Goal: Submit feedback/report problem: Submit feedback/report problem

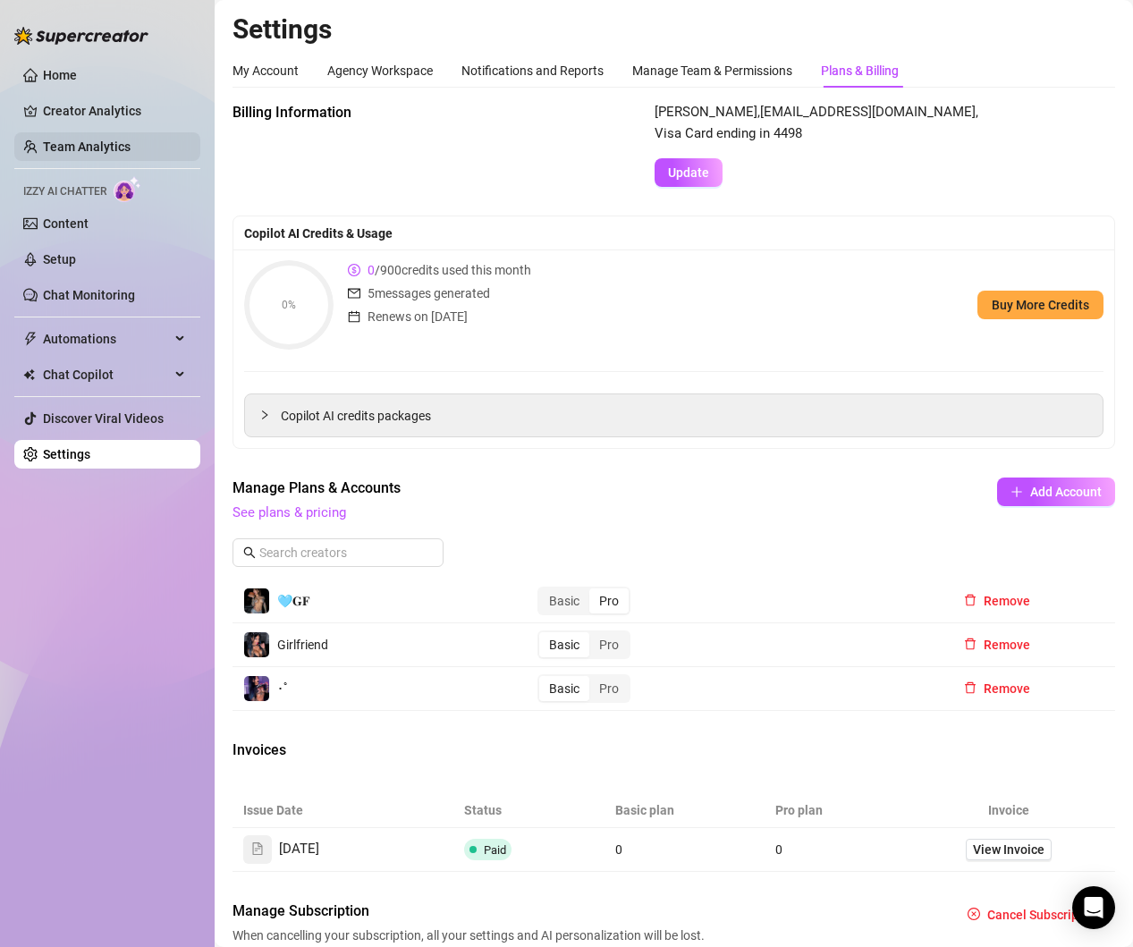
click at [118, 140] on link "Team Analytics" at bounding box center [87, 147] width 88 height 14
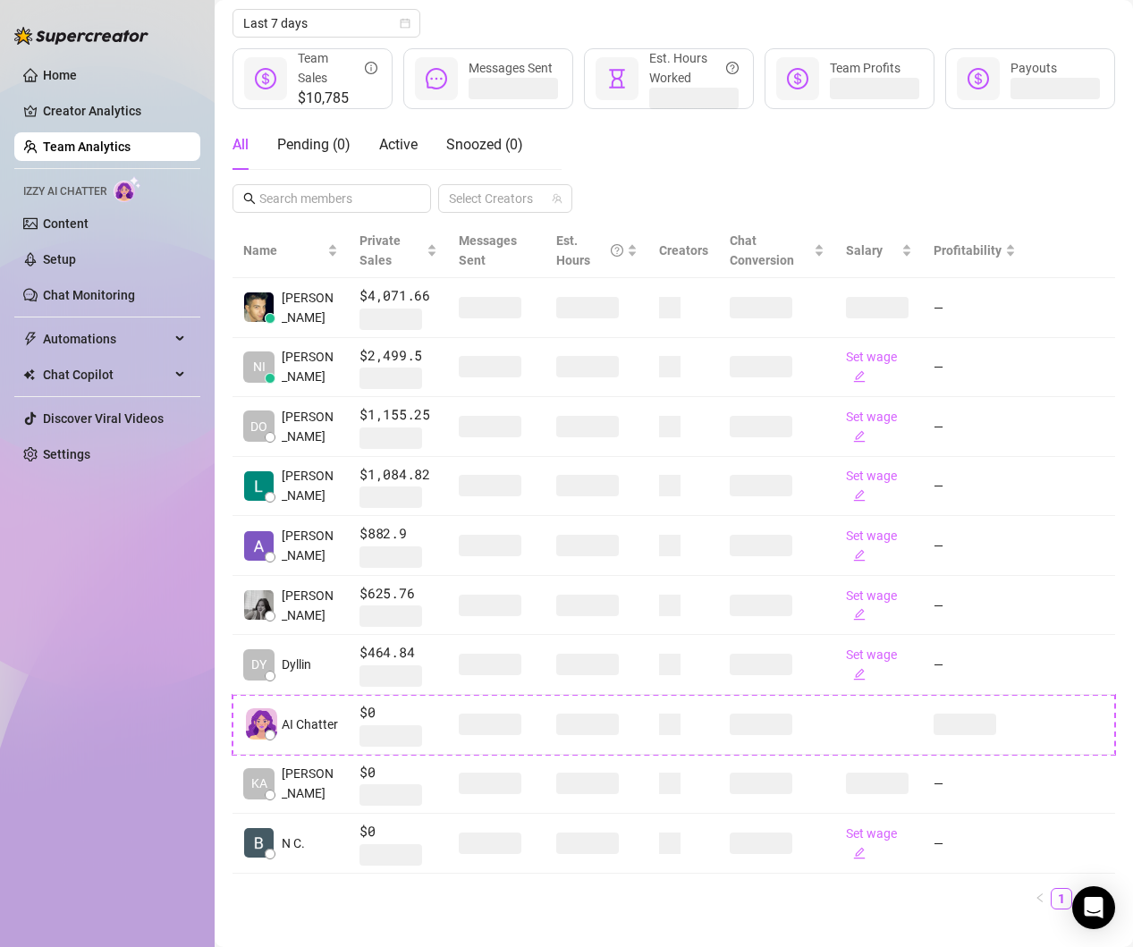
scroll to position [238, 0]
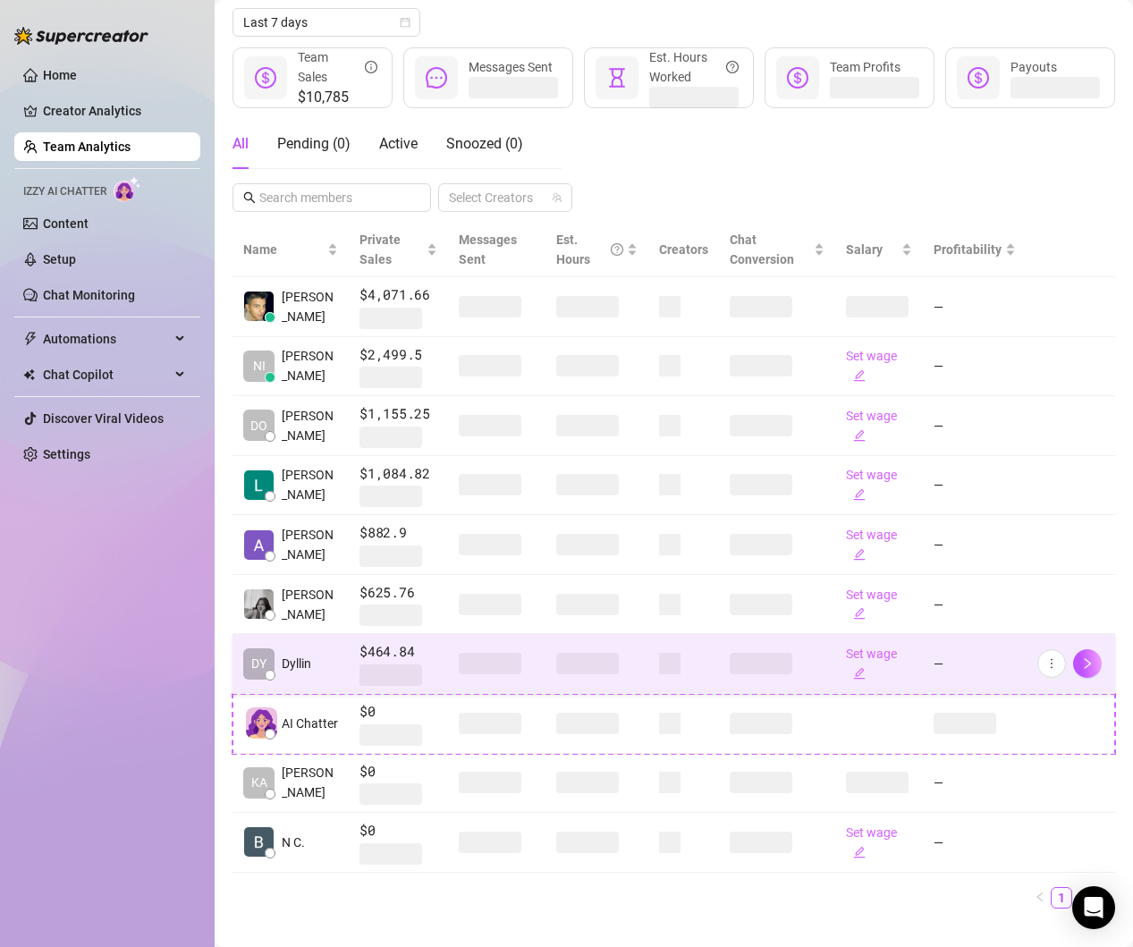
click at [331, 647] on td "DY Dyllin" at bounding box center [291, 664] width 116 height 60
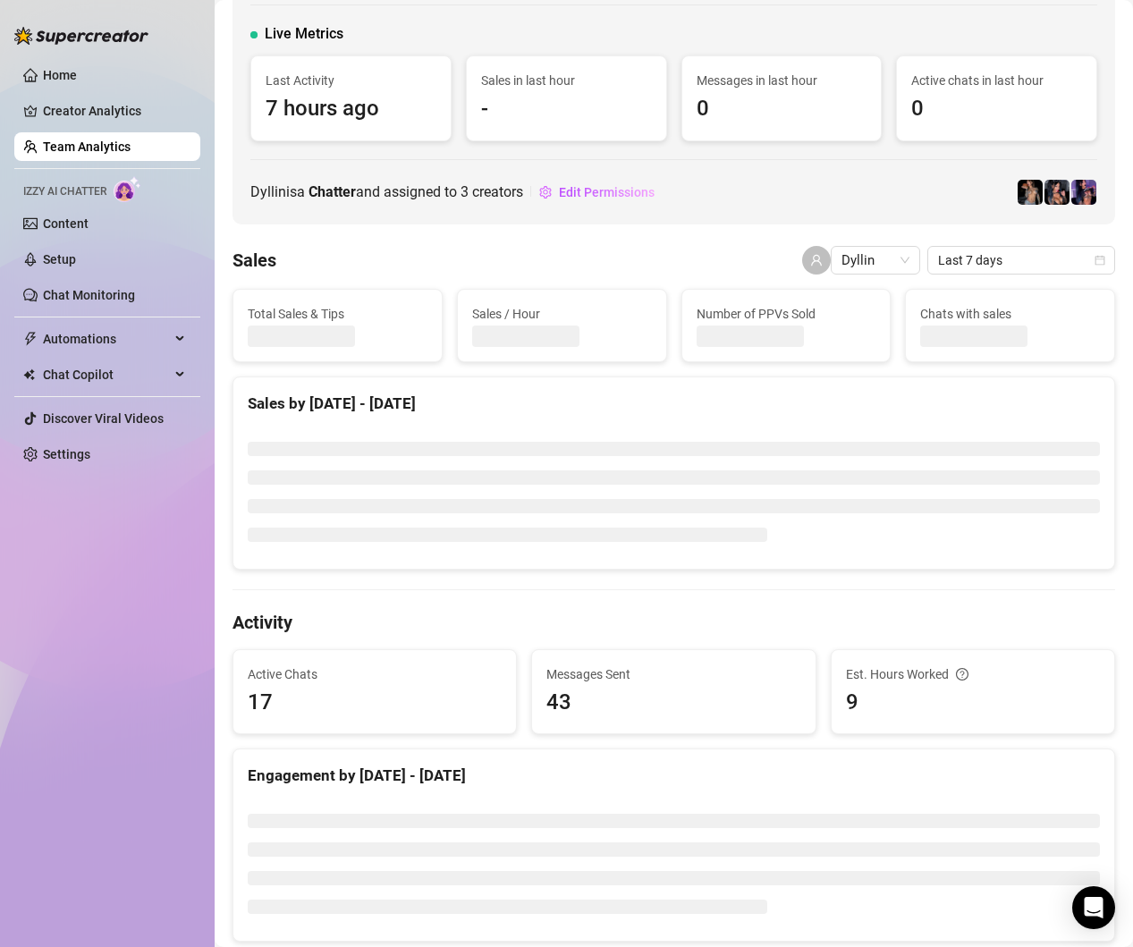
scroll to position [97, 0]
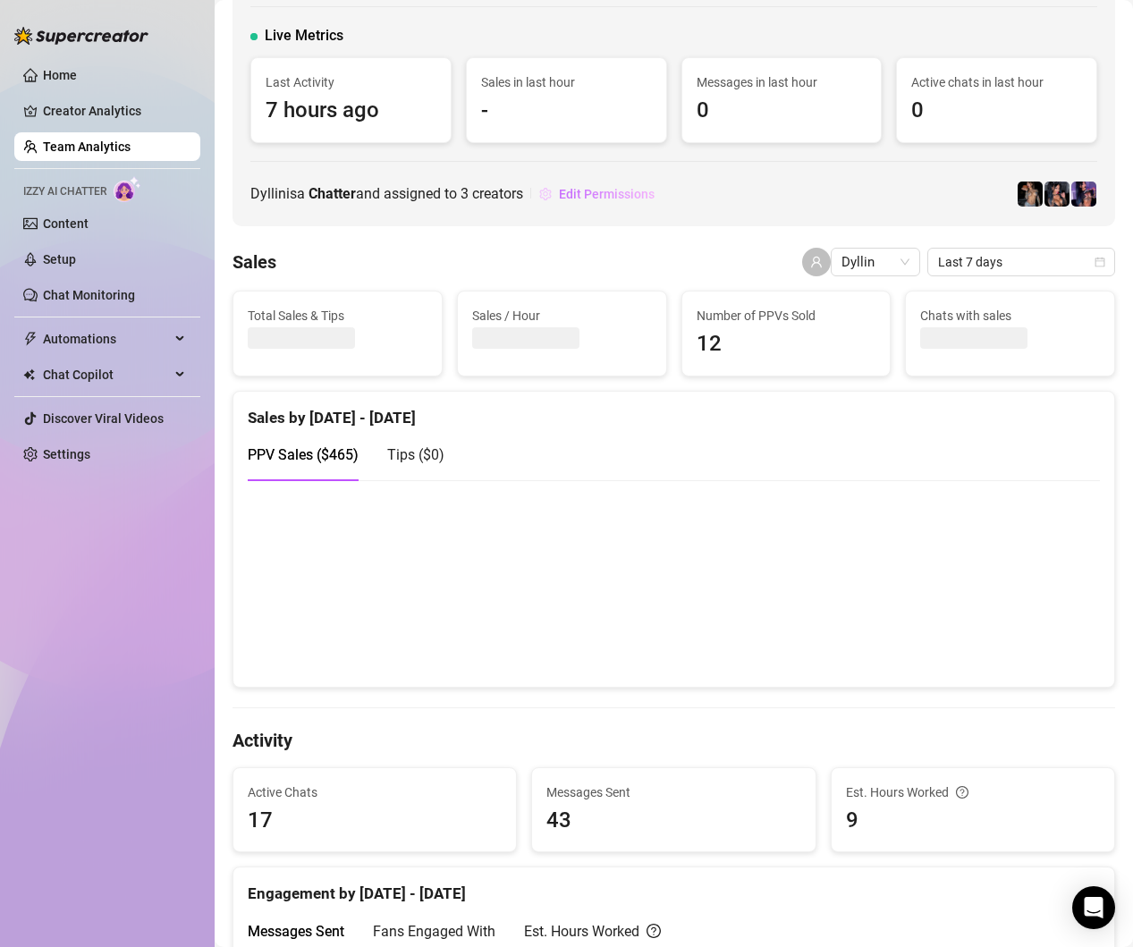
click at [619, 194] on span "Edit Permissions" at bounding box center [607, 194] width 96 height 14
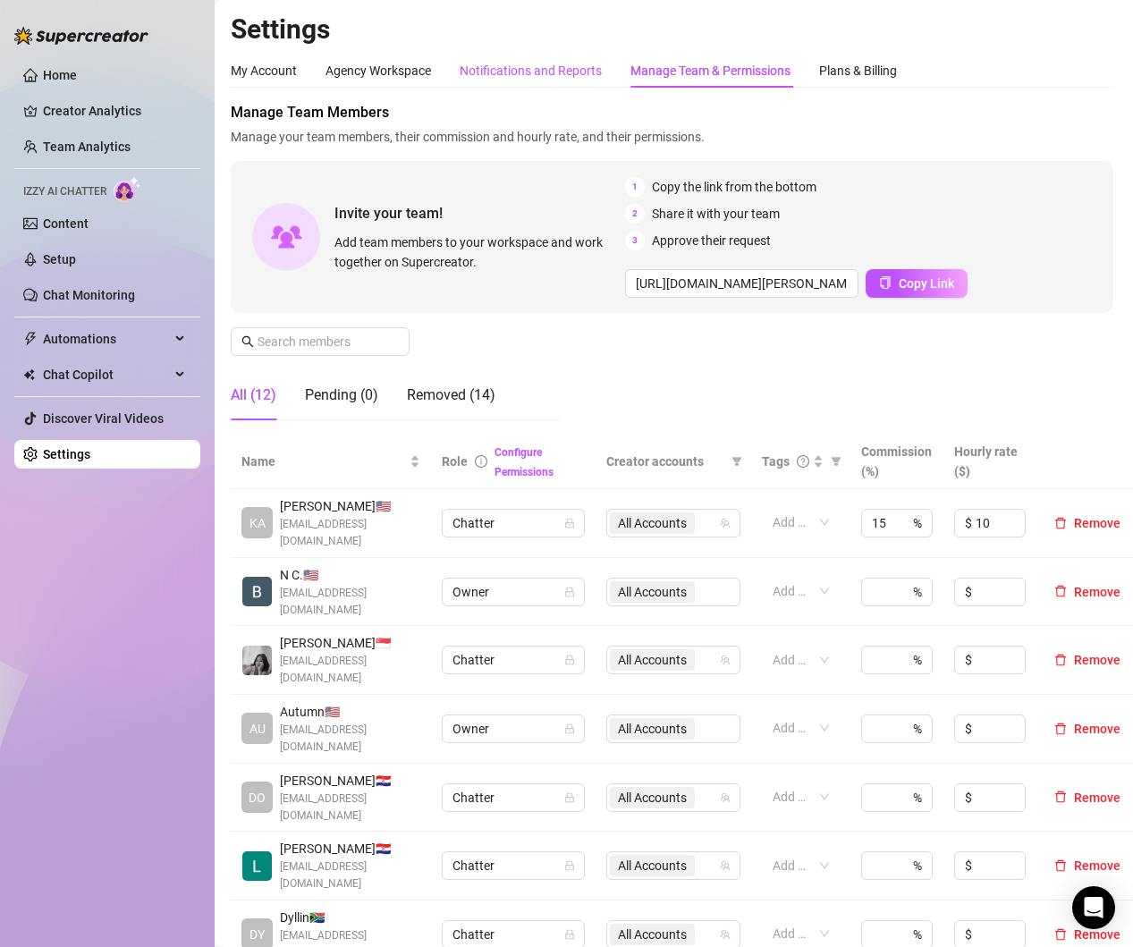
click at [528, 66] on div "Notifications and Reports" at bounding box center [531, 71] width 142 height 20
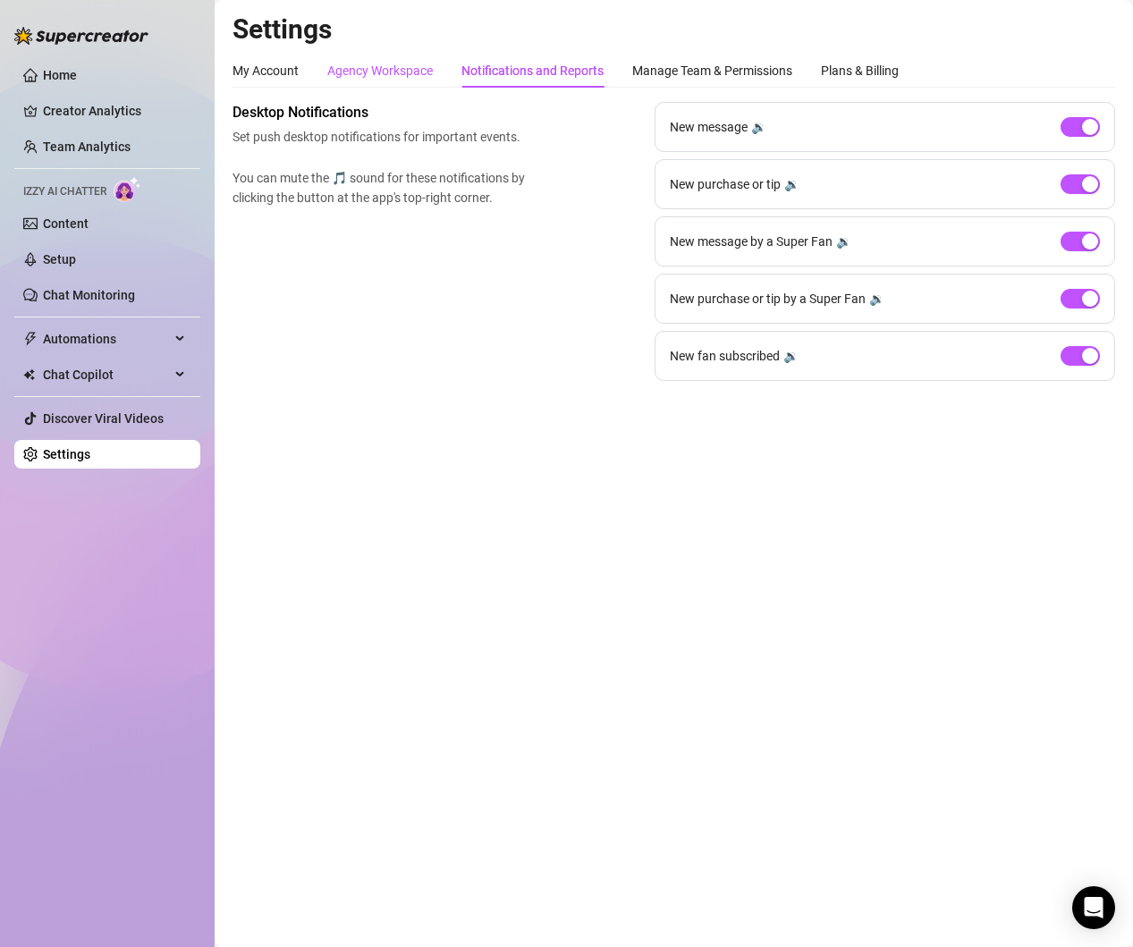
click at [383, 79] on div "Agency Workspace" at bounding box center [380, 71] width 106 height 20
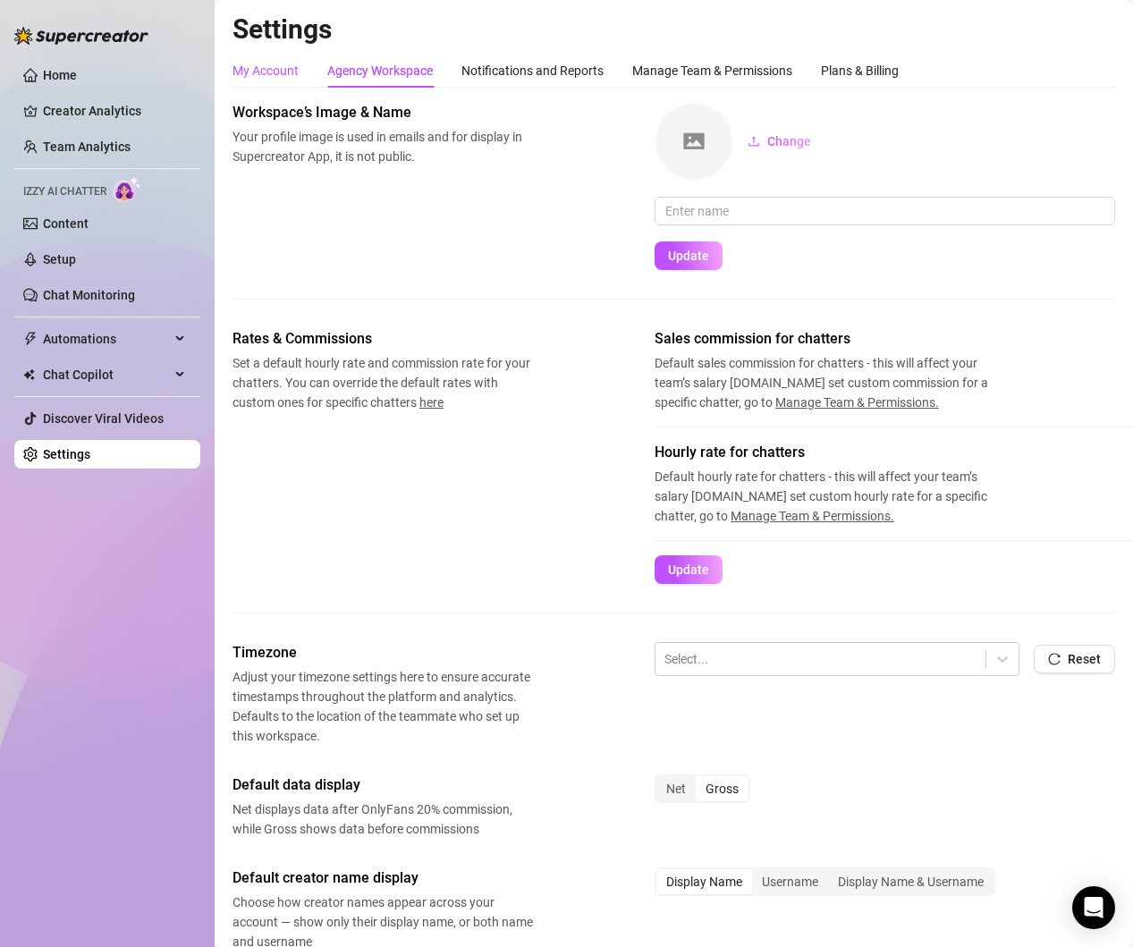
click at [257, 74] on div "My Account" at bounding box center [266, 71] width 66 height 20
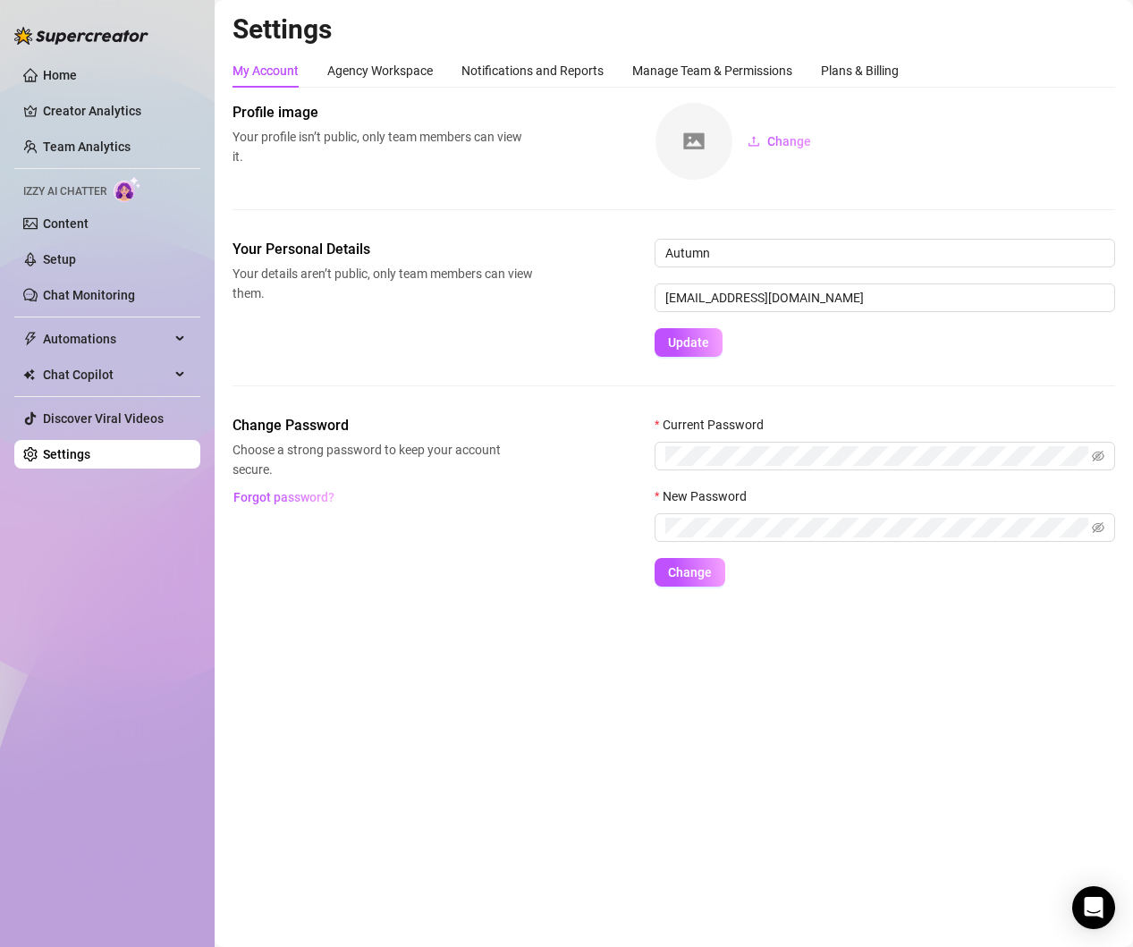
click at [698, 147] on img at bounding box center [694, 141] width 77 height 77
click at [758, 143] on icon "upload" at bounding box center [754, 141] width 11 height 10
click at [101, 141] on link "Team Analytics" at bounding box center [87, 147] width 88 height 14
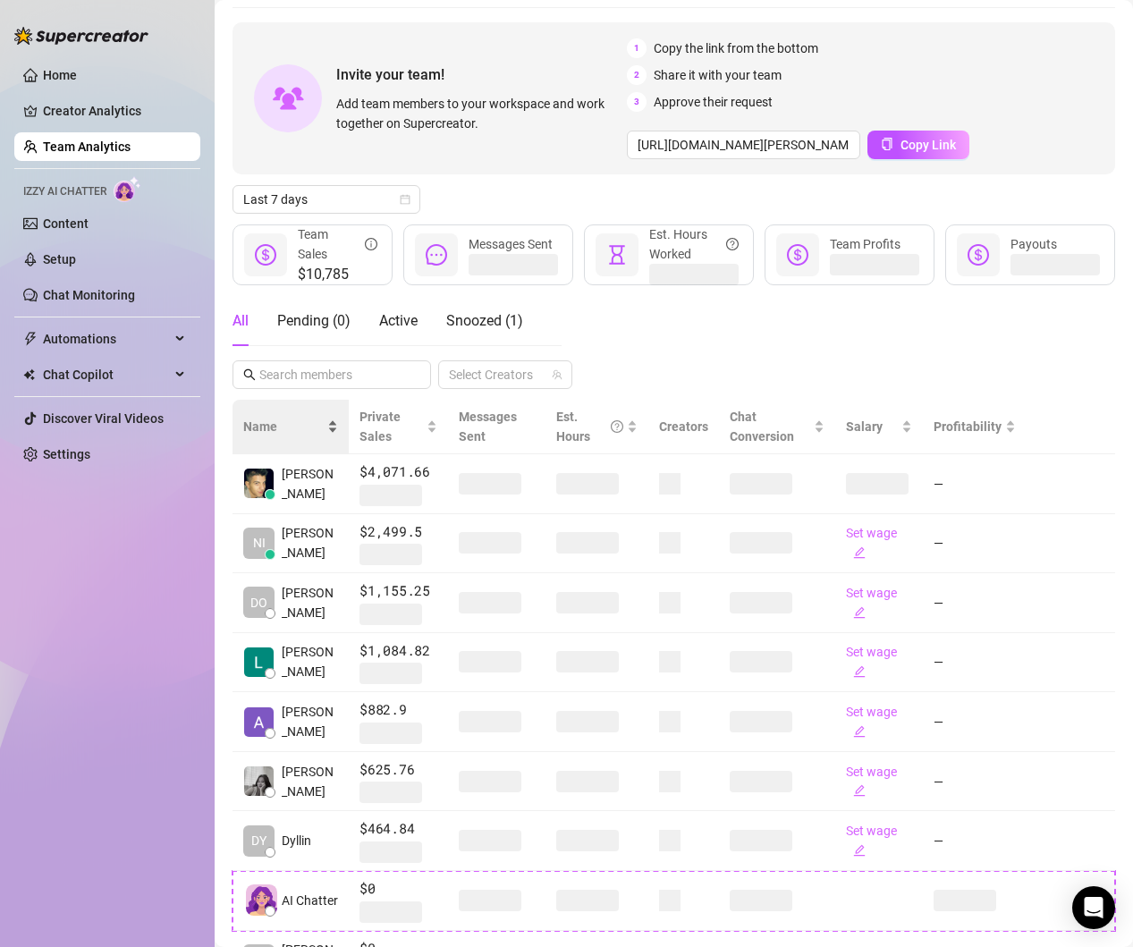
scroll to position [67, 0]
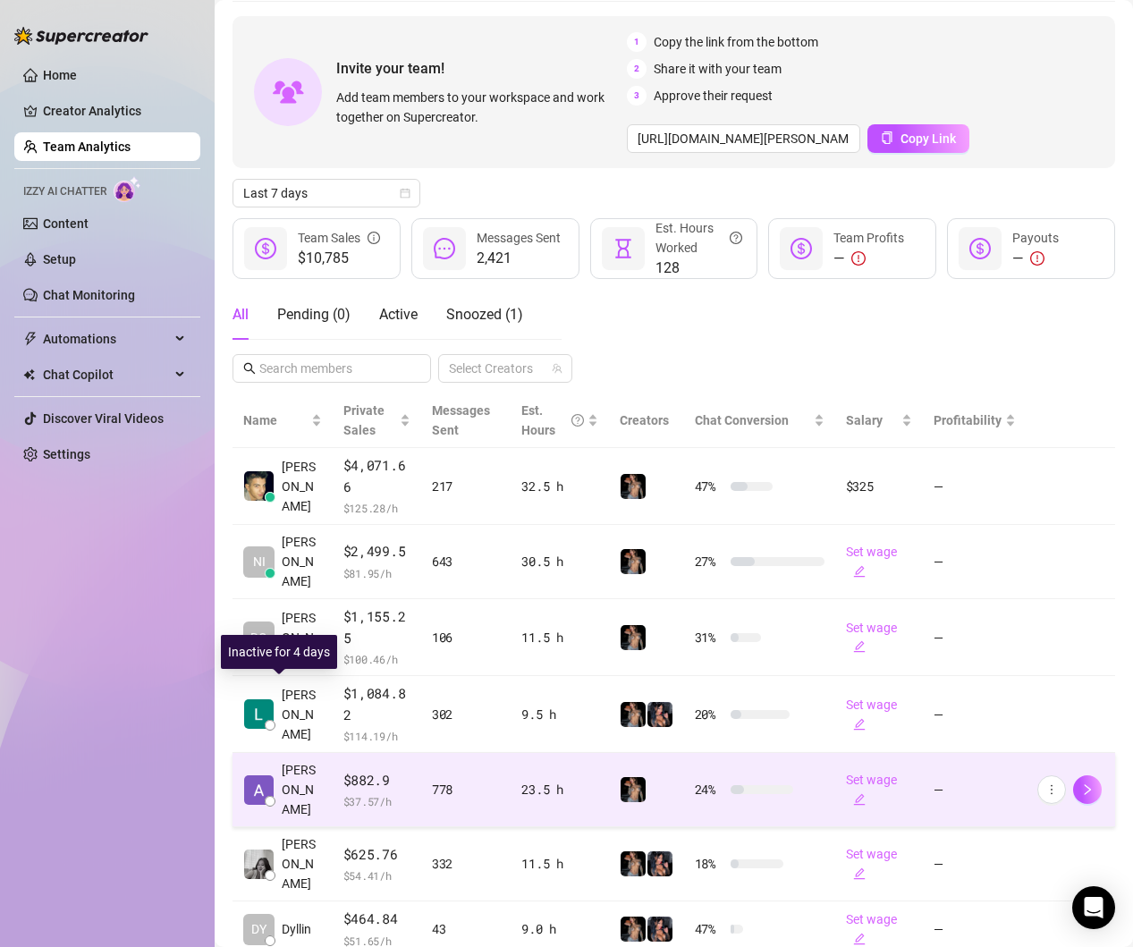
click at [292, 760] on span "[PERSON_NAME]" at bounding box center [302, 789] width 40 height 59
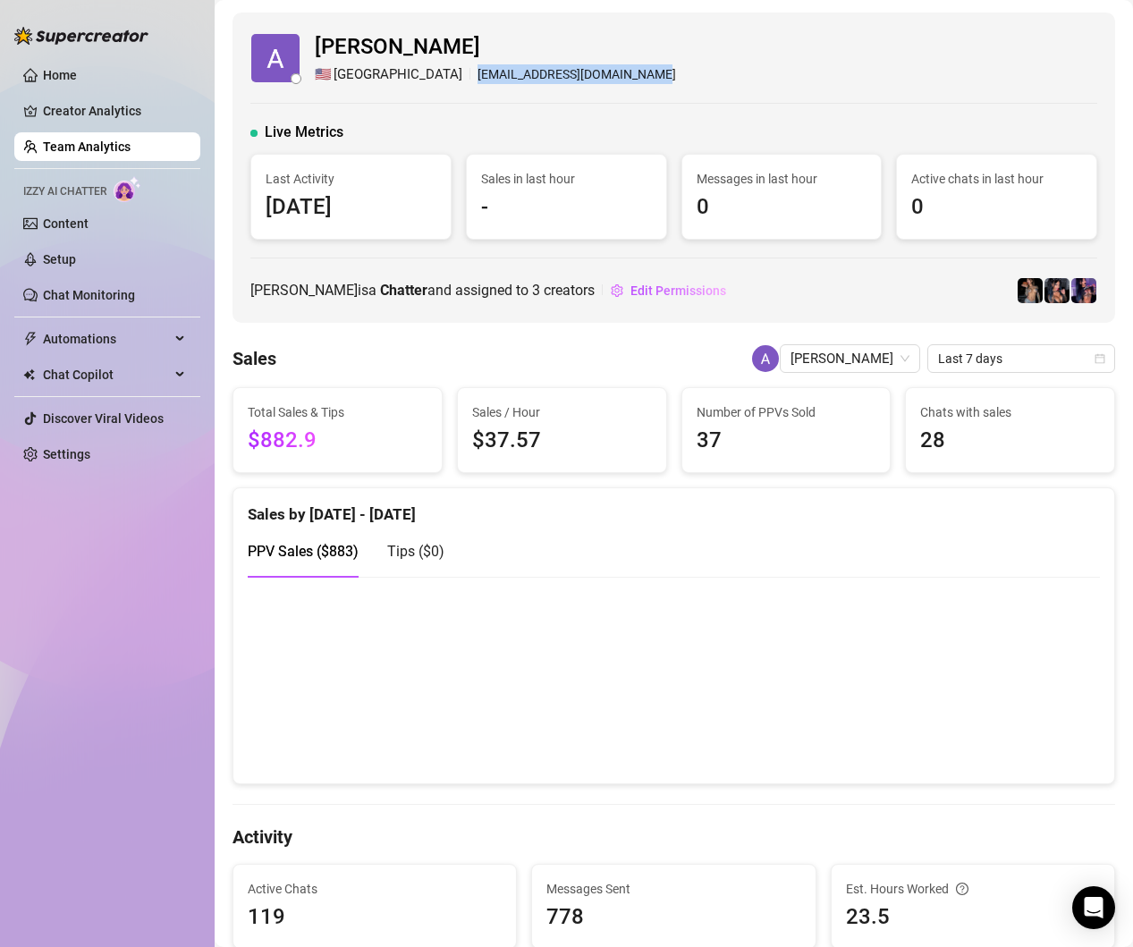
drag, startPoint x: 568, startPoint y: 74, endPoint x: 400, endPoint y: 76, distance: 168.1
click at [394, 75] on div "[PERSON_NAME] 🇺🇸 Chicago [EMAIL_ADDRESS][DOMAIN_NAME]" at bounding box center [673, 57] width 847 height 55
copy div "[EMAIL_ADDRESS][DOMAIN_NAME]"
click at [631, 293] on span "Edit Permissions" at bounding box center [679, 291] width 96 height 14
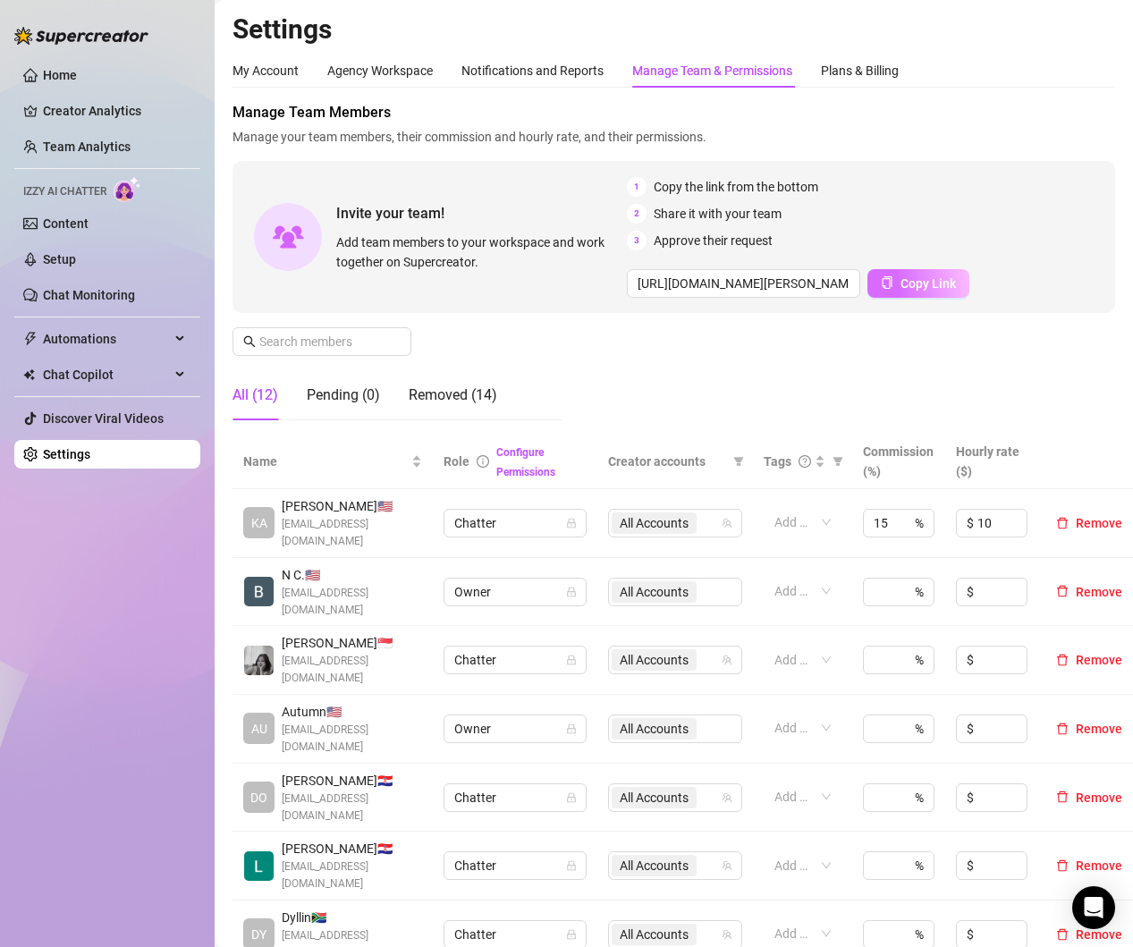
click at [952, 289] on span "Copy Link" at bounding box center [928, 283] width 55 height 14
click at [90, 460] on link "Settings" at bounding box center [66, 454] width 47 height 14
click at [326, 18] on h2 "Settings" at bounding box center [674, 30] width 883 height 34
click at [1125, 124] on main "Settings My Account Agency Workspace Notifications and Reports Manage Team & Pe…" at bounding box center [674, 895] width 918 height 1791
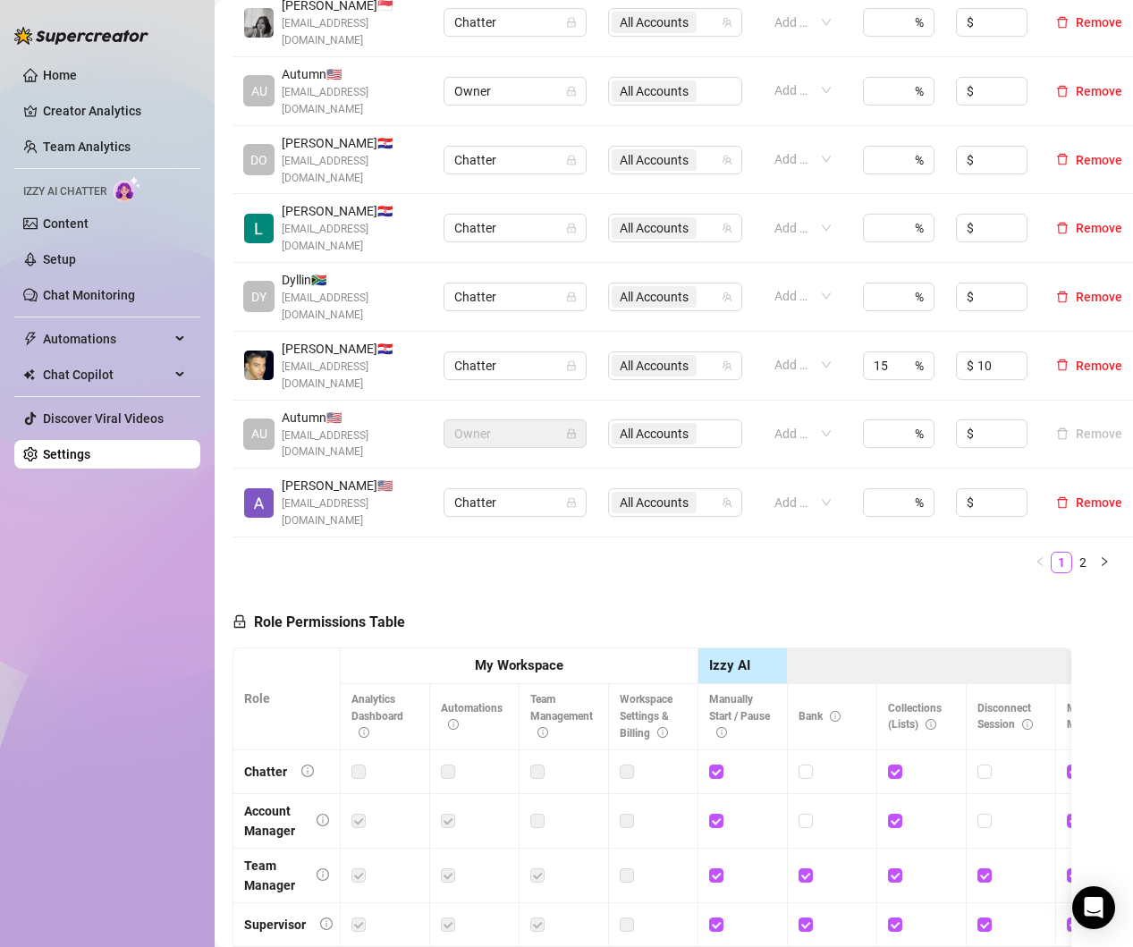
scroll to position [673, 0]
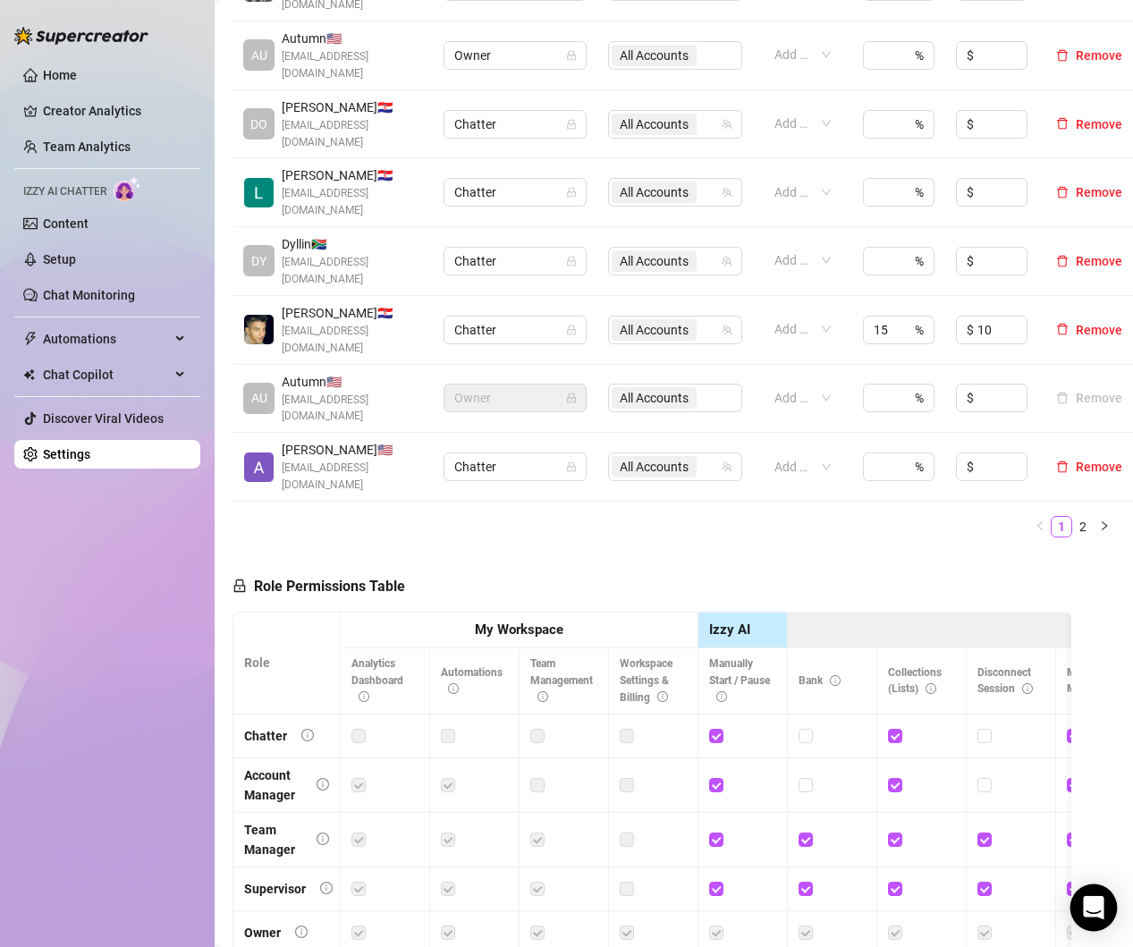
click at [1093, 902] on icon "Open Intercom Messenger" at bounding box center [1093, 907] width 21 height 23
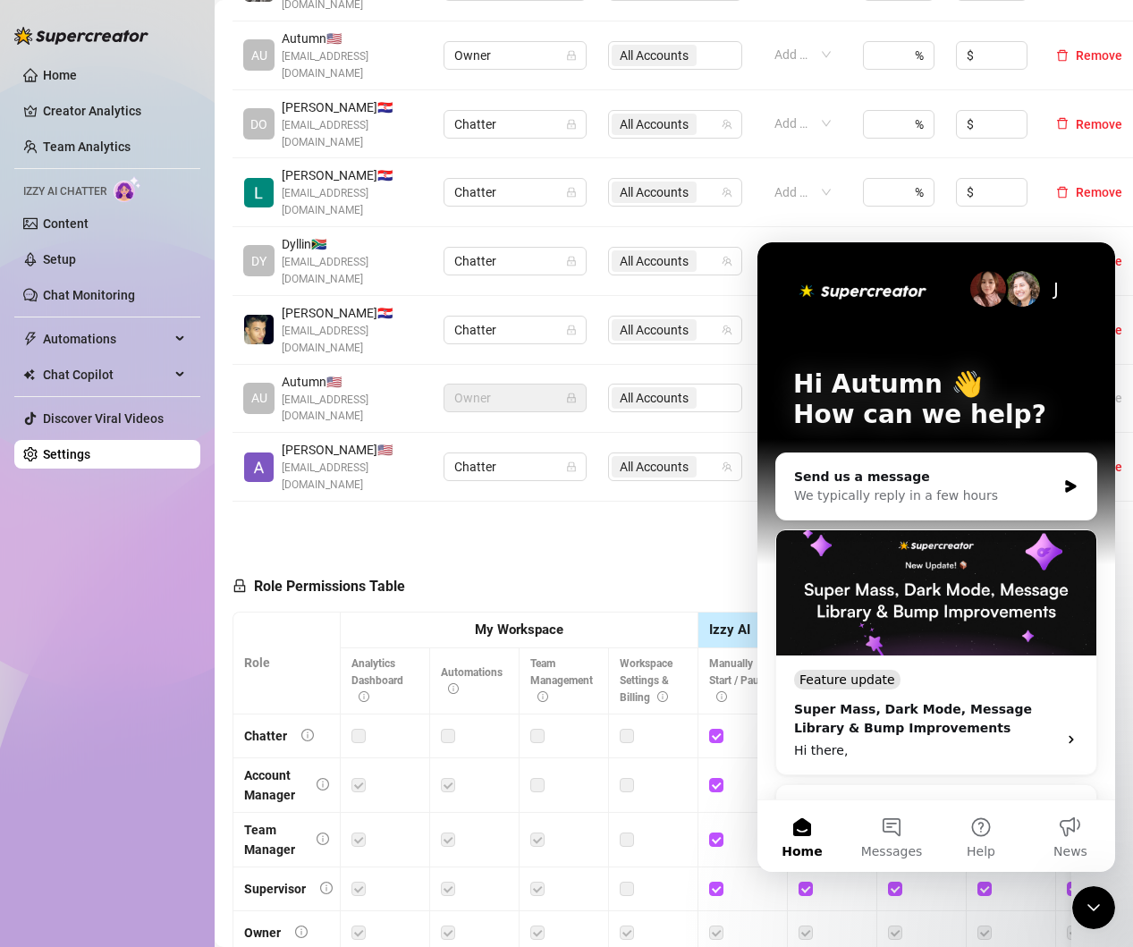
scroll to position [0, 0]
click at [933, 478] on div "Send us a message" at bounding box center [925, 477] width 262 height 19
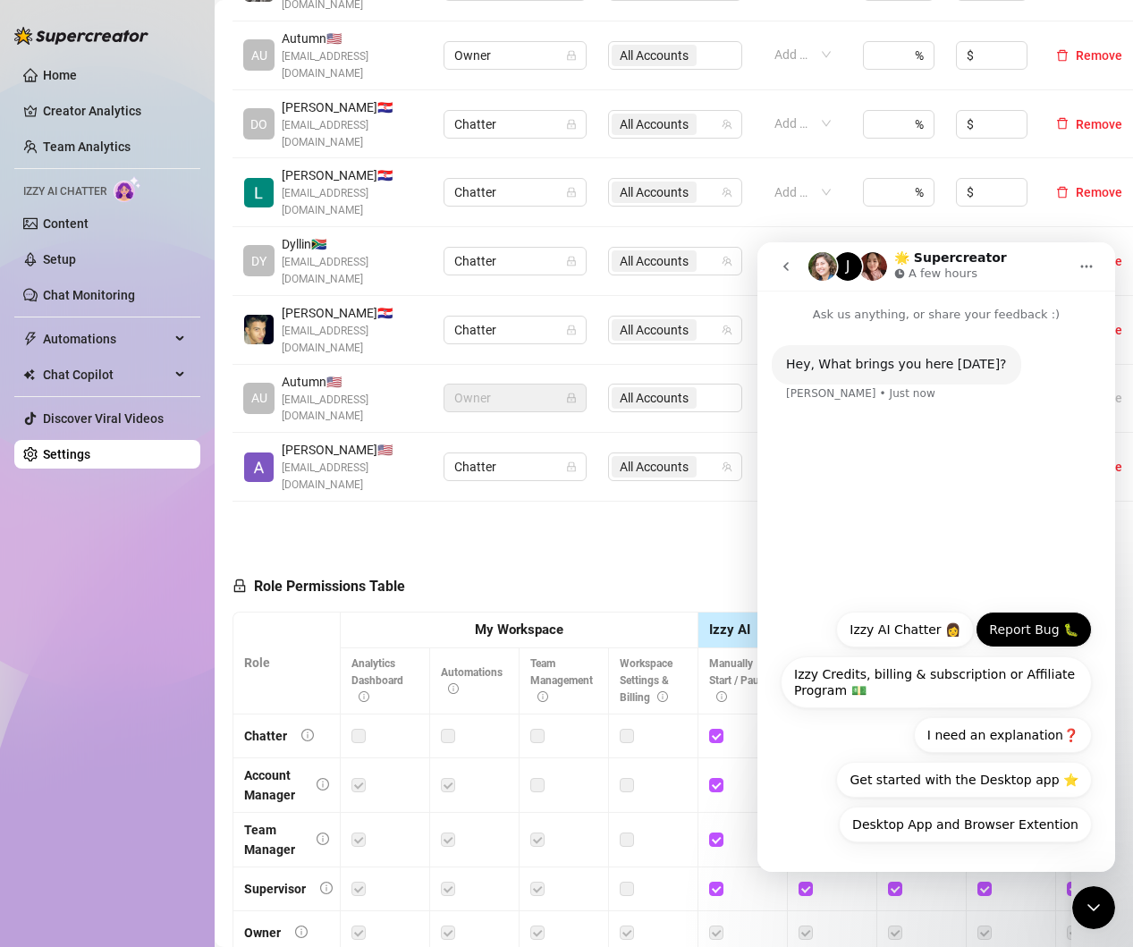
click at [1047, 631] on button "Report Bug 🐛" at bounding box center [1034, 630] width 116 height 36
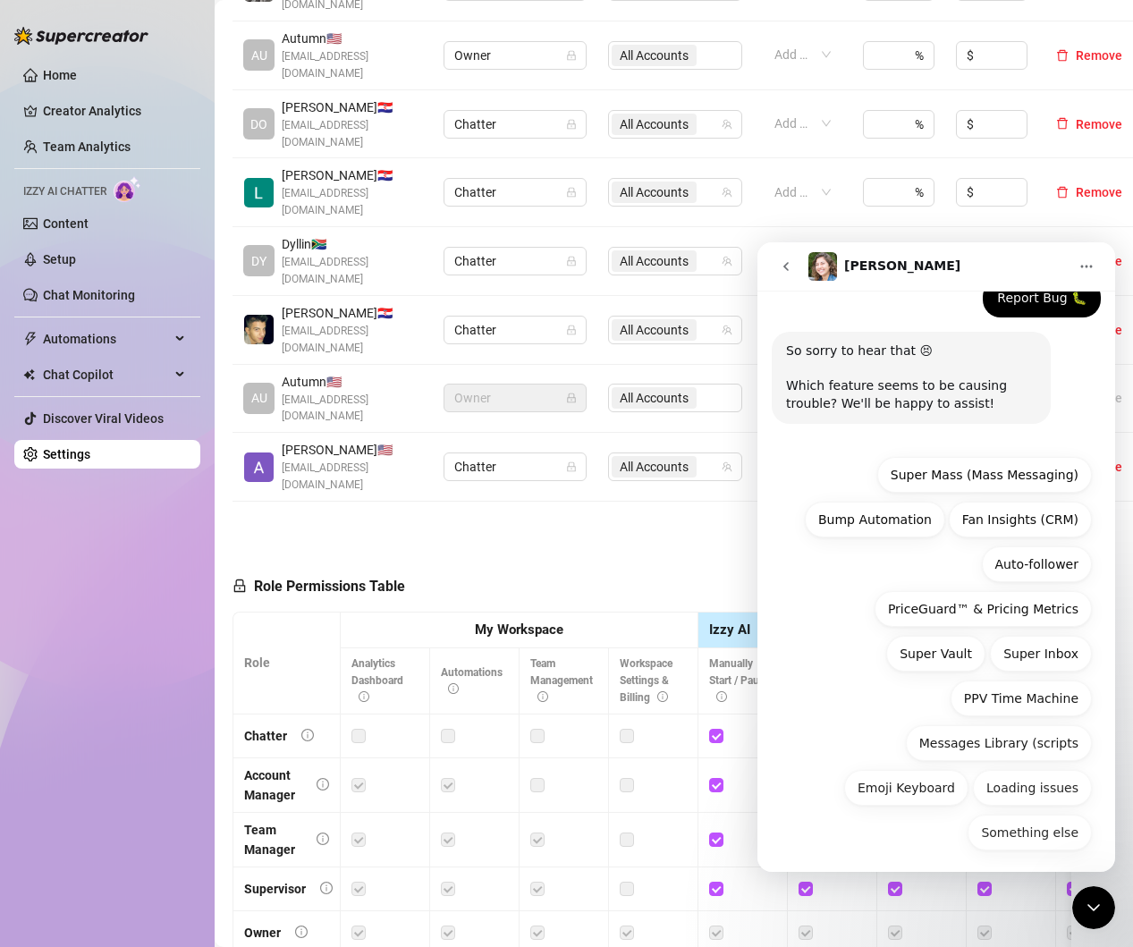
scroll to position [127, 0]
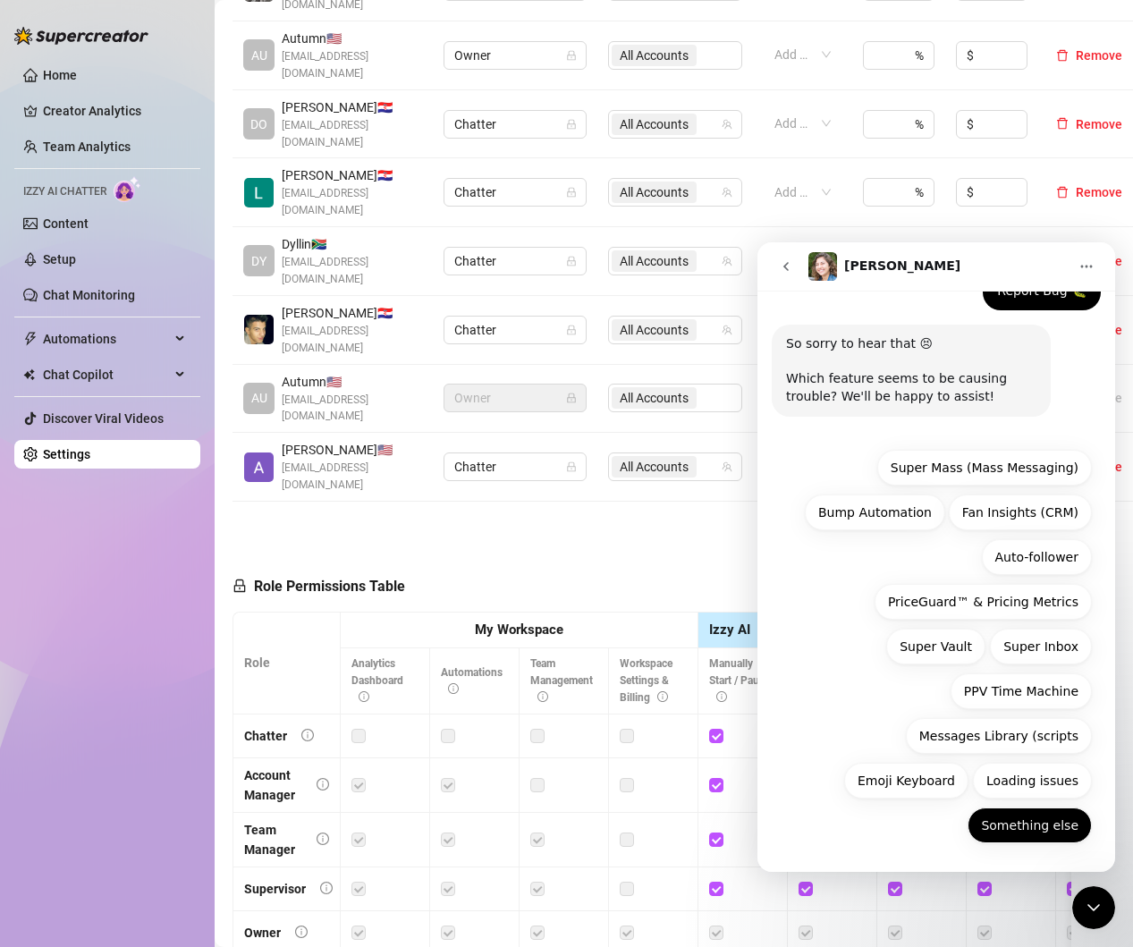
click at [1034, 814] on button "Something else" at bounding box center [1030, 826] width 124 height 36
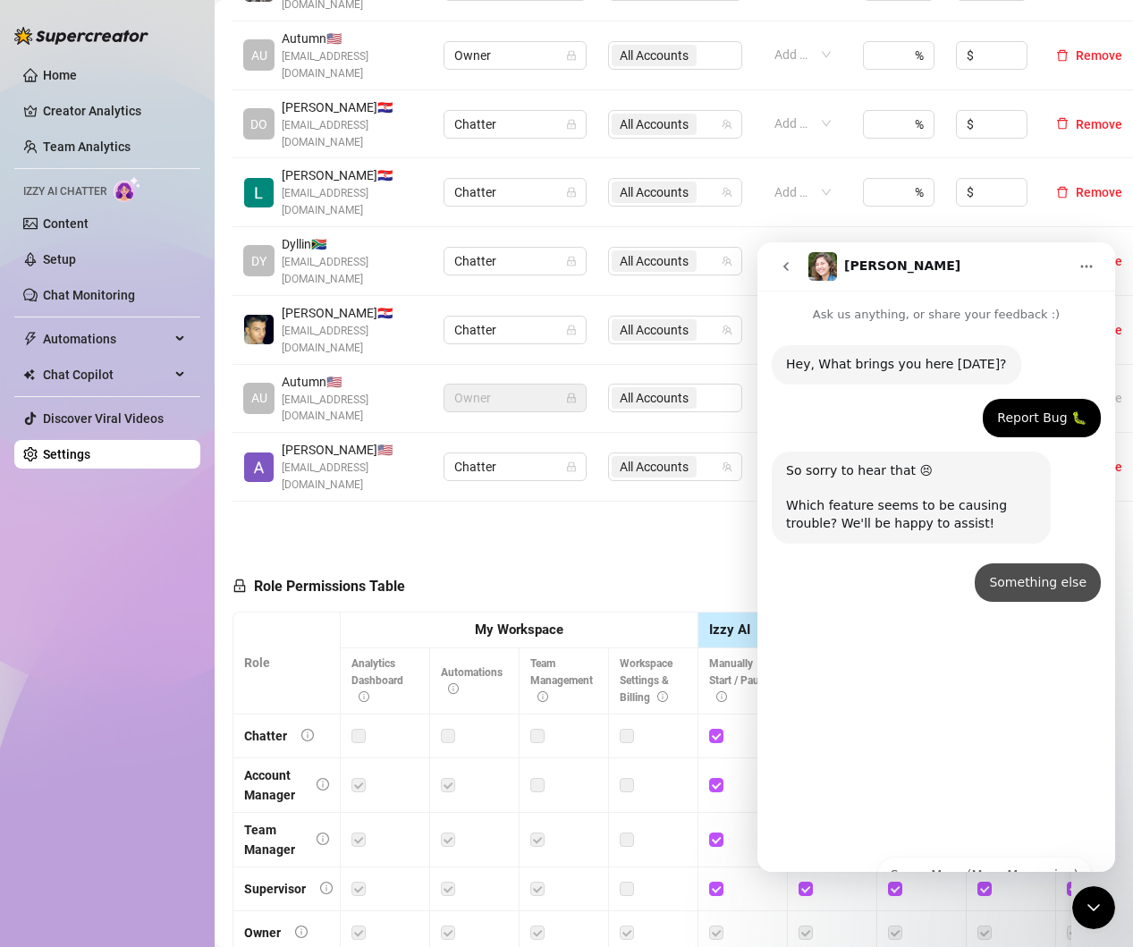
scroll to position [0, 0]
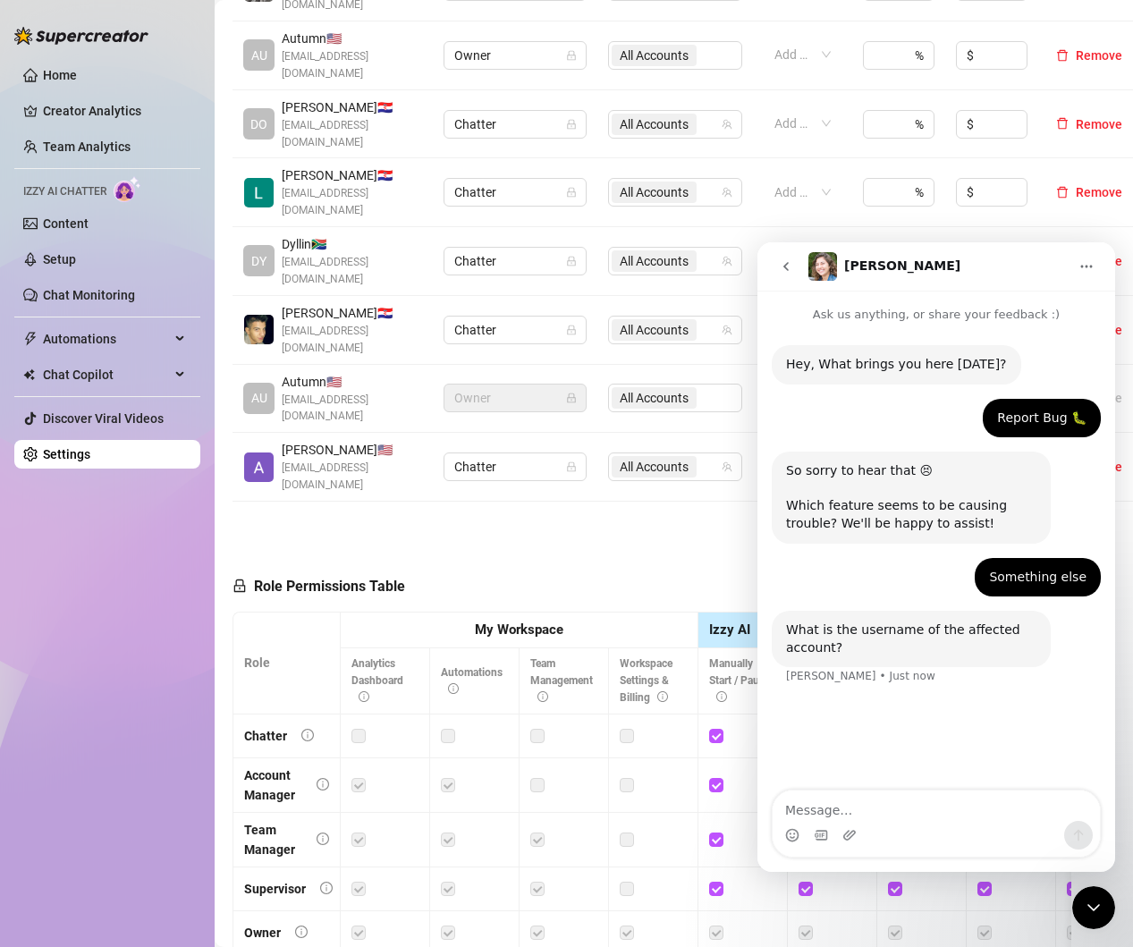
click at [935, 813] on textarea "Message…" at bounding box center [936, 806] width 327 height 30
type textarea "k"
click at [967, 806] on textarea "@kiaramoontv, @feralxkiki, and@girlfriendkiara" at bounding box center [936, 806] width 327 height 30
type textarea "@kiaramoontv, @feralxkiki, and @girlfriendkiara"
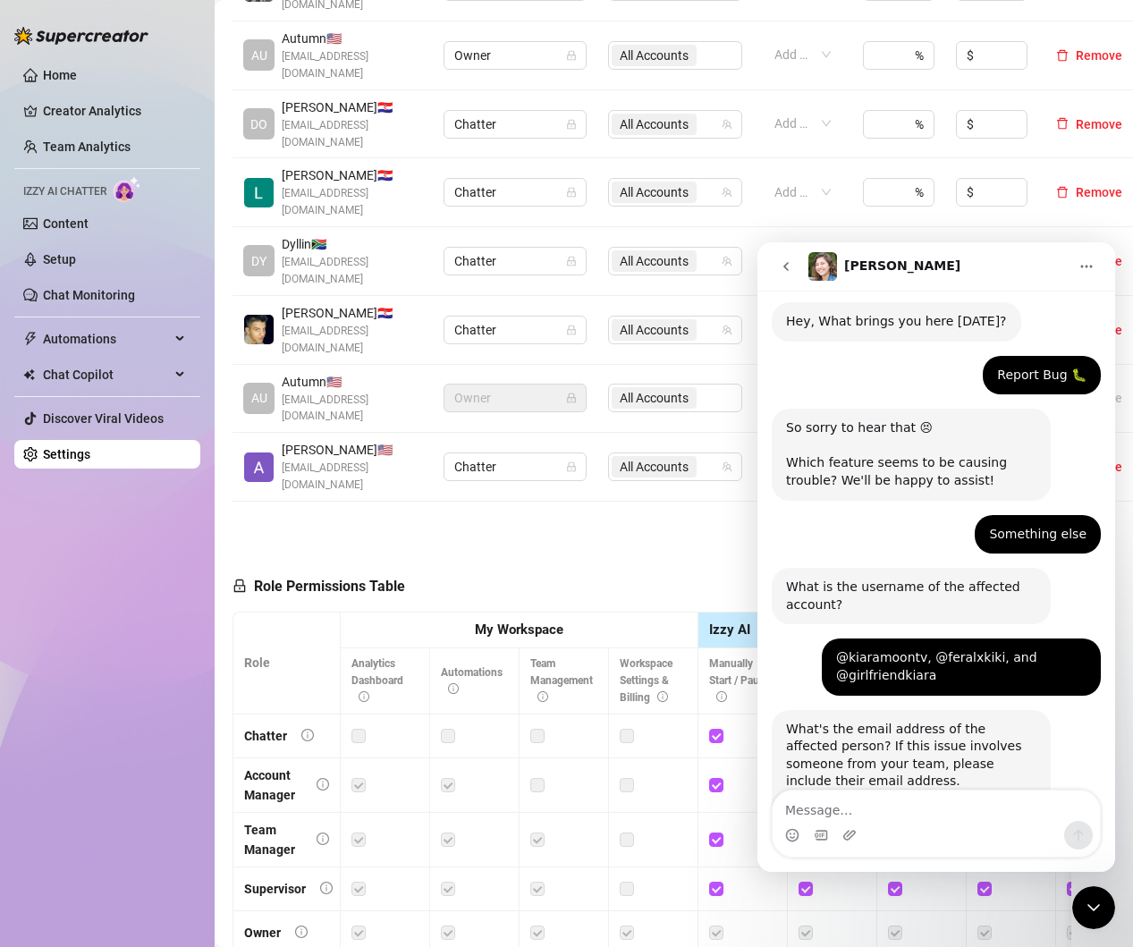
scroll to position [135, 0]
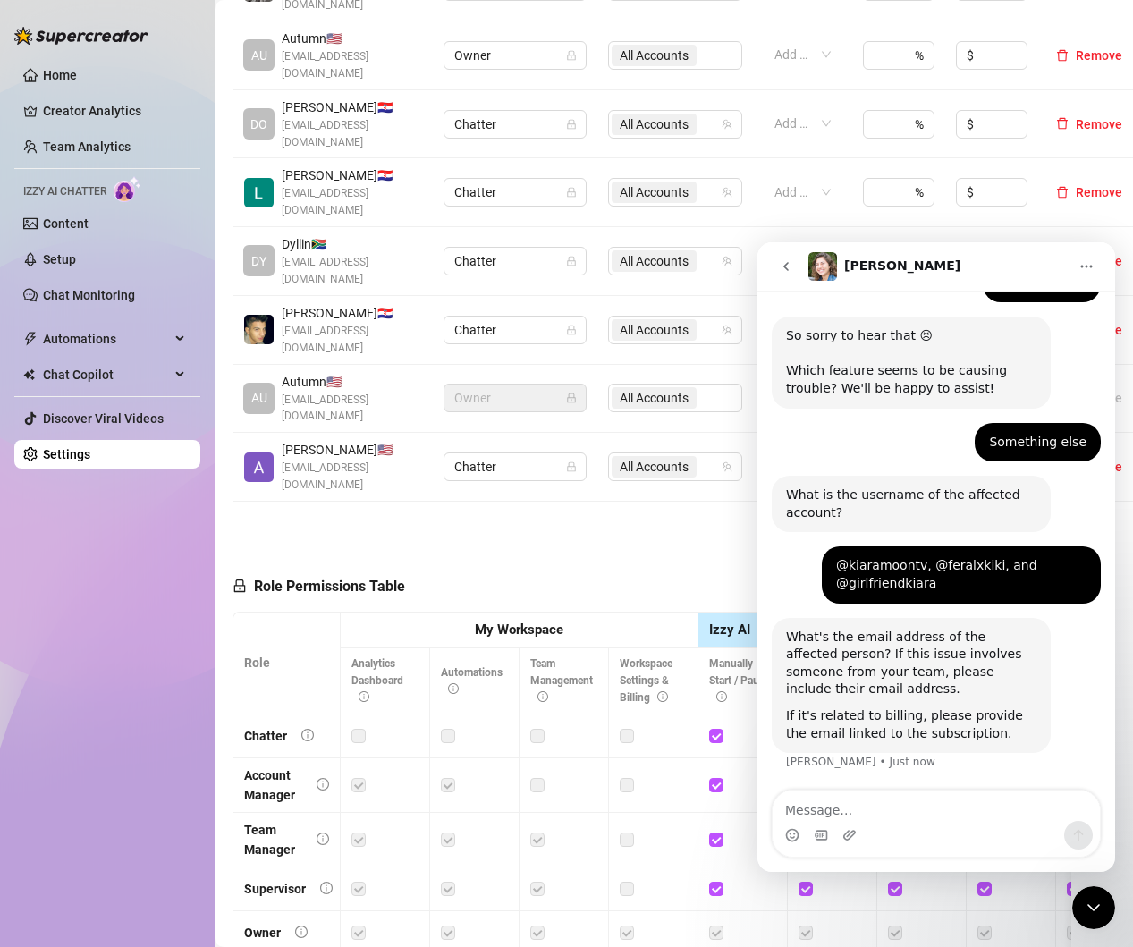
click at [918, 811] on textarea "Message…" at bounding box center [936, 806] width 327 height 30
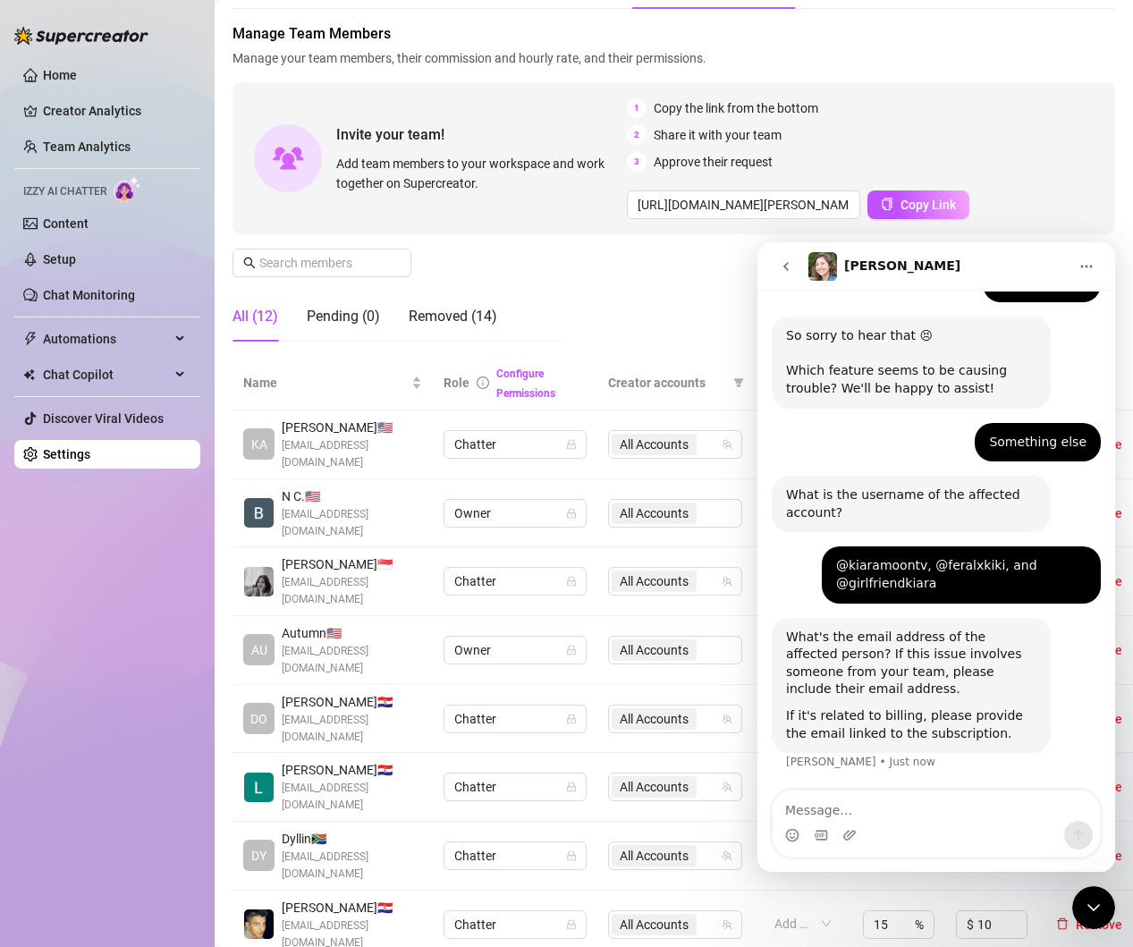
scroll to position [103, 0]
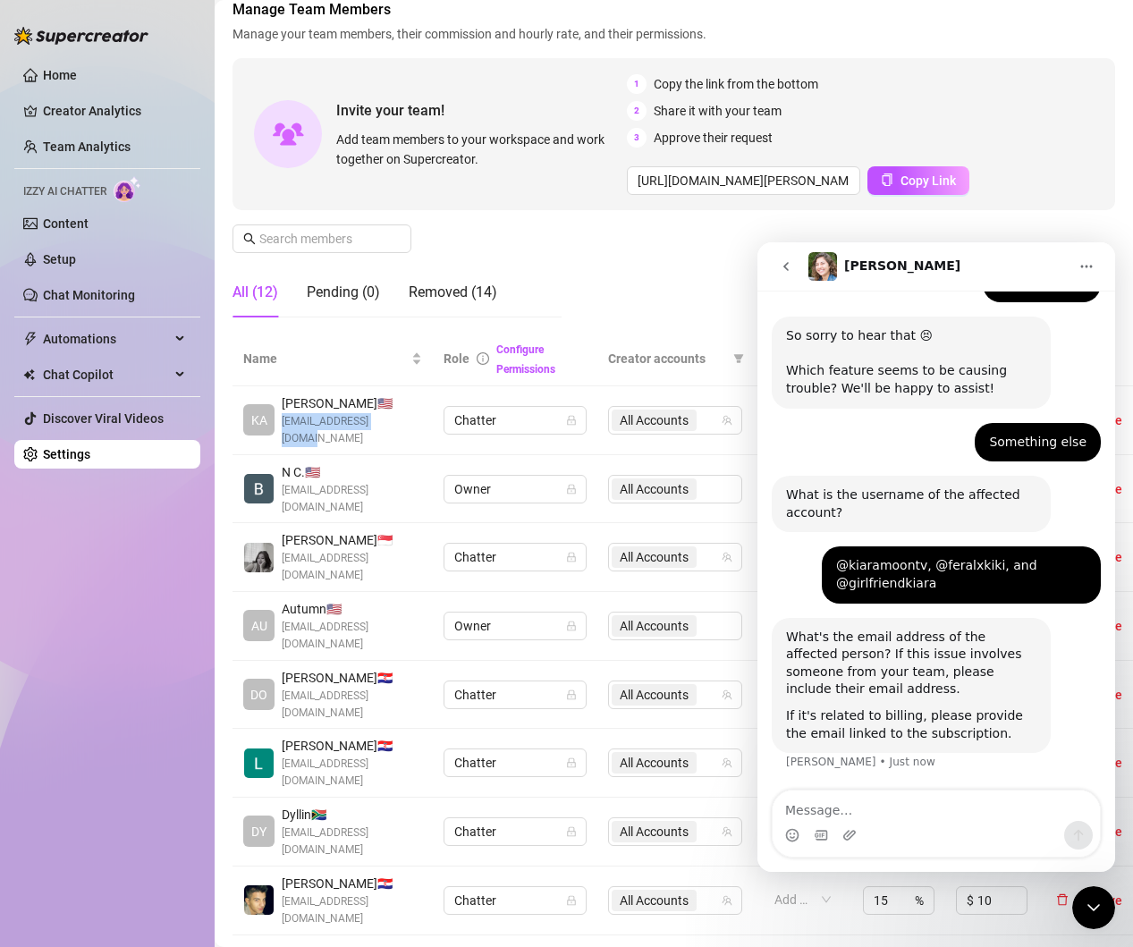
drag, startPoint x: 281, startPoint y: 423, endPoint x: 399, endPoint y: 426, distance: 118.1
click at [399, 426] on span "[EMAIL_ADDRESS][DOMAIN_NAME]" at bounding box center [352, 430] width 140 height 34
copy span "[EMAIL_ADDRESS][DOMAIN_NAME]"
drag, startPoint x: 963, startPoint y: 811, endPoint x: 950, endPoint y: 813, distance: 13.5
click at [963, 811] on textarea "Message…" at bounding box center [936, 806] width 327 height 30
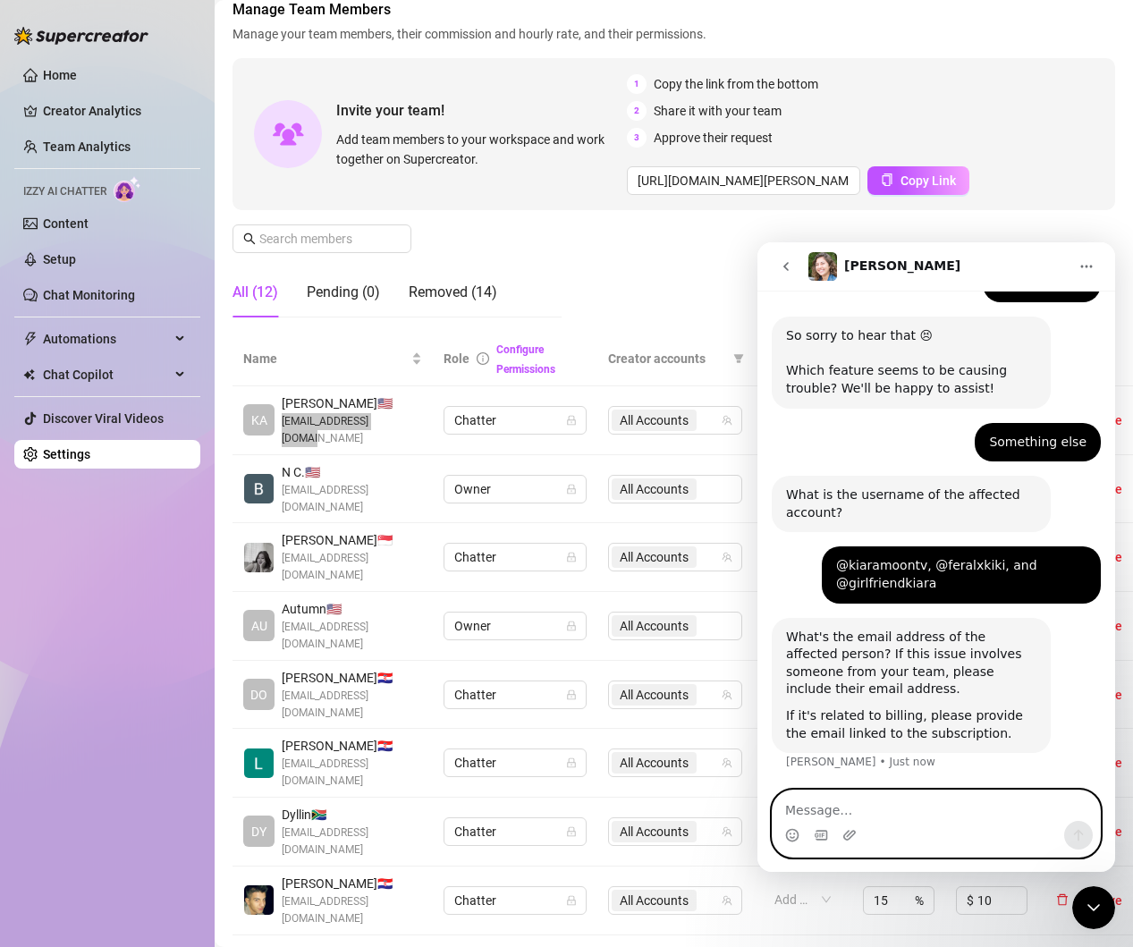
paste textarea "[EMAIL_ADDRESS][DOMAIN_NAME]"
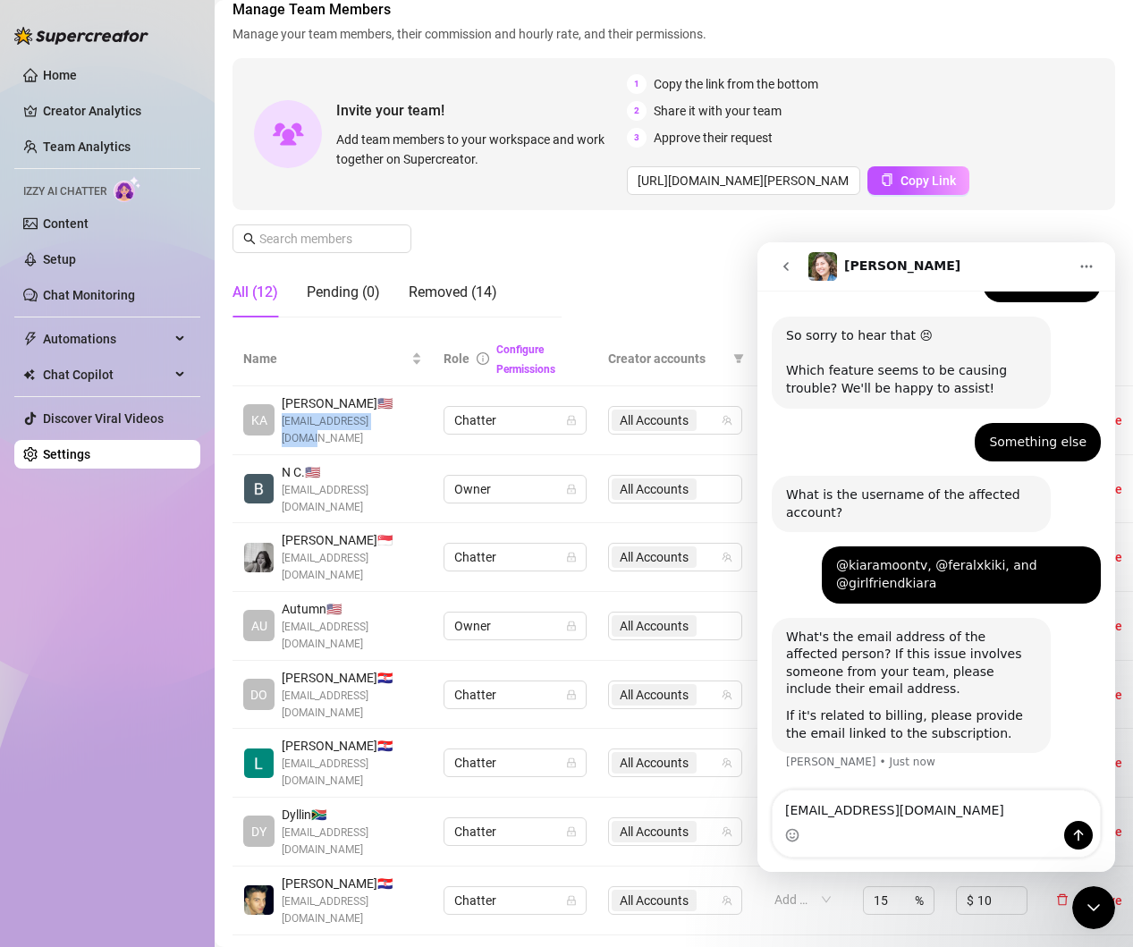
drag, startPoint x: 281, startPoint y: 521, endPoint x: 350, endPoint y: 543, distance: 72.4
click at [350, 543] on div "[PERSON_NAME] 🇸🇬 [EMAIL_ADDRESS][DOMAIN_NAME]" at bounding box center [332, 557] width 179 height 54
copy span "[EMAIL_ADDRESS][DOMAIN_NAME]"
click at [834, 826] on div "Intercom messenger" at bounding box center [936, 835] width 327 height 29
click at [951, 812] on textarea "[EMAIL_ADDRESS][DOMAIN_NAME]" at bounding box center [936, 806] width 327 height 30
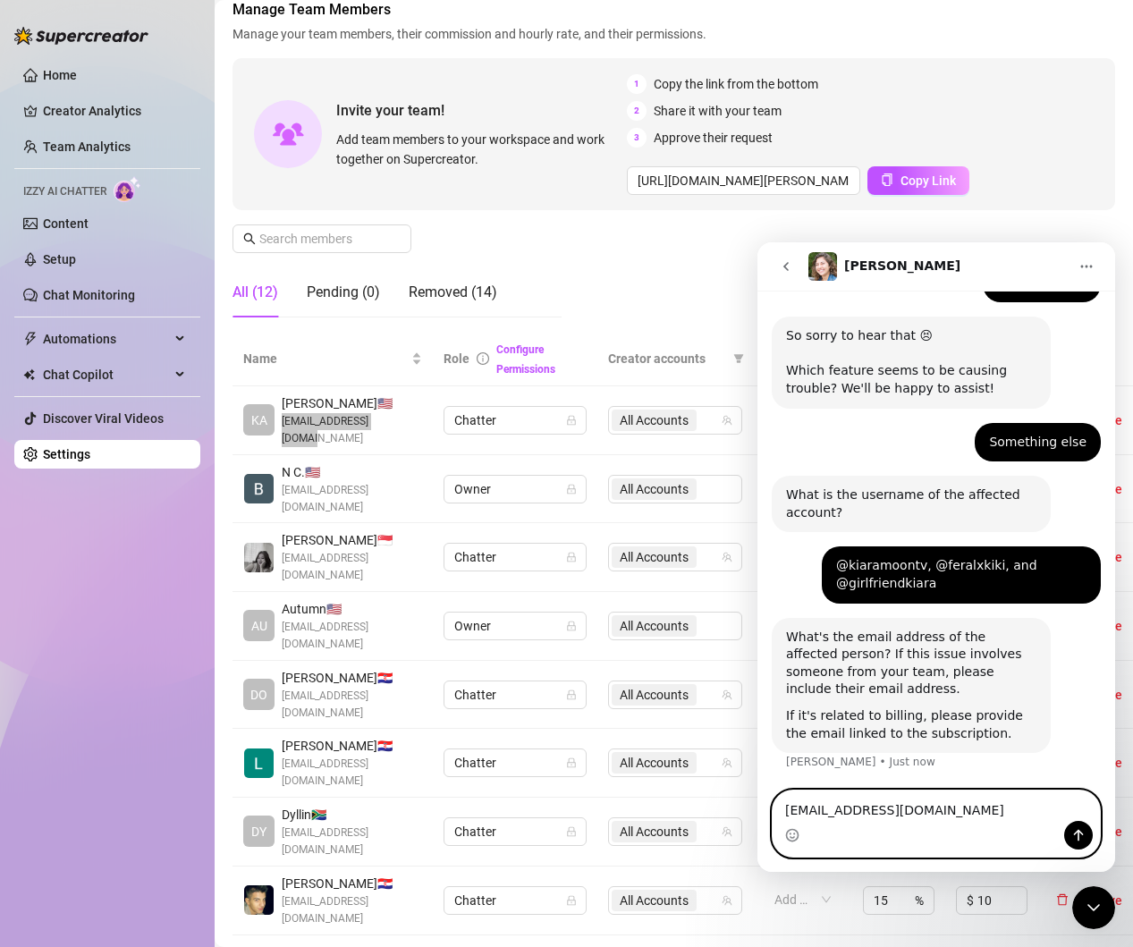
scroll to position [153, 0]
paste textarea "[EMAIL_ADDRESS][DOMAIN_NAME]"
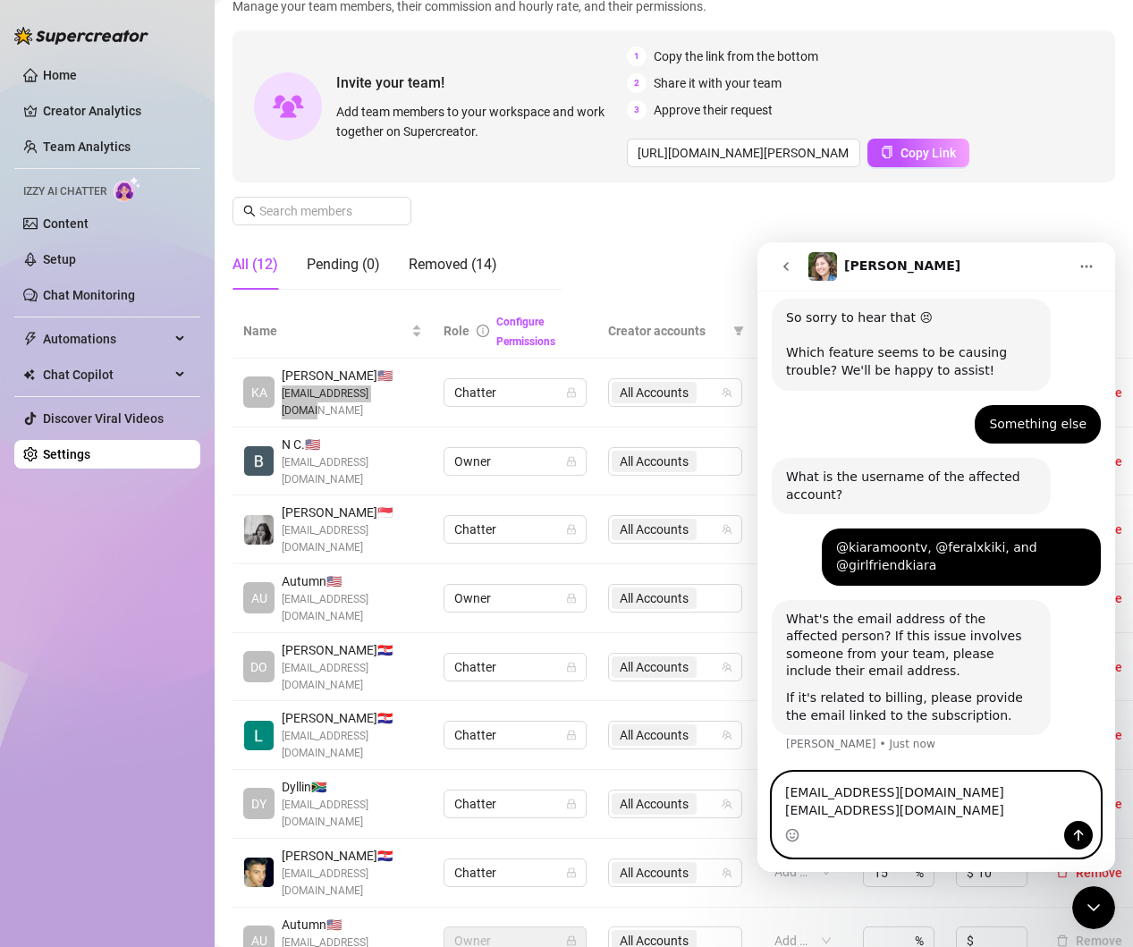
scroll to position [131, 0]
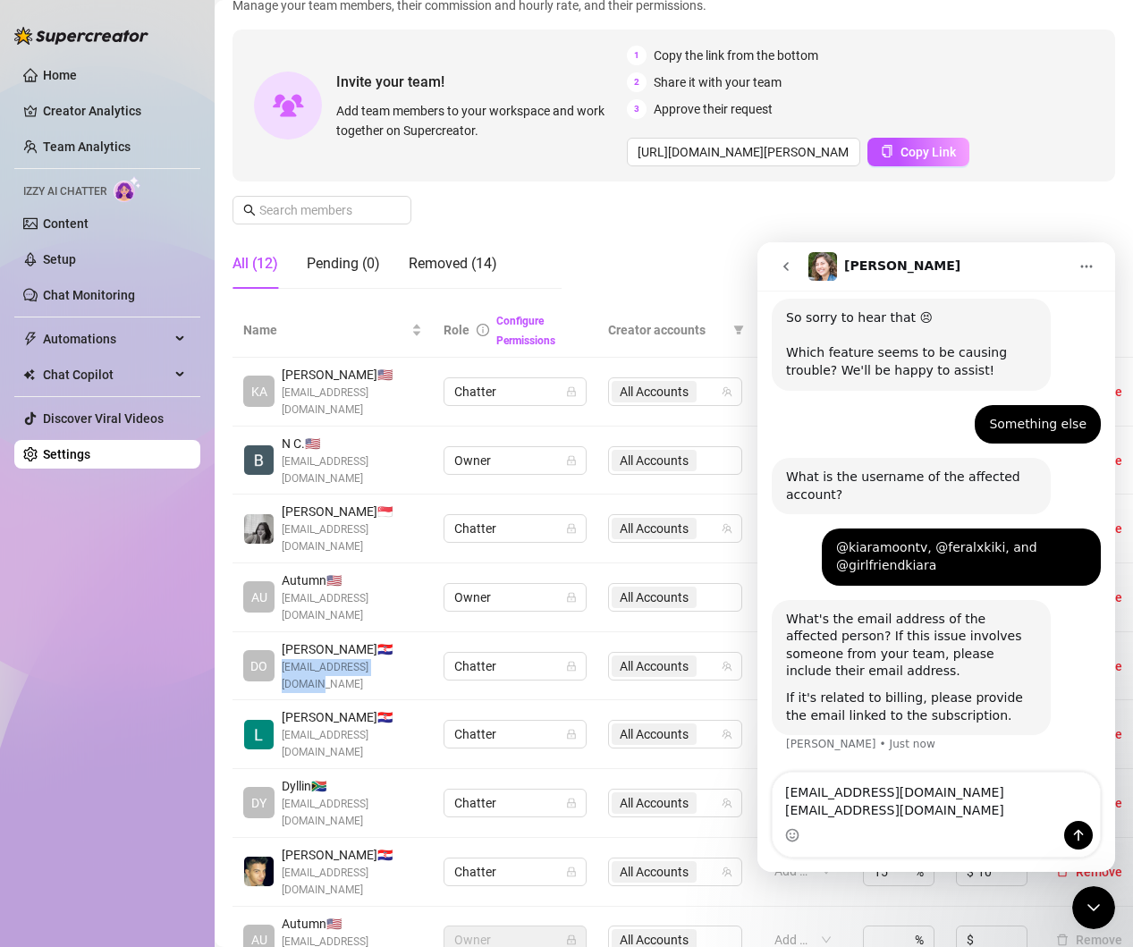
drag, startPoint x: 283, startPoint y: 618, endPoint x: 405, endPoint y: 621, distance: 122.6
click at [405, 639] on div "DO [PERSON_NAME] 🇭🇷 [EMAIL_ADDRESS][DOMAIN_NAME]" at bounding box center [332, 666] width 179 height 54
copy span "[EMAIL_ADDRESS][DOMAIN_NAME]"
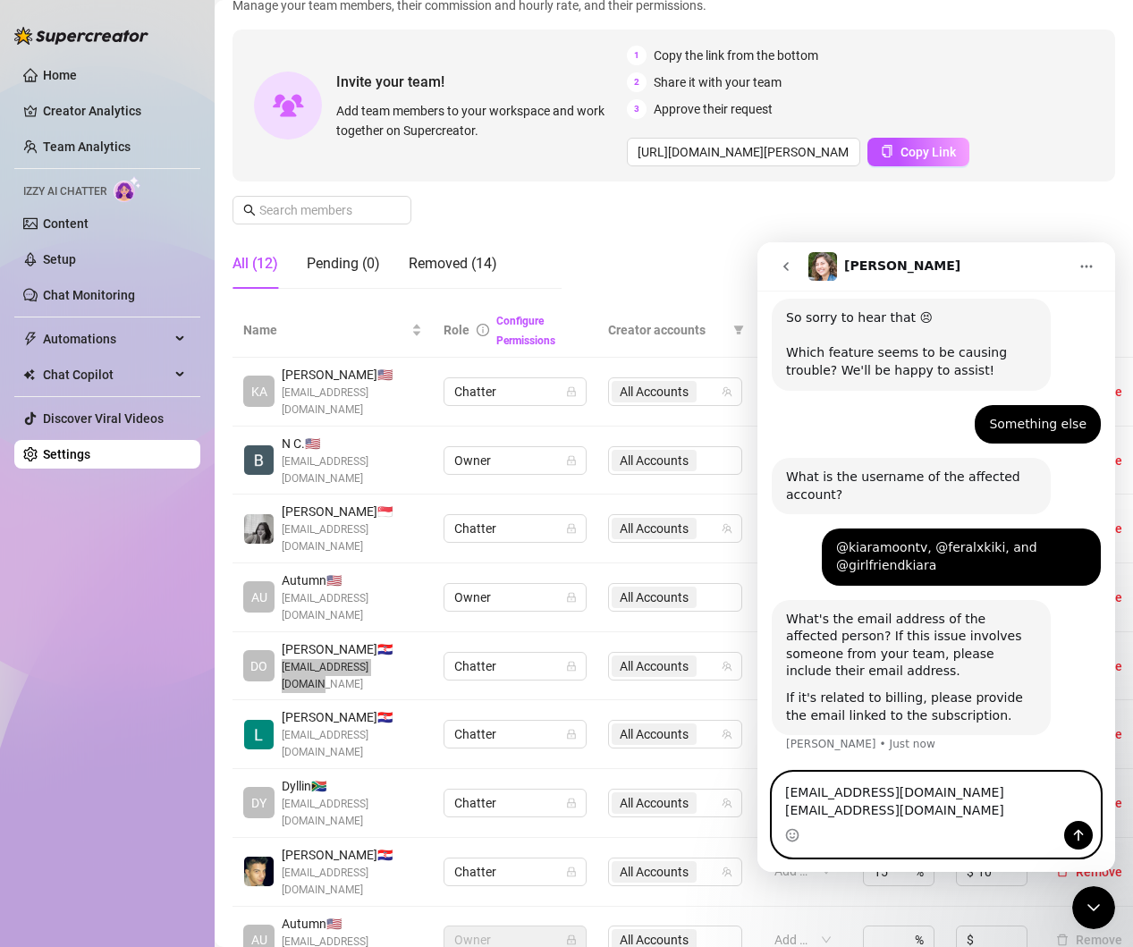
click at [1012, 813] on textarea "[EMAIL_ADDRESS][DOMAIN_NAME] [EMAIL_ADDRESS][DOMAIN_NAME]" at bounding box center [936, 797] width 327 height 48
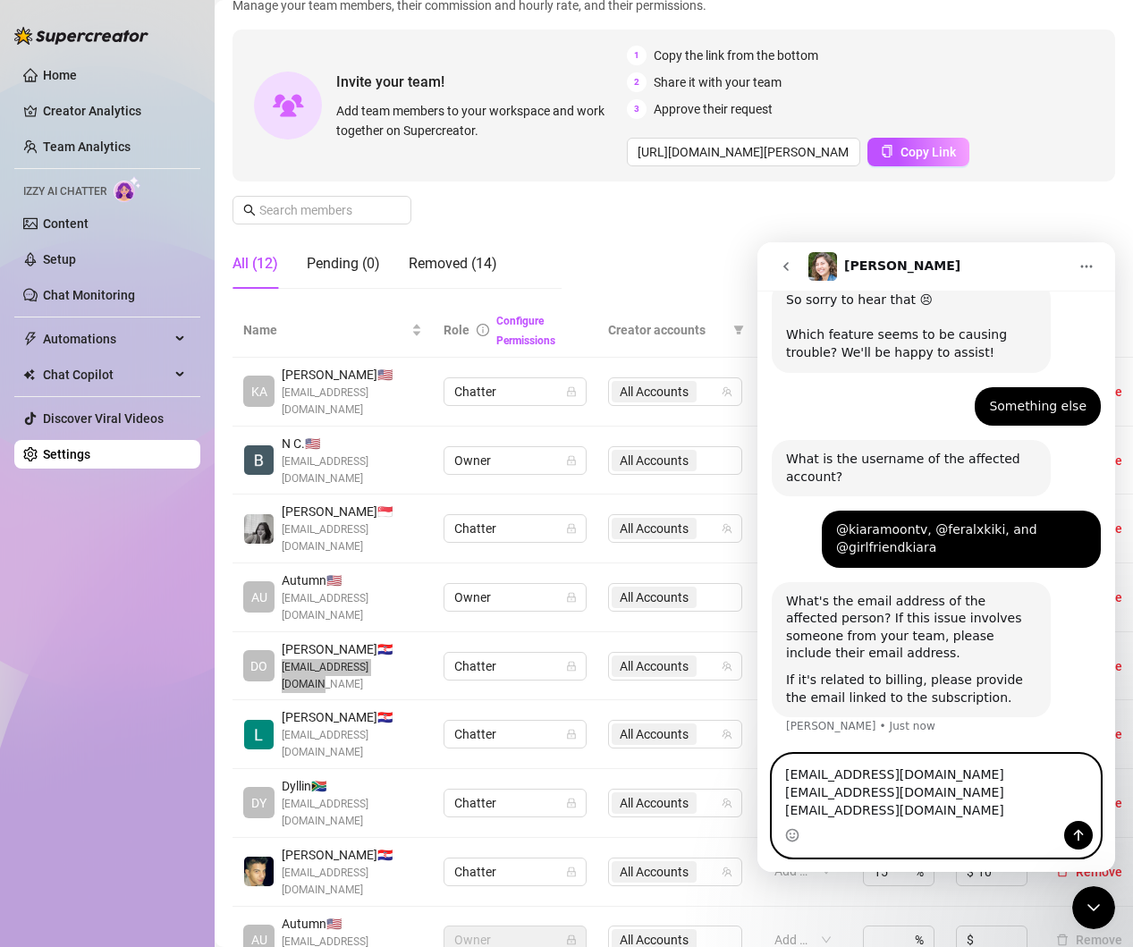
scroll to position [167, 0]
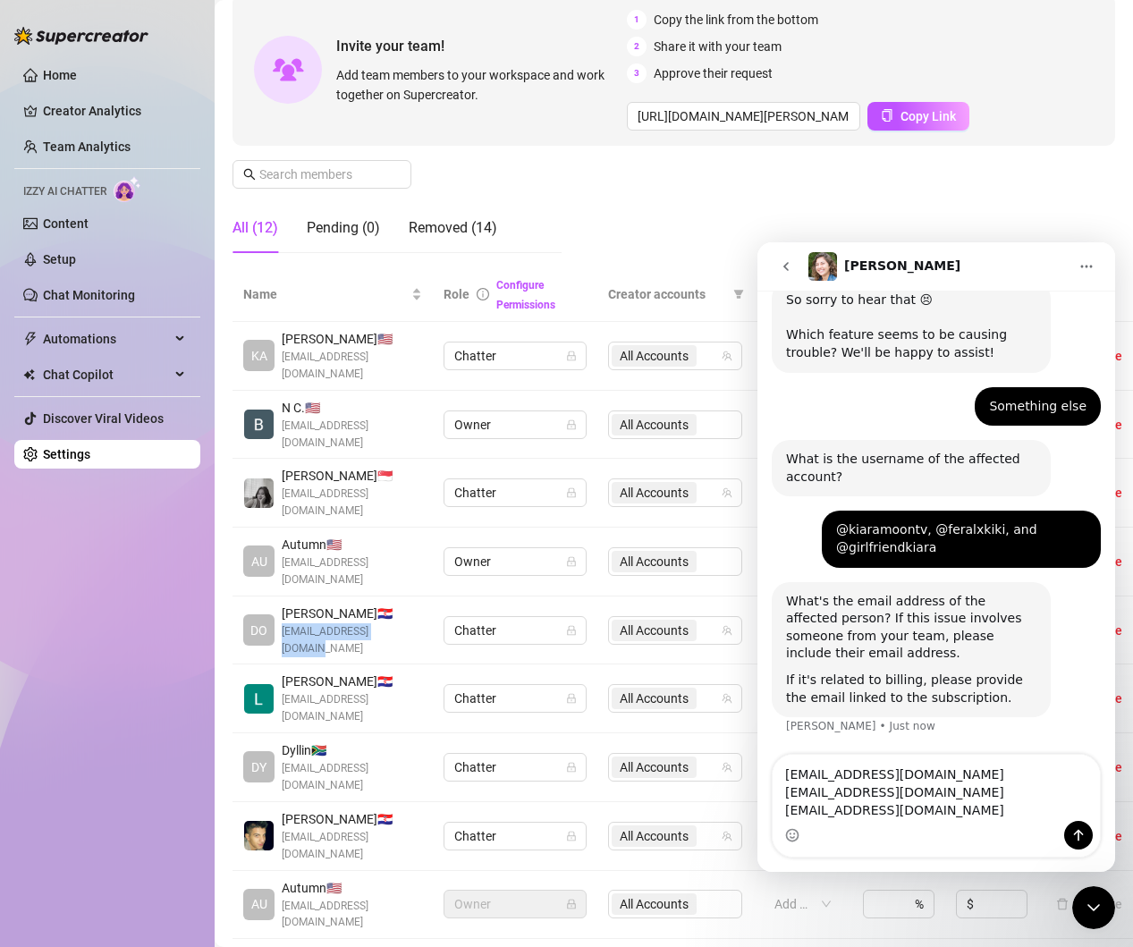
drag, startPoint x: 281, startPoint y: 632, endPoint x: 300, endPoint y: 646, distance: 23.1
click at [300, 691] on span "[EMAIL_ADDRESS][DOMAIN_NAME]" at bounding box center [352, 708] width 140 height 34
copy span "[EMAIL_ADDRESS][DOMAIN_NAME]"
drag, startPoint x: 916, startPoint y: 820, endPoint x: 904, endPoint y: 812, distance: 14.1
click at [910, 817] on textarea "[EMAIL_ADDRESS][DOMAIN_NAME] [EMAIL_ADDRESS][DOMAIN_NAME] [EMAIL_ADDRESS][DOMAI…" at bounding box center [936, 788] width 327 height 66
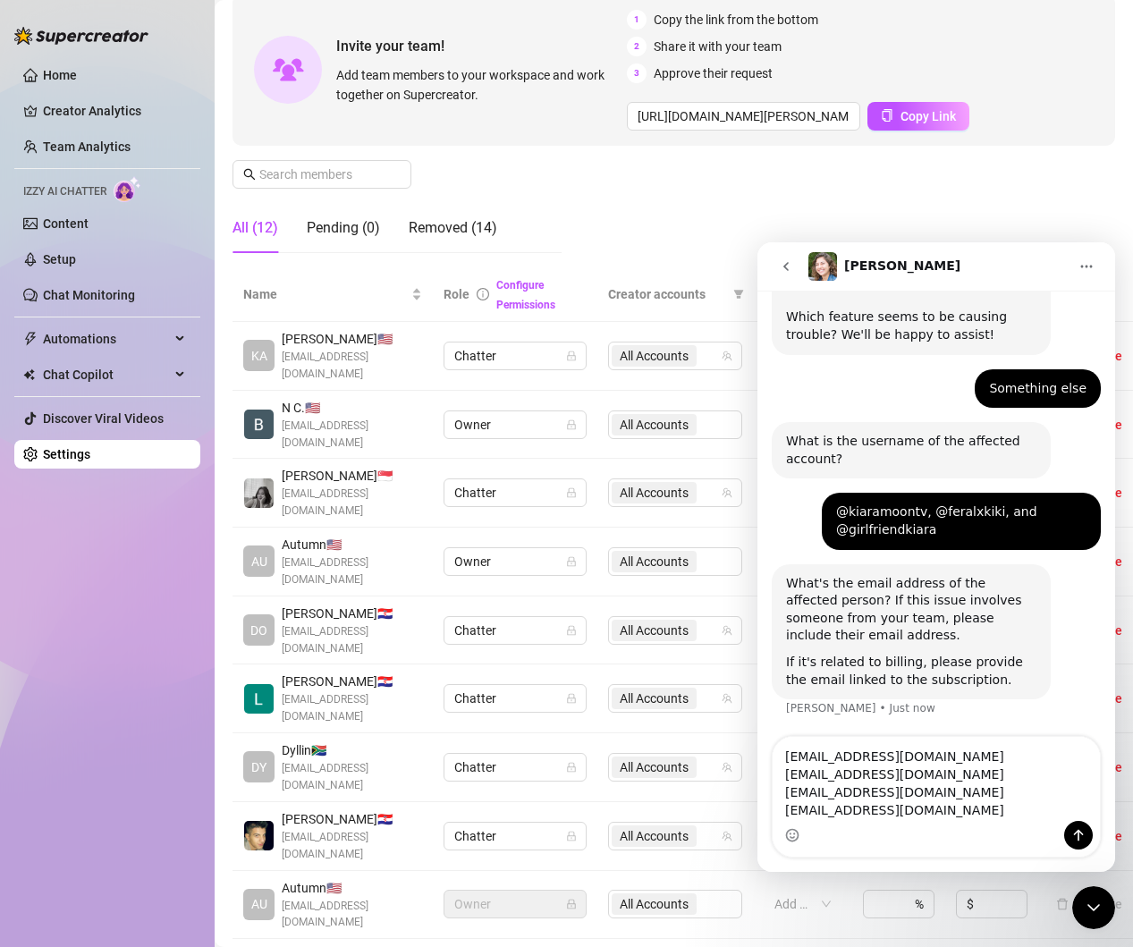
click at [290, 741] on span "Dyllin 🇿🇦" at bounding box center [352, 751] width 140 height 20
drag, startPoint x: 283, startPoint y: 697, endPoint x: 299, endPoint y: 719, distance: 27.6
click at [299, 760] on span "[EMAIL_ADDRESS][DOMAIN_NAME]" at bounding box center [352, 777] width 140 height 34
copy span "[EMAIL_ADDRESS][DOMAIN_NAME]"
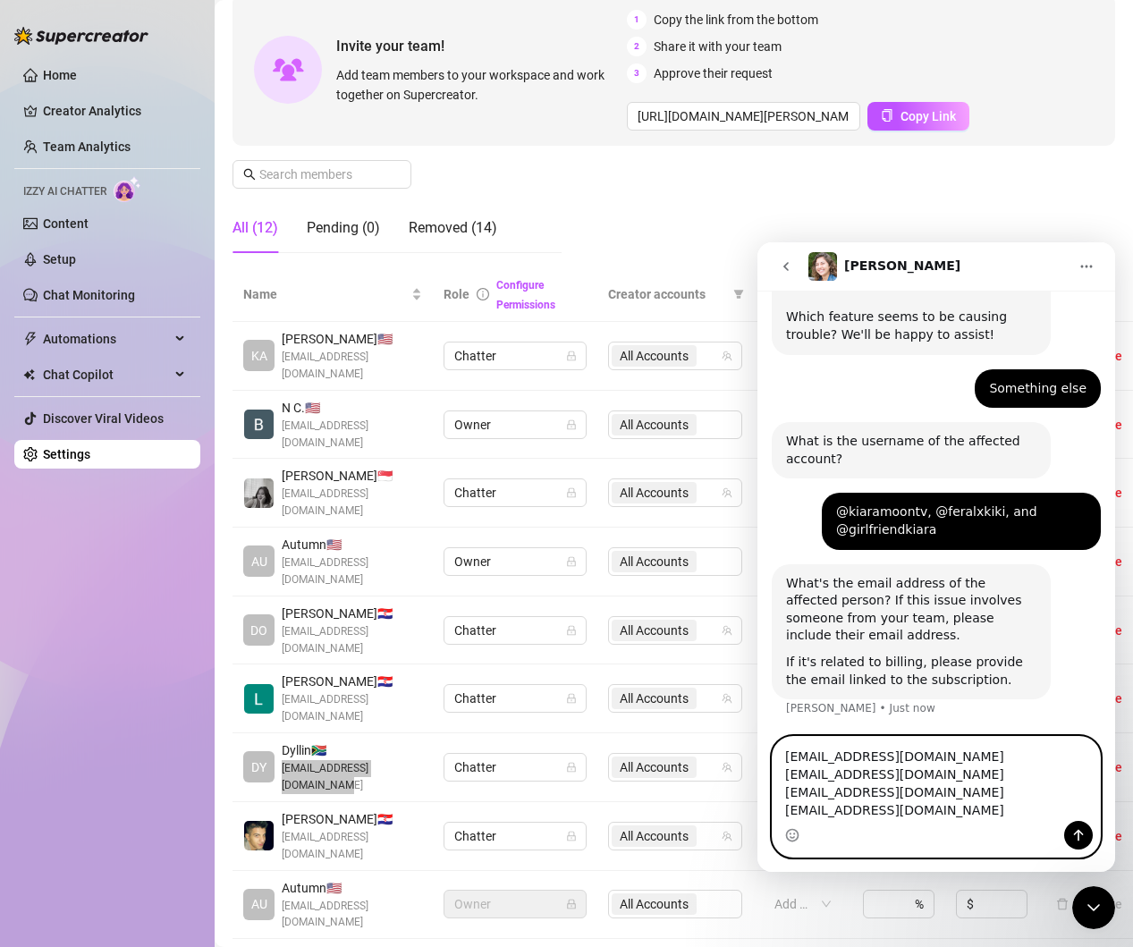
click at [938, 818] on textarea "[EMAIL_ADDRESS][DOMAIN_NAME] [EMAIL_ADDRESS][DOMAIN_NAME] [EMAIL_ADDRESS][DOMAI…" at bounding box center [936, 779] width 327 height 84
click at [963, 819] on textarea "[EMAIL_ADDRESS][DOMAIN_NAME] [EMAIL_ADDRESS][DOMAIN_NAME] [EMAIL_ADDRESS][DOMAI…" at bounding box center [936, 779] width 327 height 84
paste textarea "[EMAIL_ADDRESS][DOMAIN_NAME]"
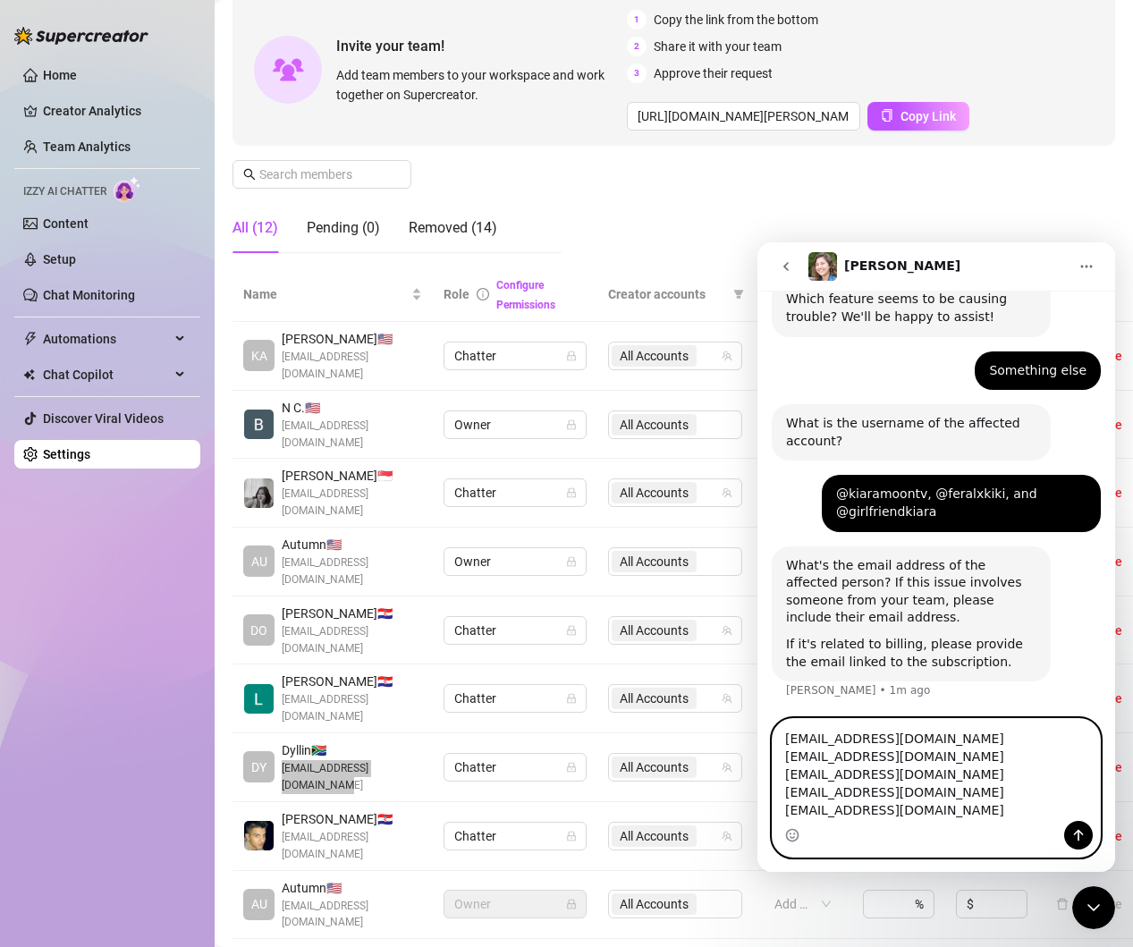
scroll to position [232, 0]
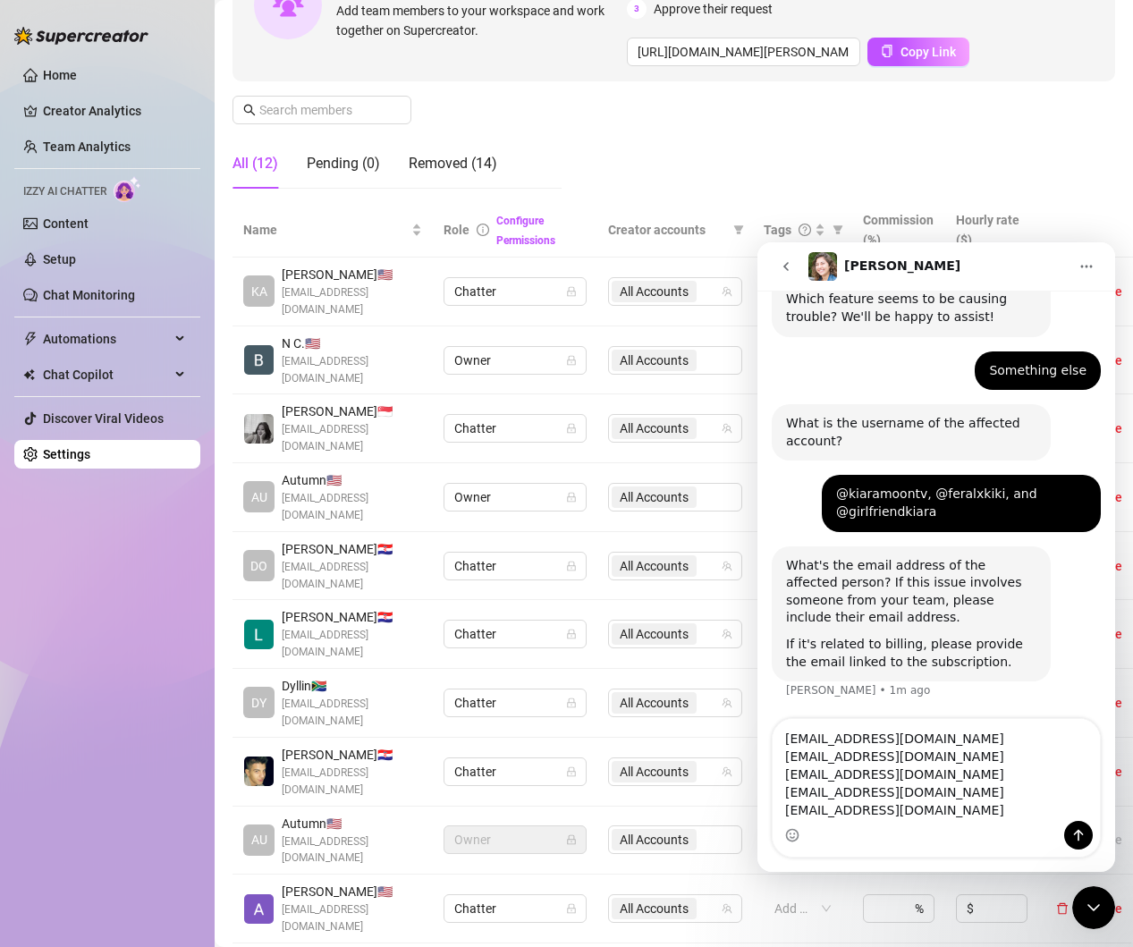
drag, startPoint x: 285, startPoint y: 822, endPoint x: 300, endPoint y: 843, distance: 25.8
click at [300, 902] on span "[EMAIL_ADDRESS][DOMAIN_NAME]" at bounding box center [352, 919] width 140 height 34
drag, startPoint x: 297, startPoint y: 842, endPoint x: 278, endPoint y: 825, distance: 25.3
click at [278, 882] on div "[PERSON_NAME] 🇺🇸 [EMAIL_ADDRESS][DOMAIN_NAME]" at bounding box center [332, 909] width 179 height 54
copy span "[EMAIL_ADDRESS][DOMAIN_NAME]"
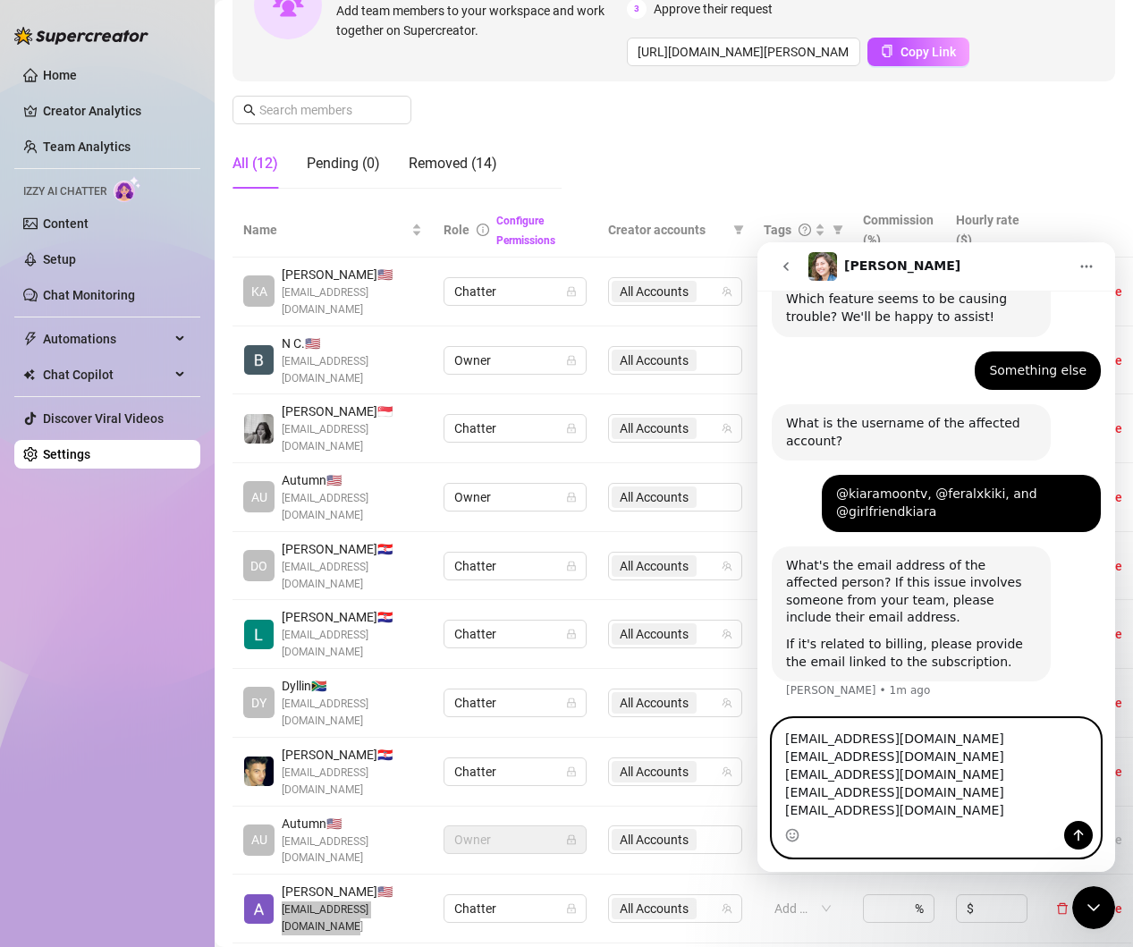
click at [940, 811] on textarea "[EMAIL_ADDRESS][DOMAIN_NAME] [EMAIL_ADDRESS][DOMAIN_NAME] [EMAIL_ADDRESS][DOMAI…" at bounding box center [936, 770] width 327 height 102
type textarea "[EMAIL_ADDRESS][DOMAIN_NAME] [EMAIL_ADDRESS][DOMAIN_NAME] [EMAIL_ADDRESS][DOMAI…"
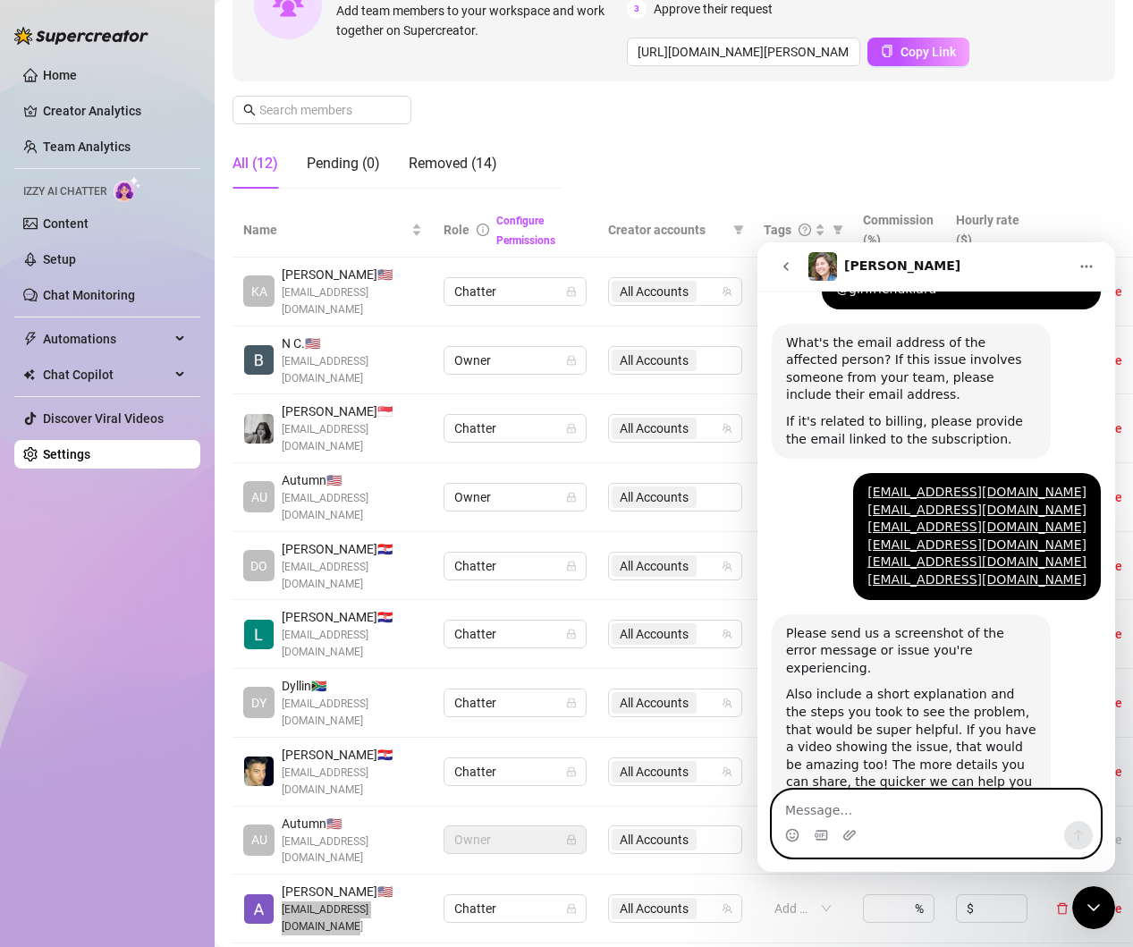
scroll to position [461, 0]
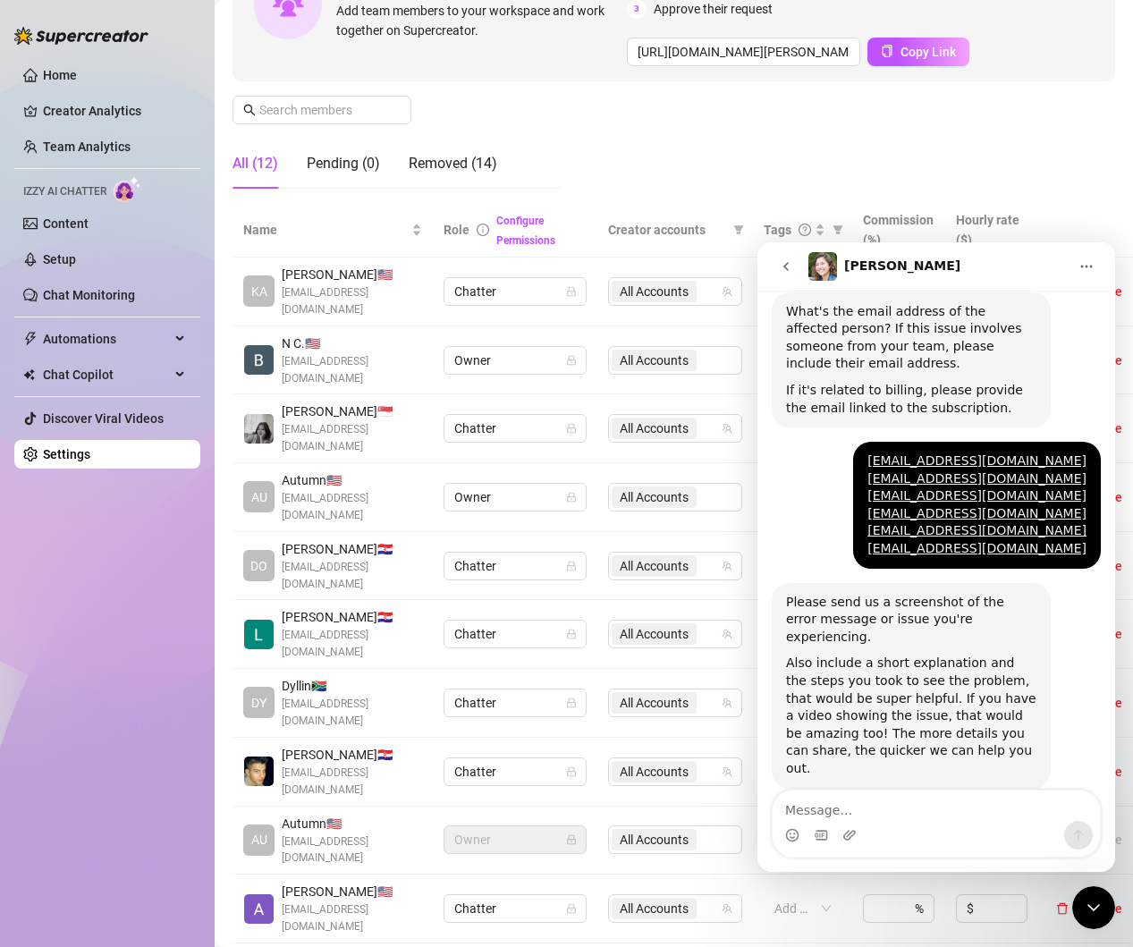
click at [634, 871] on div "Name Role Configure Permissions Creator accounts Tags Commission (%) Hourly rat…" at bounding box center [674, 591] width 883 height 776
click at [668, 899] on span "All Accounts" at bounding box center [654, 909] width 69 height 20
click at [630, 709] on input "Select all" at bounding box center [634, 708] width 14 height 14
checkbox input "false"
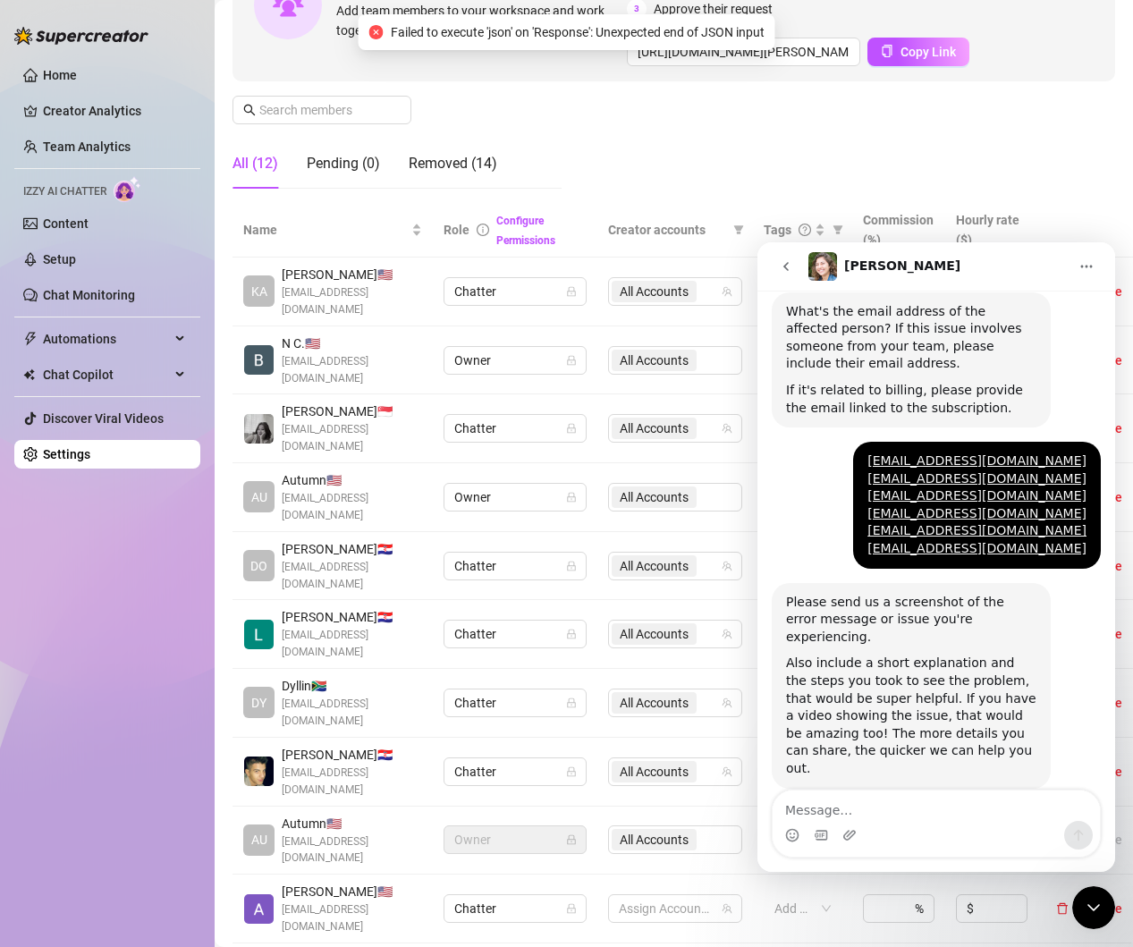
click at [1082, 210] on th at bounding box center [1089, 230] width 102 height 55
click at [1100, 901] on icon "Close Intercom Messenger" at bounding box center [1093, 907] width 21 height 21
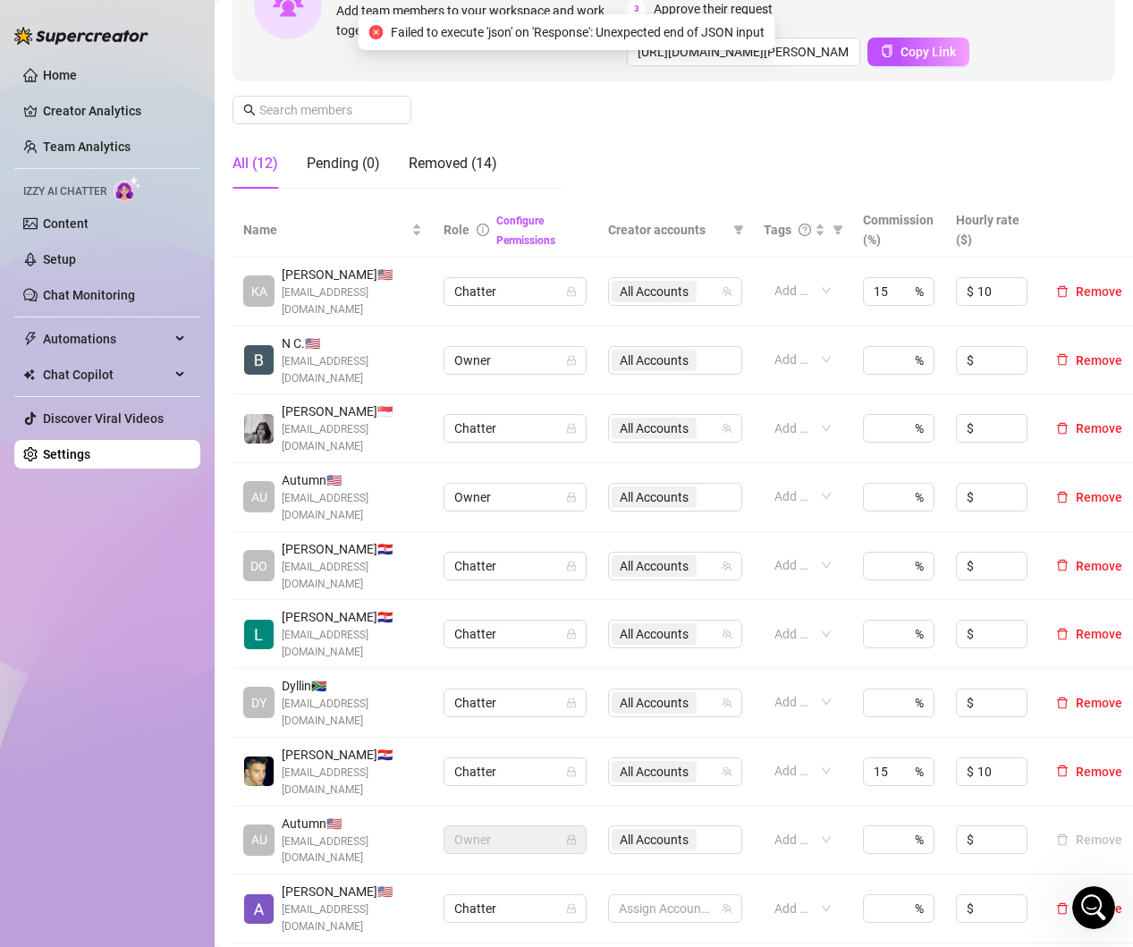
scroll to position [263, 0]
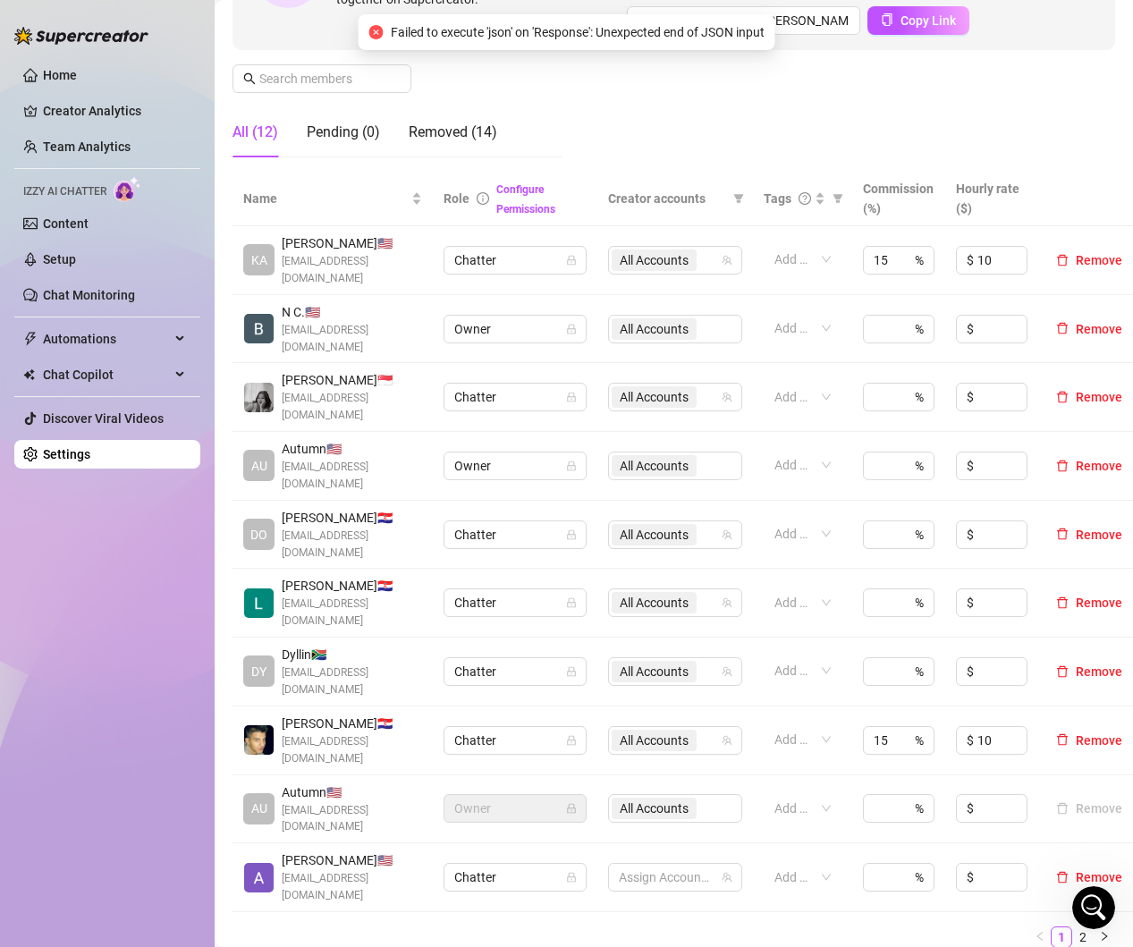
click at [840, 874] on div "Name Role Configure Permissions Creator accounts Tags Commission (%) Hourly rat…" at bounding box center [674, 567] width 883 height 791
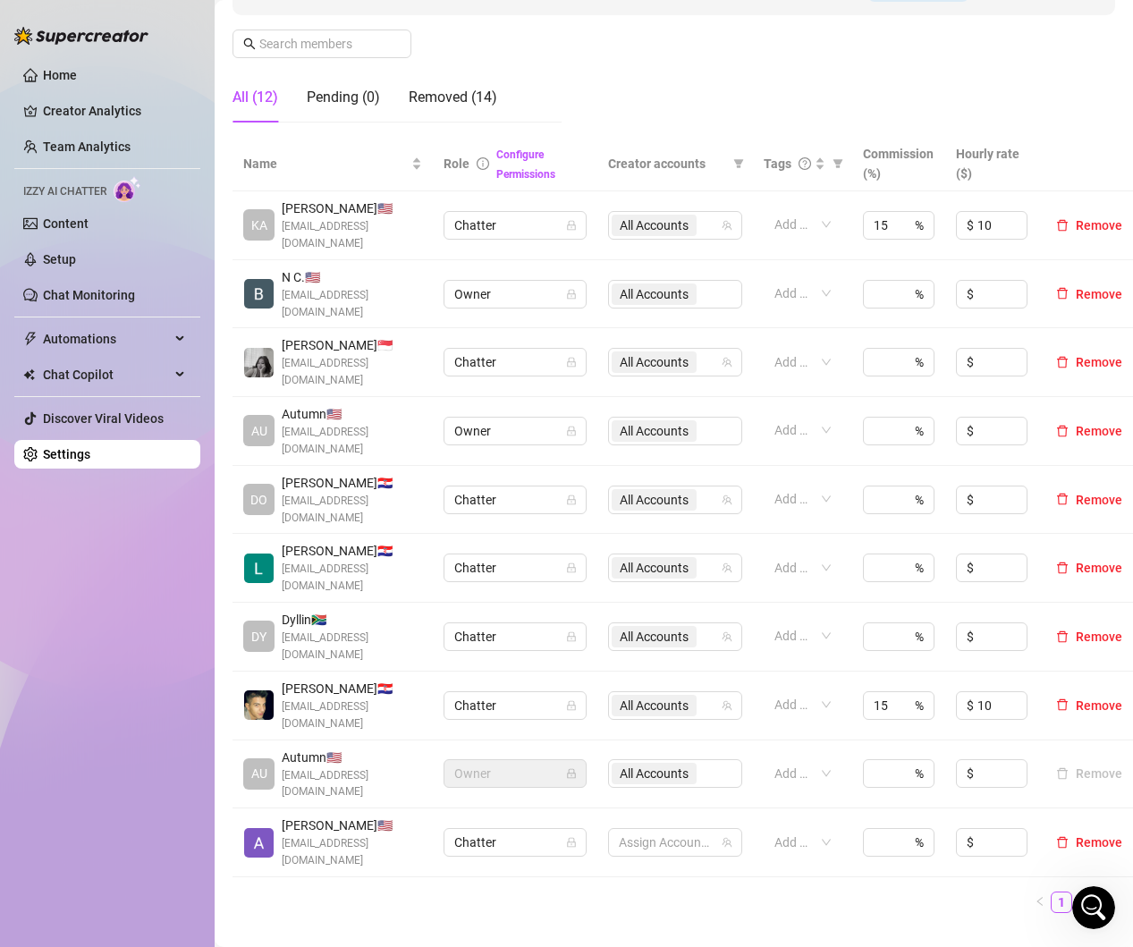
scroll to position [318, 0]
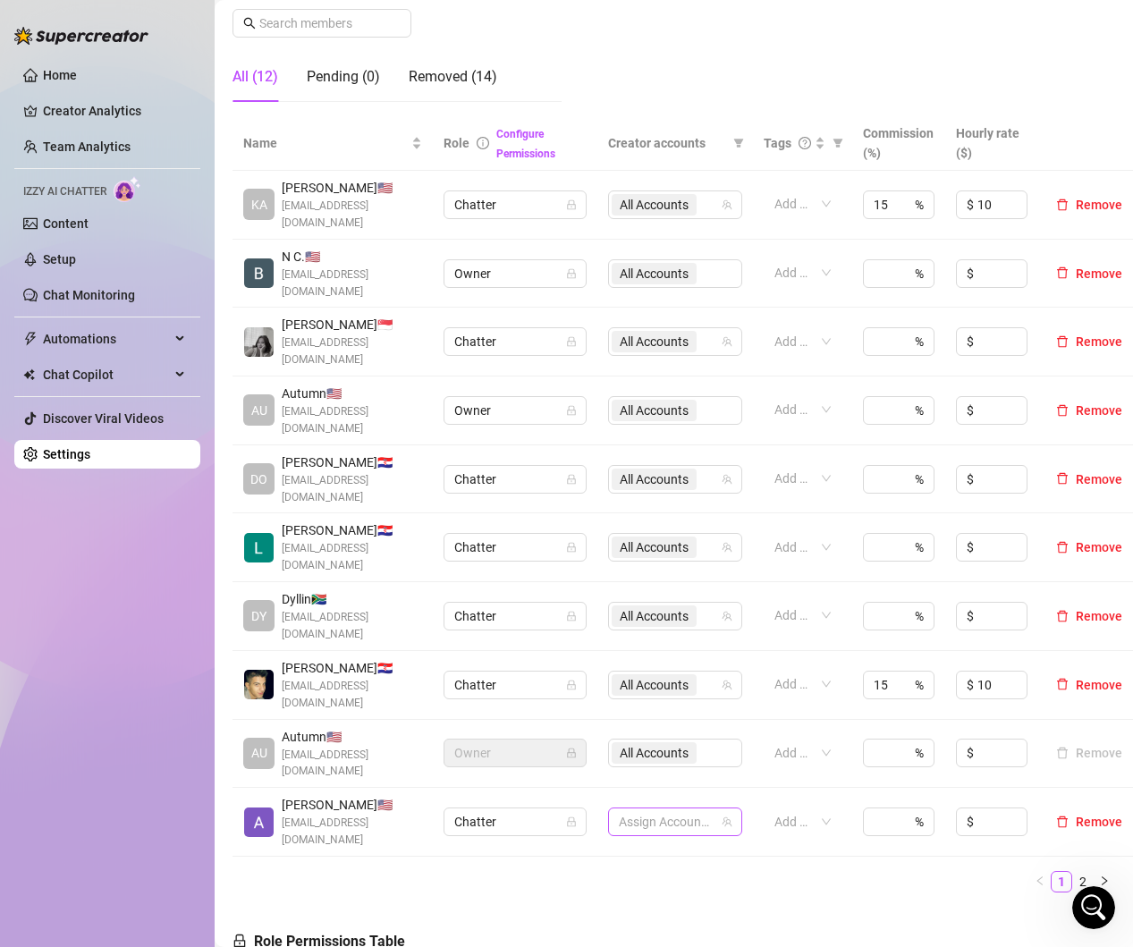
click at [673, 809] on div at bounding box center [666, 821] width 108 height 25
click at [644, 797] on span "Select tree node" at bounding box center [645, 799] width 14 height 14
click at [783, 870] on ul "1 2" at bounding box center [674, 880] width 883 height 21
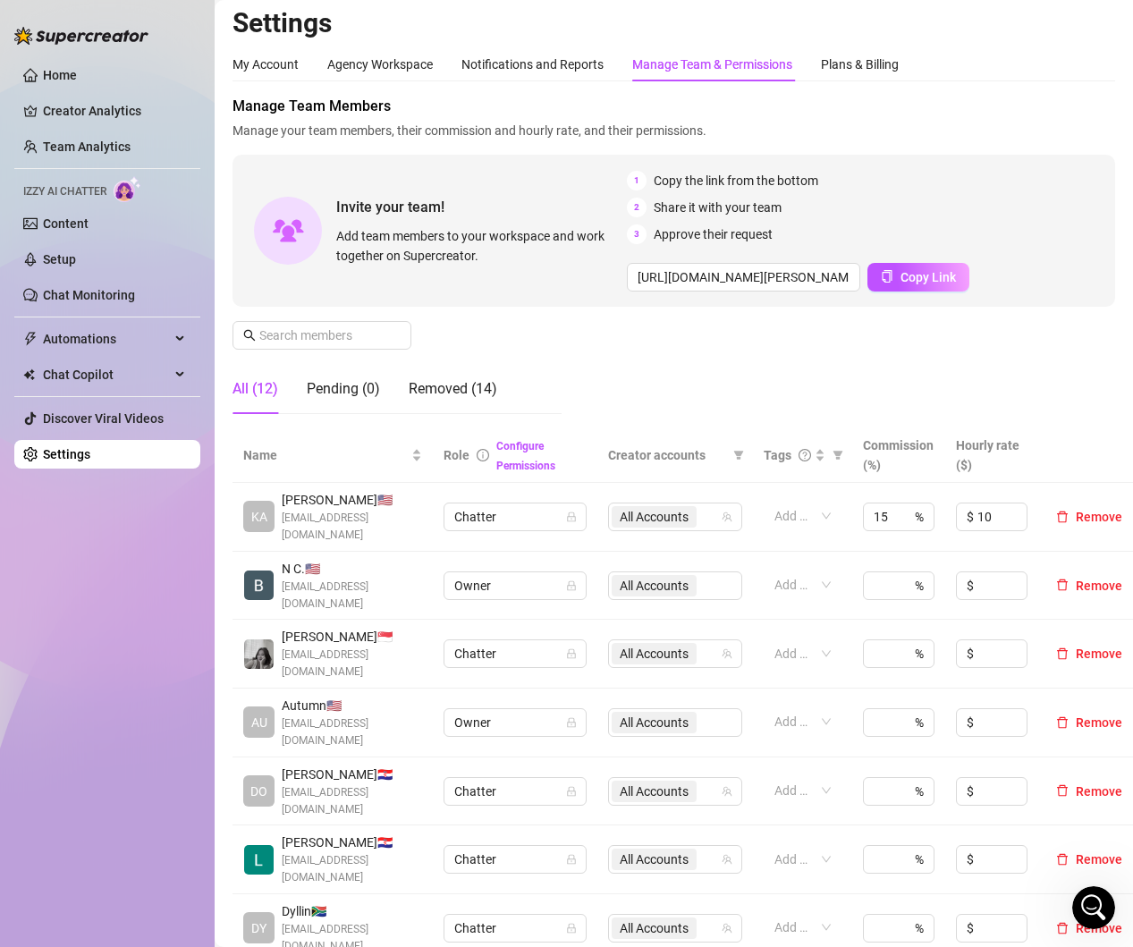
scroll to position [236, 0]
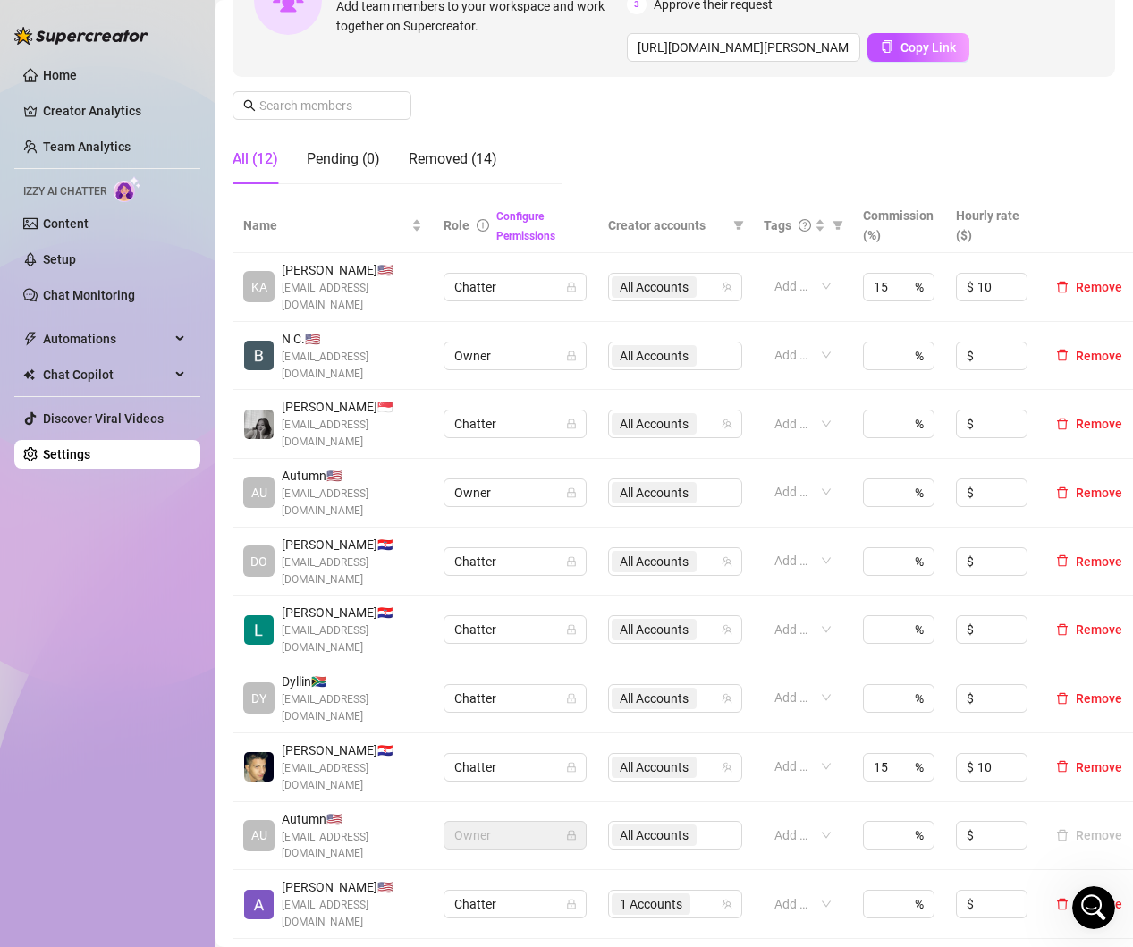
click at [735, 946] on ul "1 2" at bounding box center [674, 963] width 883 height 21
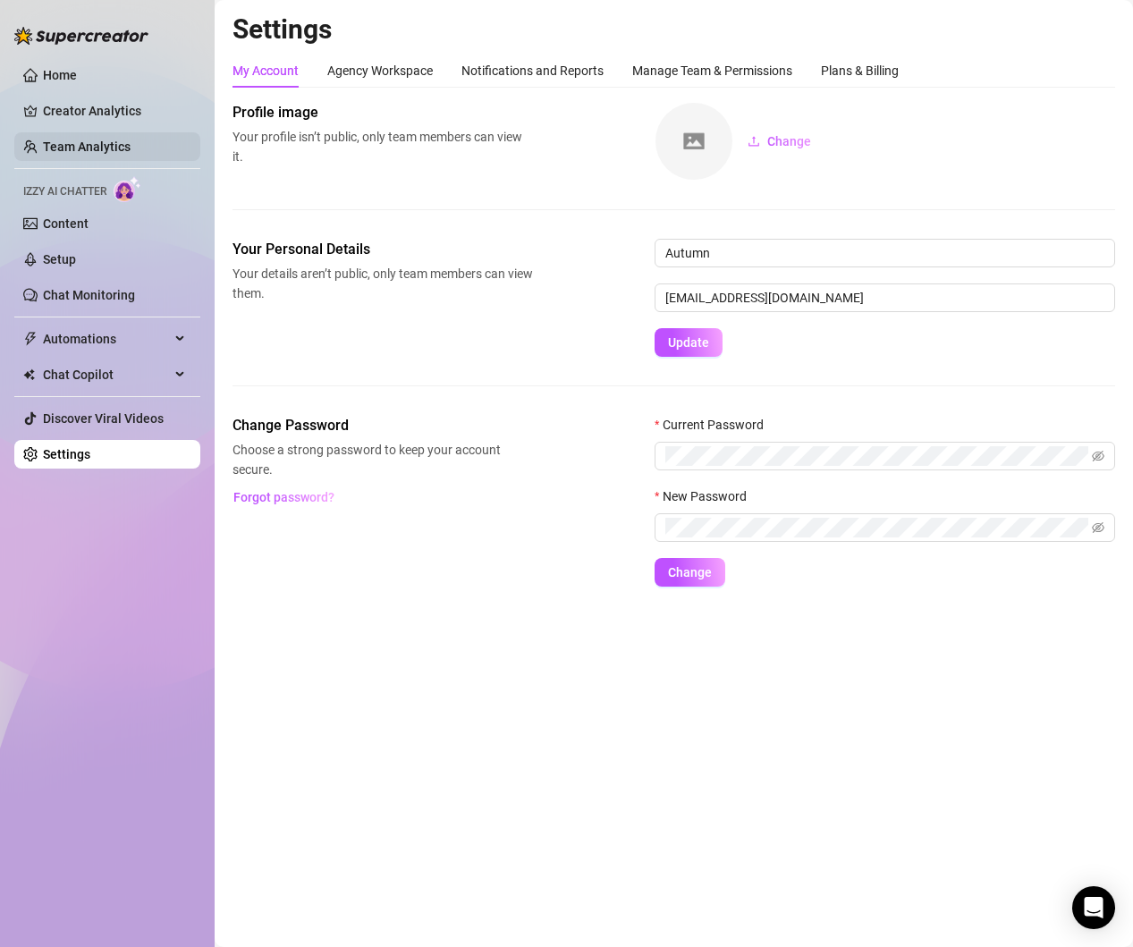
click at [89, 154] on link "Team Analytics" at bounding box center [87, 147] width 88 height 14
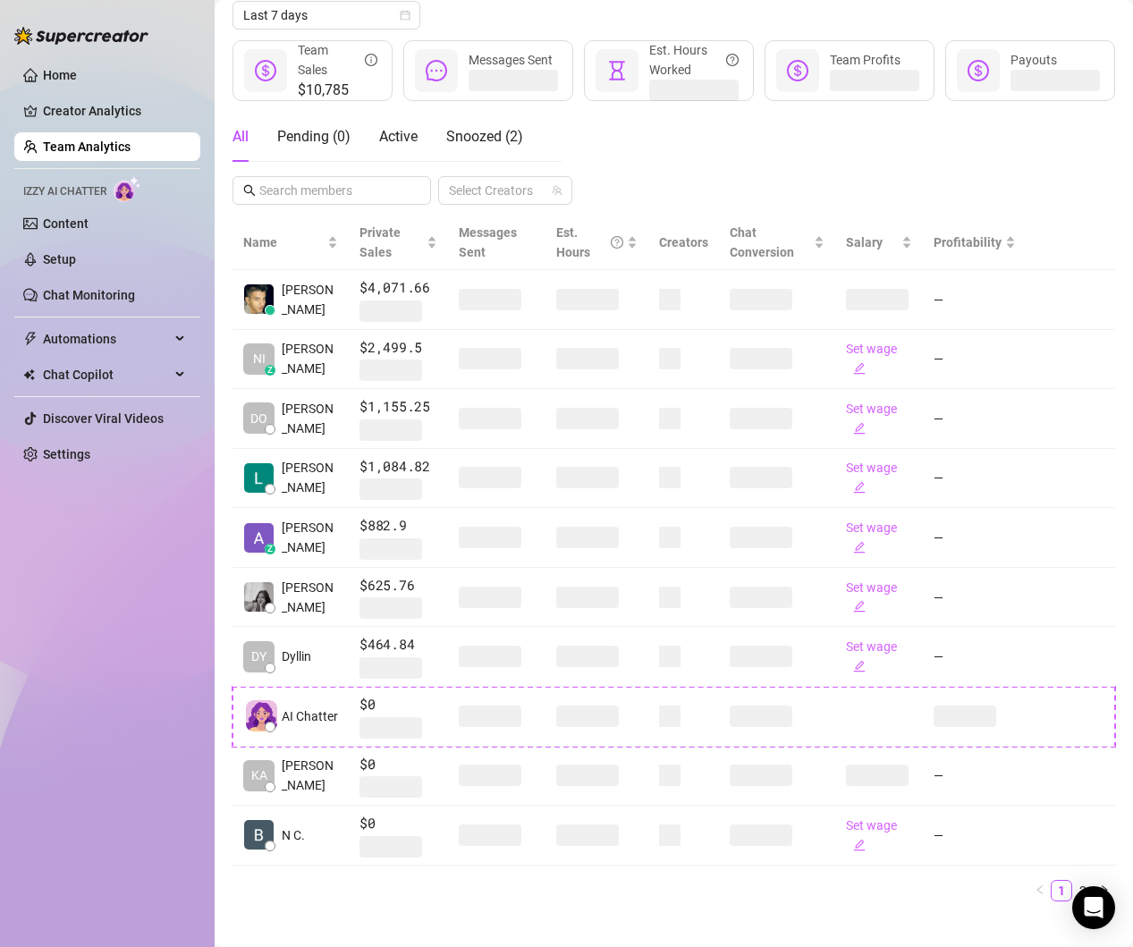
scroll to position [243, 0]
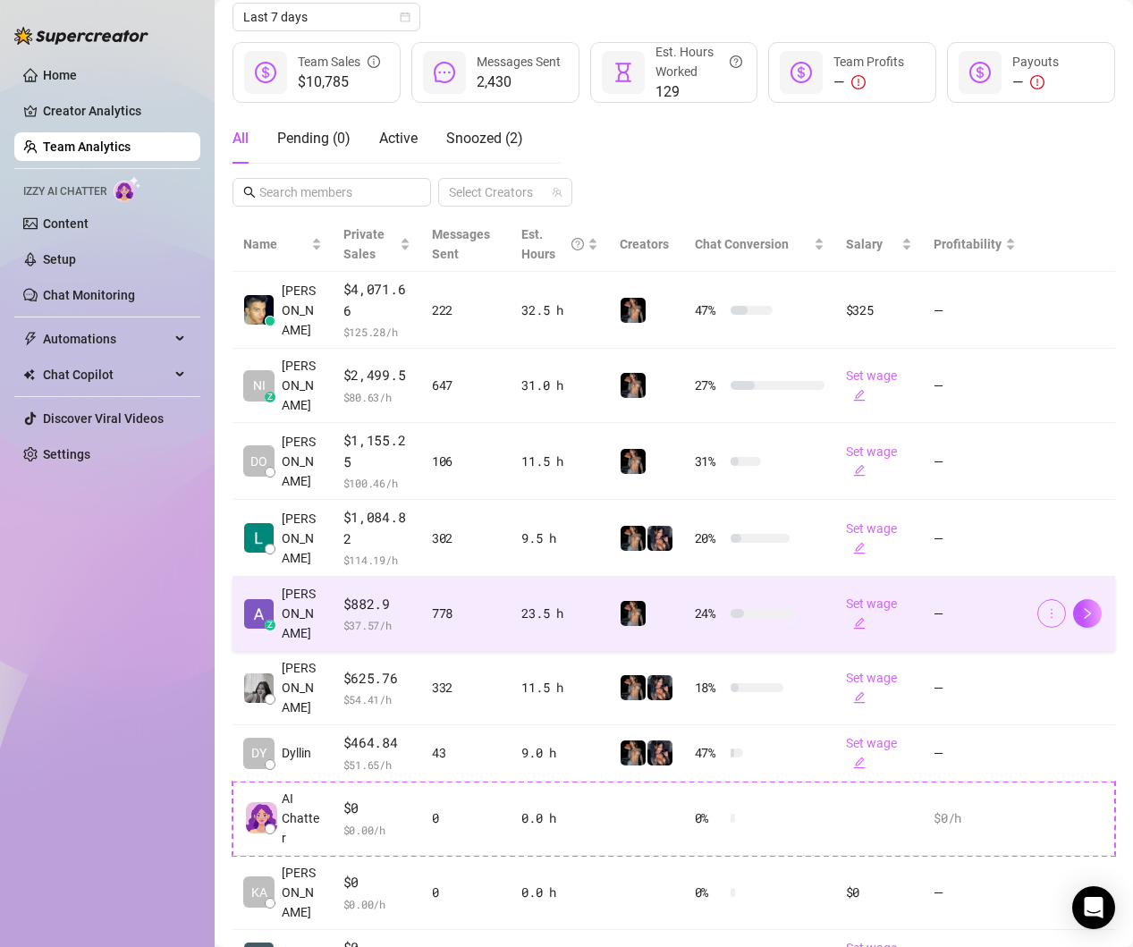
click at [1053, 606] on span "button" at bounding box center [1051, 613] width 13 height 14
click at [662, 600] on div at bounding box center [647, 613] width 54 height 27
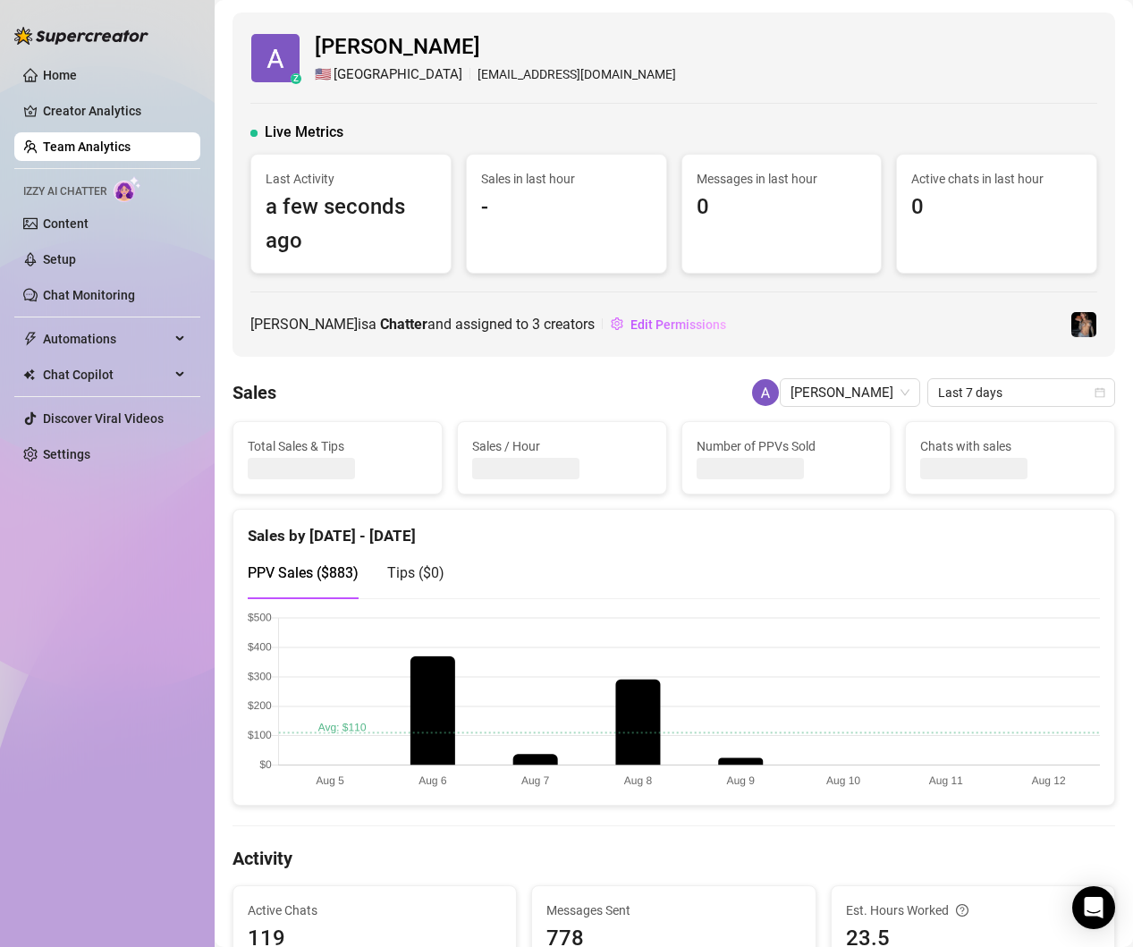
click at [77, 148] on link "Team Analytics" at bounding box center [87, 147] width 88 height 14
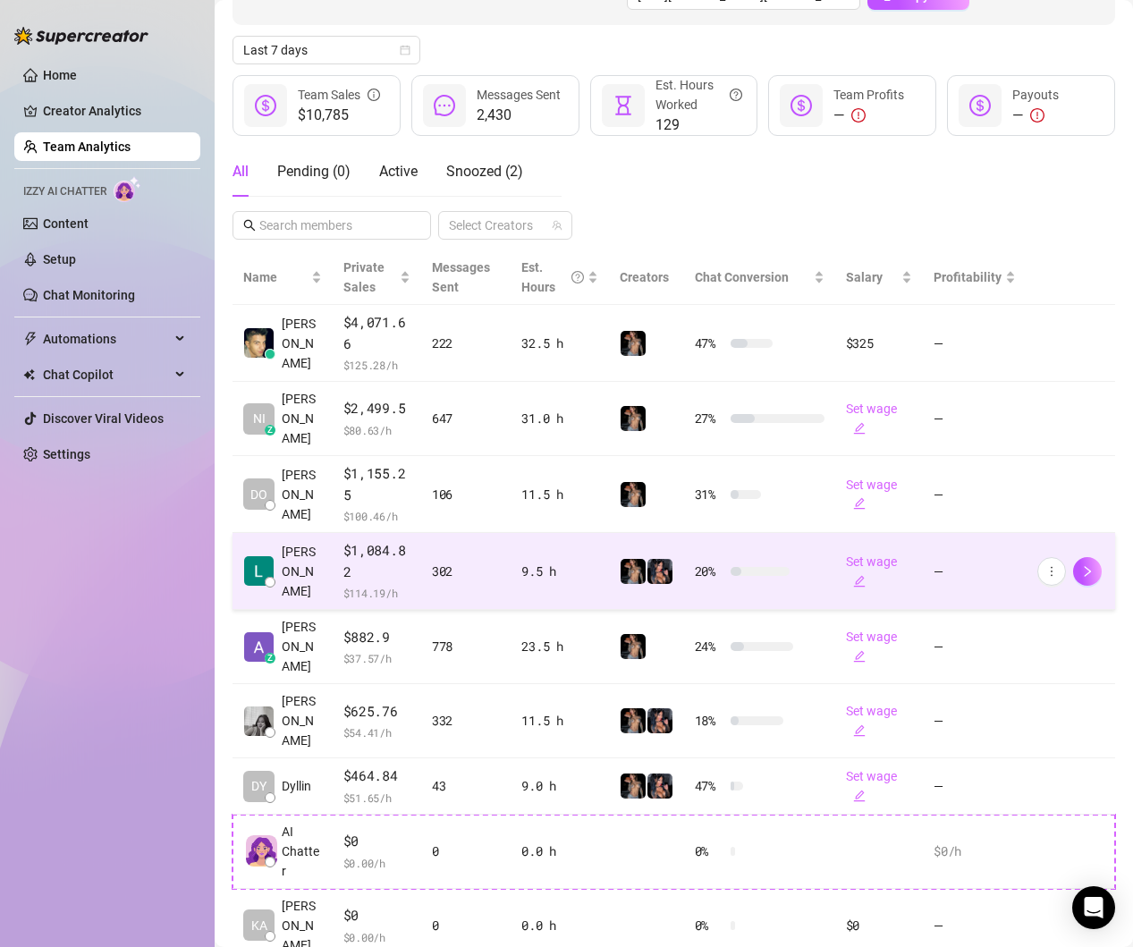
scroll to position [208, 0]
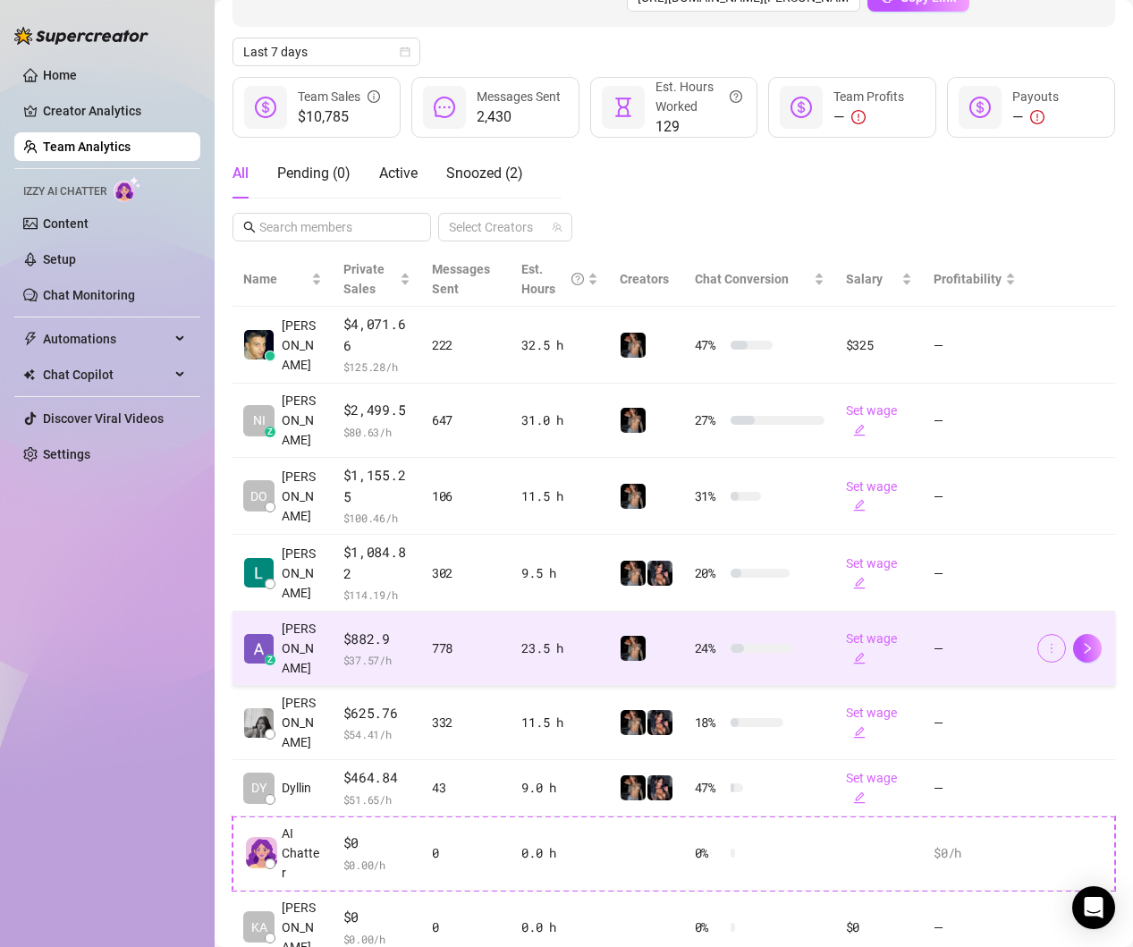
click at [1061, 634] on button "button" at bounding box center [1051, 648] width 29 height 29
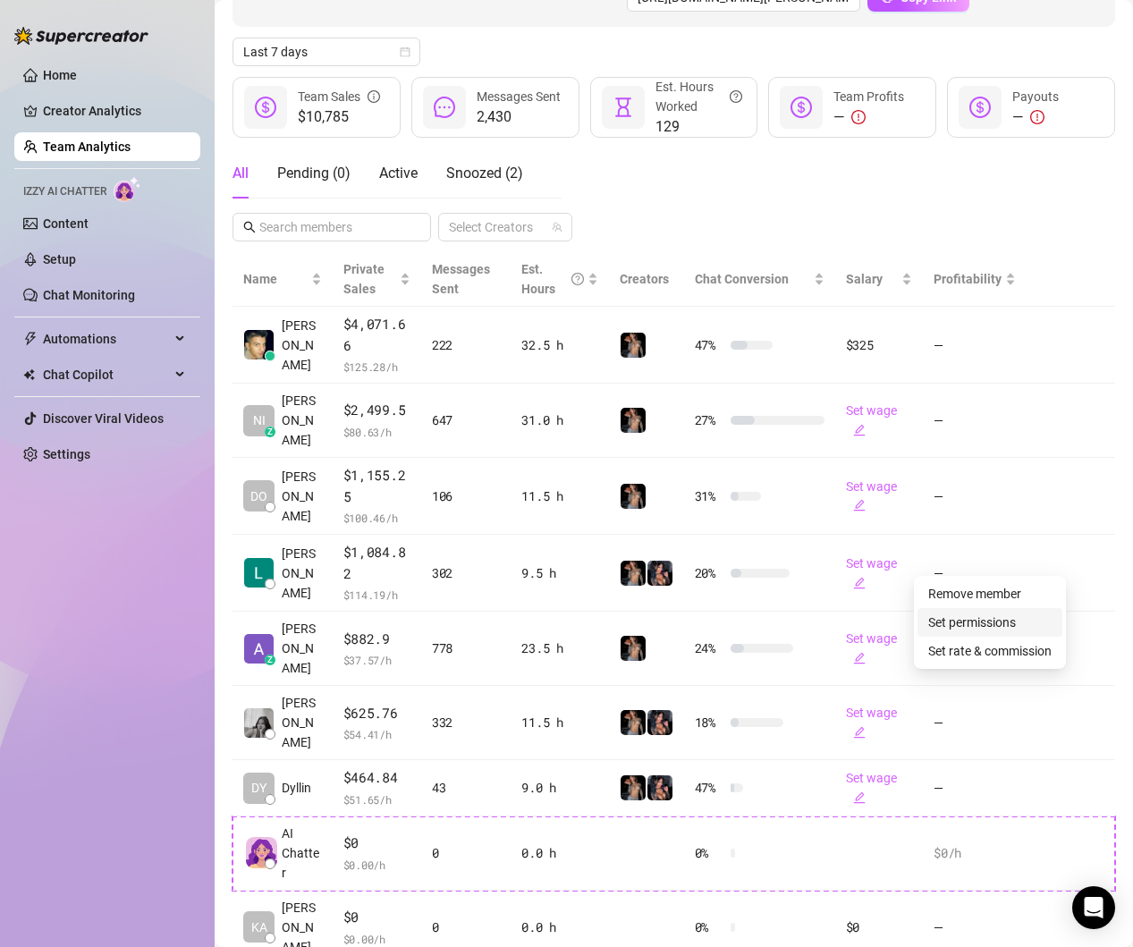
click at [1016, 618] on link "Set permissions" at bounding box center [972, 622] width 88 height 14
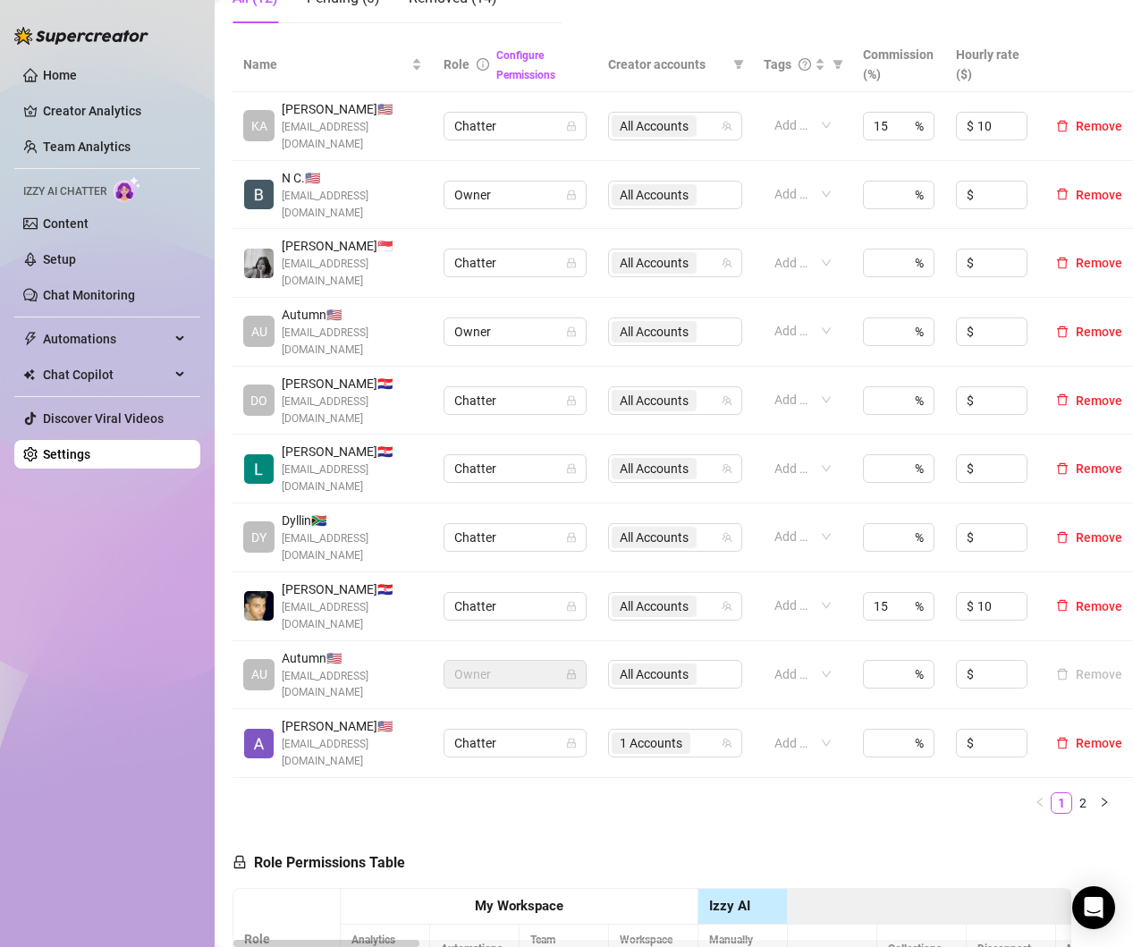
scroll to position [404, 0]
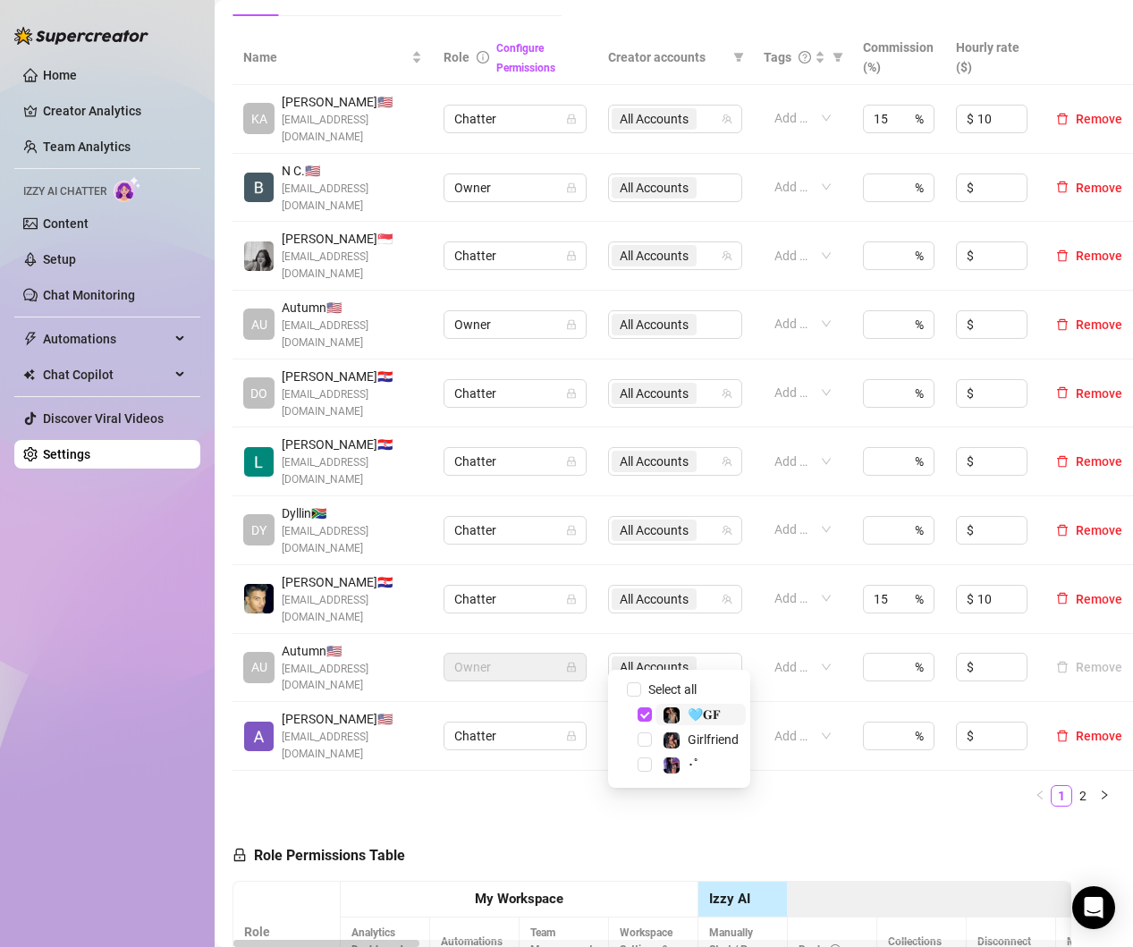
click at [698, 724] on div "1 Accounts" at bounding box center [666, 736] width 108 height 25
click at [682, 694] on span "Select all" at bounding box center [672, 690] width 63 height 20
click at [641, 694] on input "Select all" at bounding box center [634, 689] width 14 height 14
checkbox input "true"
click at [821, 724] on div "Name Role Configure Permissions Creator accounts Tags Commission (%) Hourly rat…" at bounding box center [674, 425] width 883 height 791
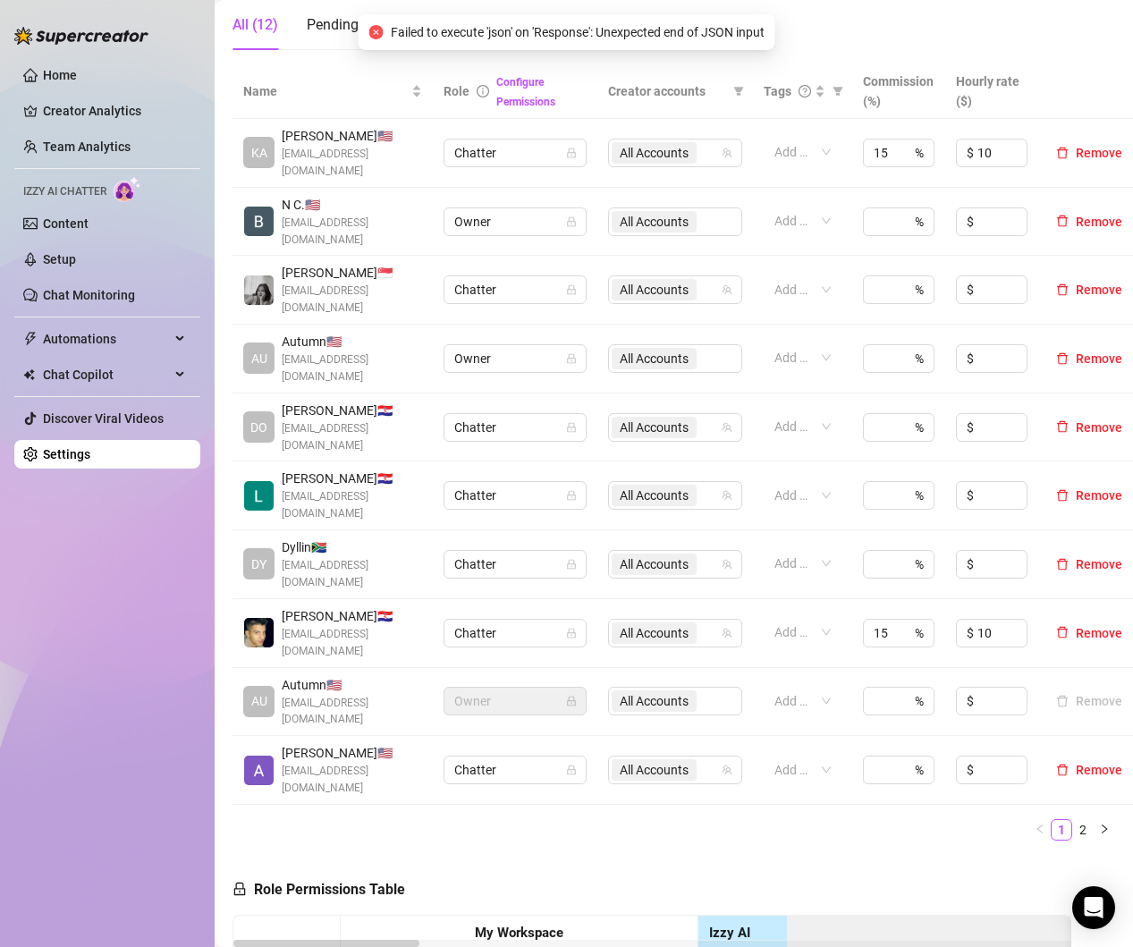
scroll to position [380, 0]
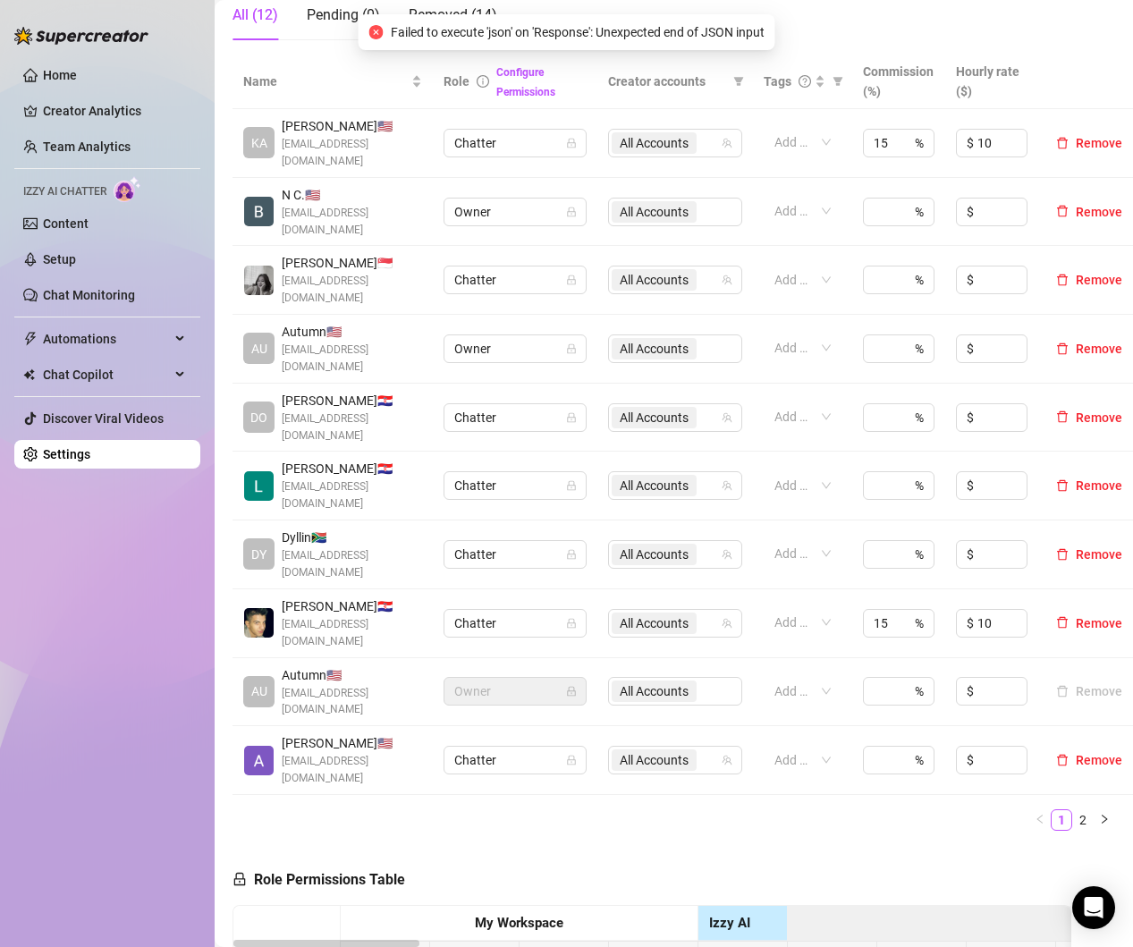
click at [775, 747] on div "Name Role Configure Permissions Creator accounts Tags Commission (%) Hourly rat…" at bounding box center [674, 450] width 883 height 791
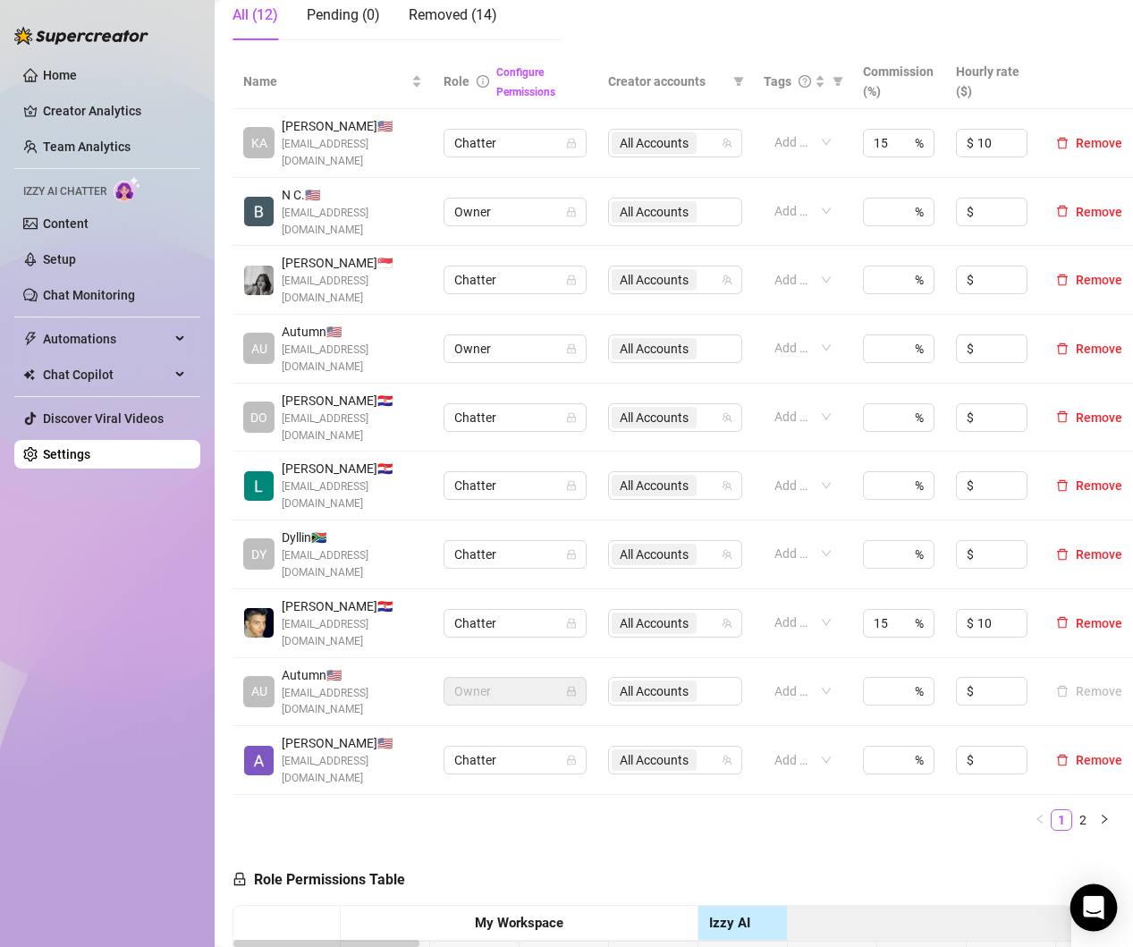
click at [1088, 905] on icon "Open Intercom Messenger" at bounding box center [1093, 907] width 21 height 23
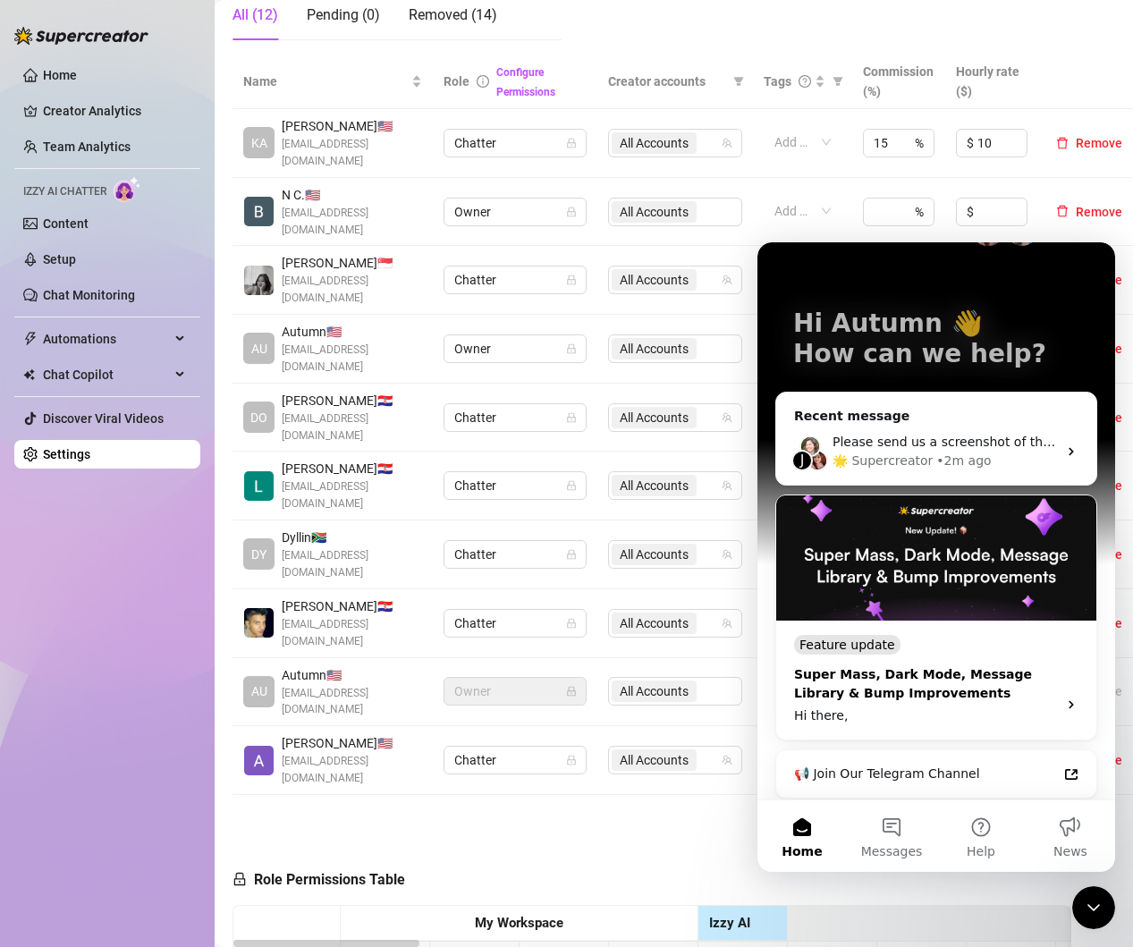
scroll to position [62, 0]
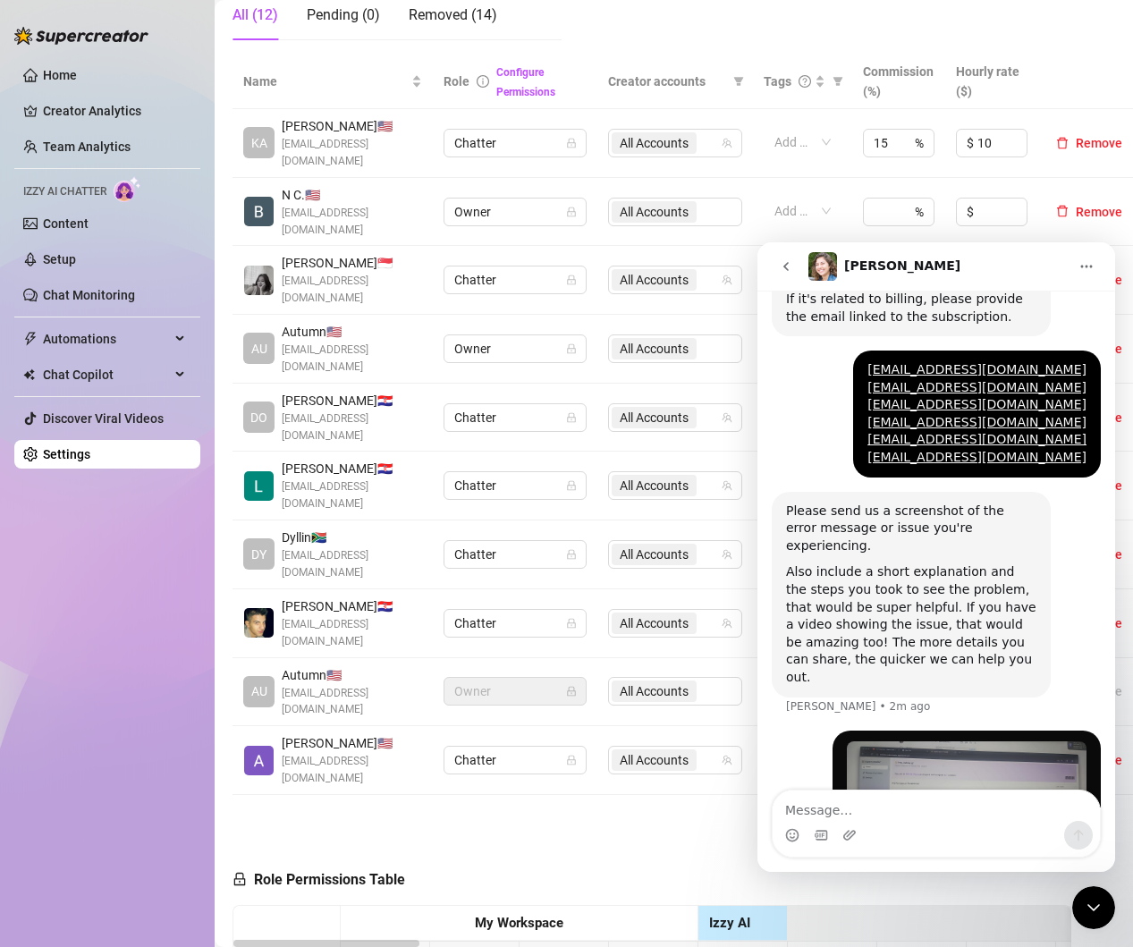
scroll to position [631, 0]
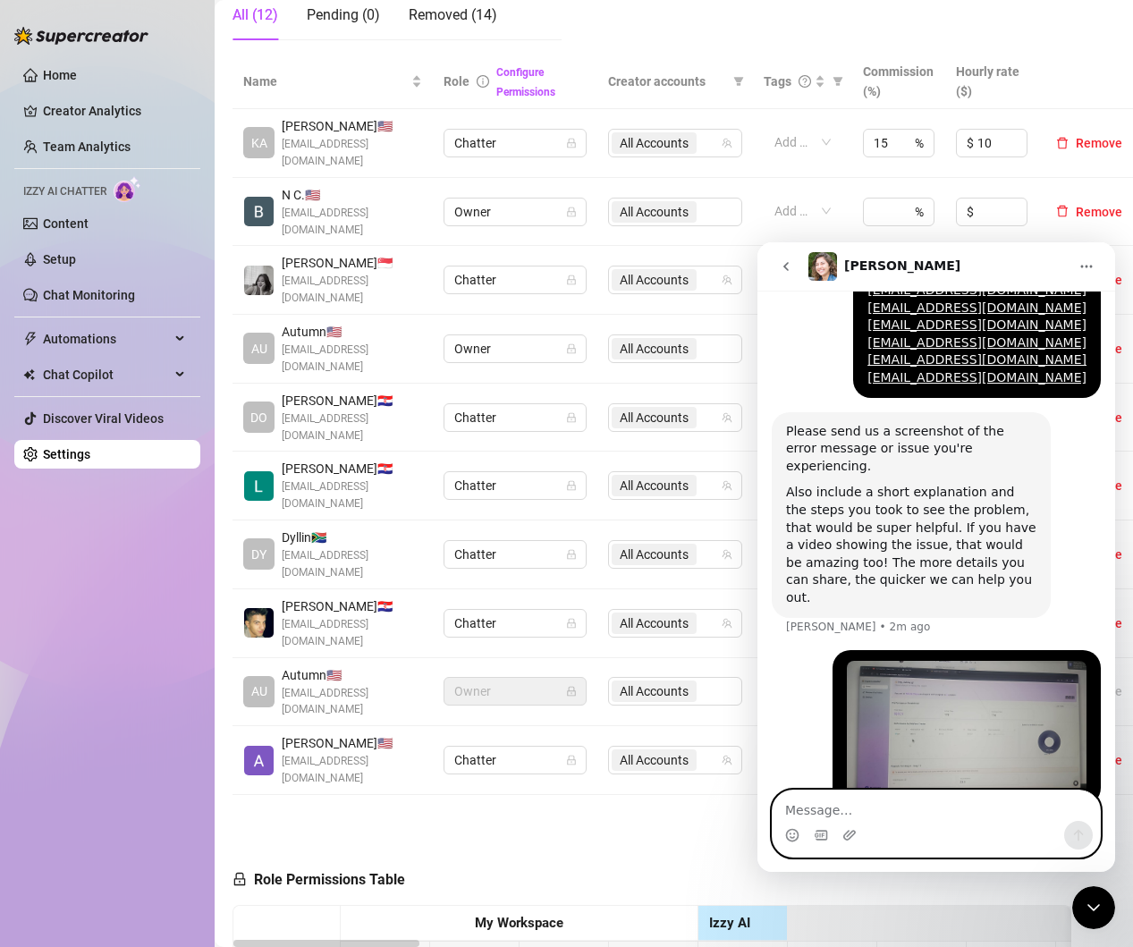
click at [933, 809] on textarea "Message…" at bounding box center [936, 806] width 327 height 30
drag, startPoint x: 986, startPoint y: 811, endPoint x: 1044, endPoint y: 811, distance: 58.1
click at [909, 808] on textarea "So basically it keeps kickikng ever" at bounding box center [936, 806] width 327 height 30
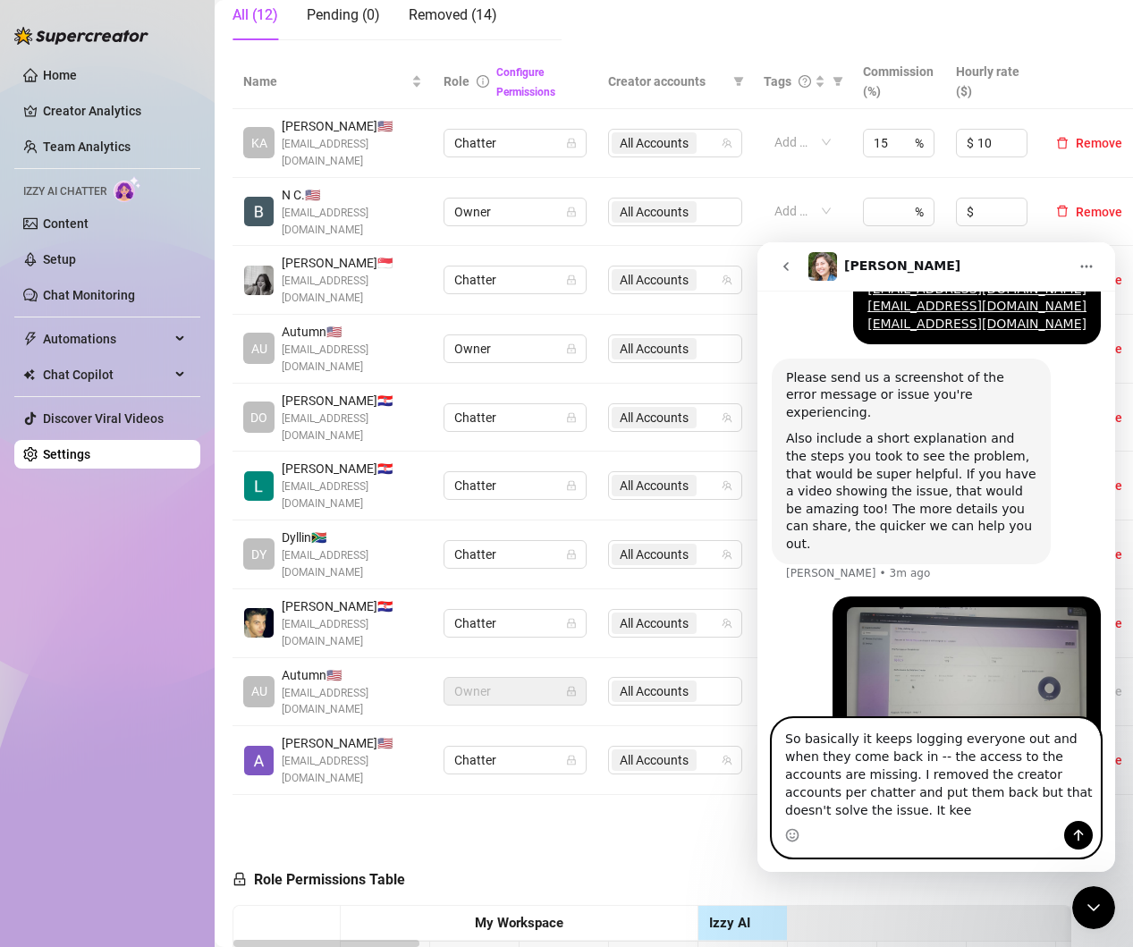
scroll to position [703, 0]
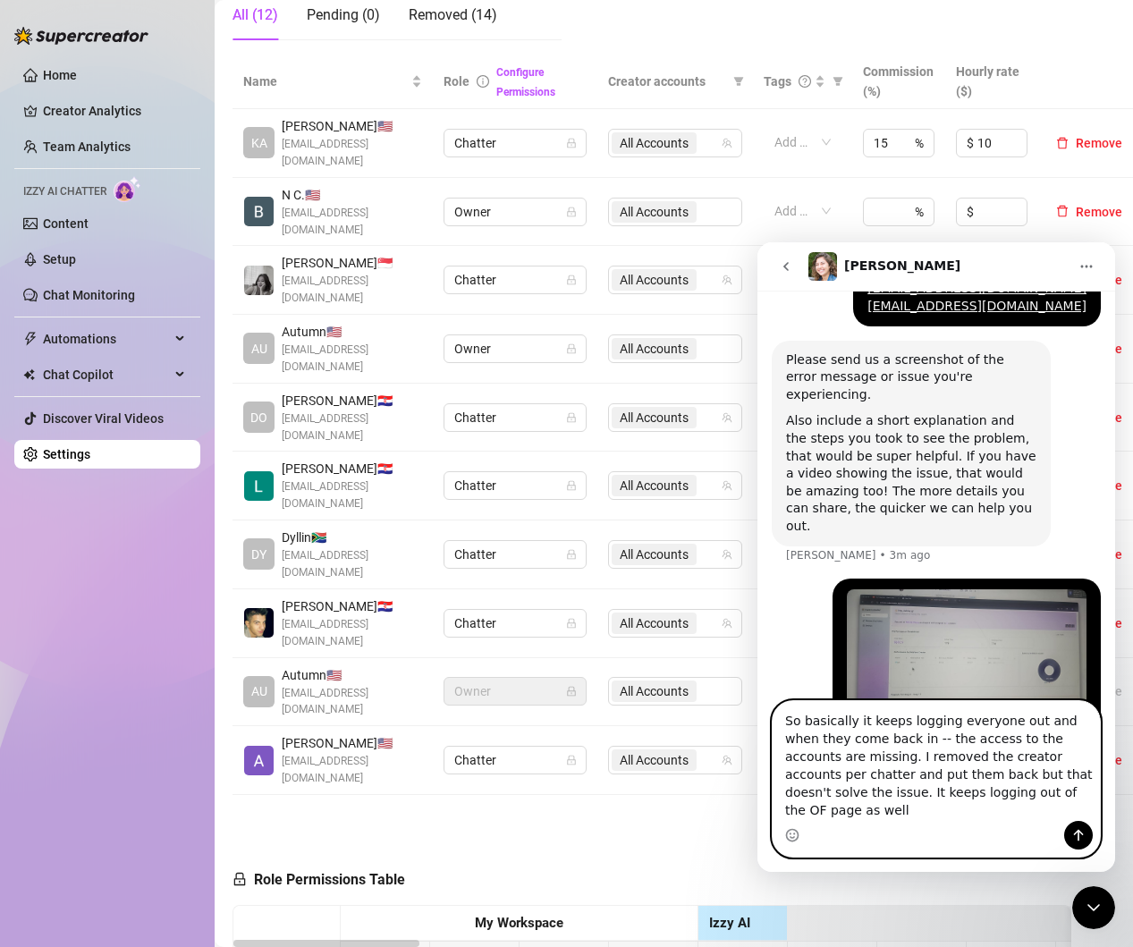
type textarea "So basically it keeps logging everyone out and when they come back in -- the ac…"
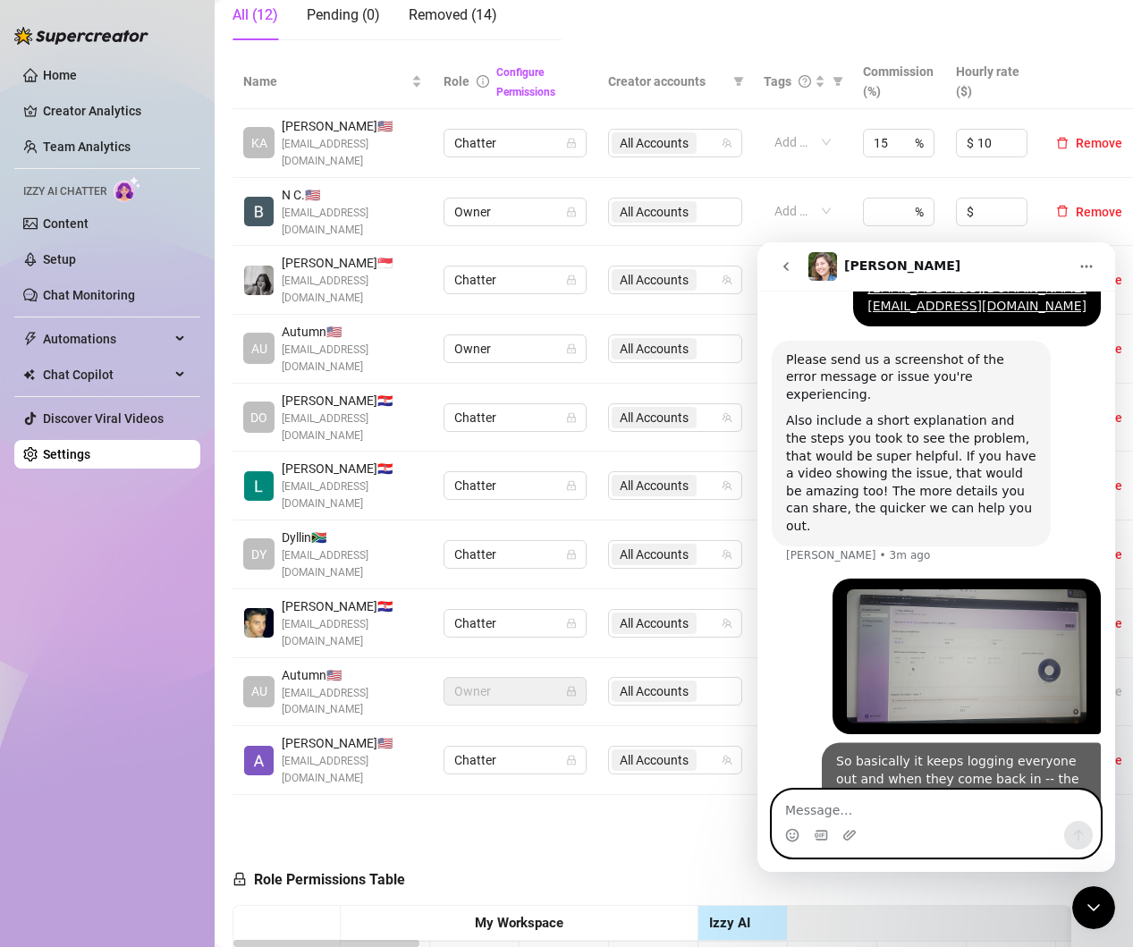
scroll to position [759, 0]
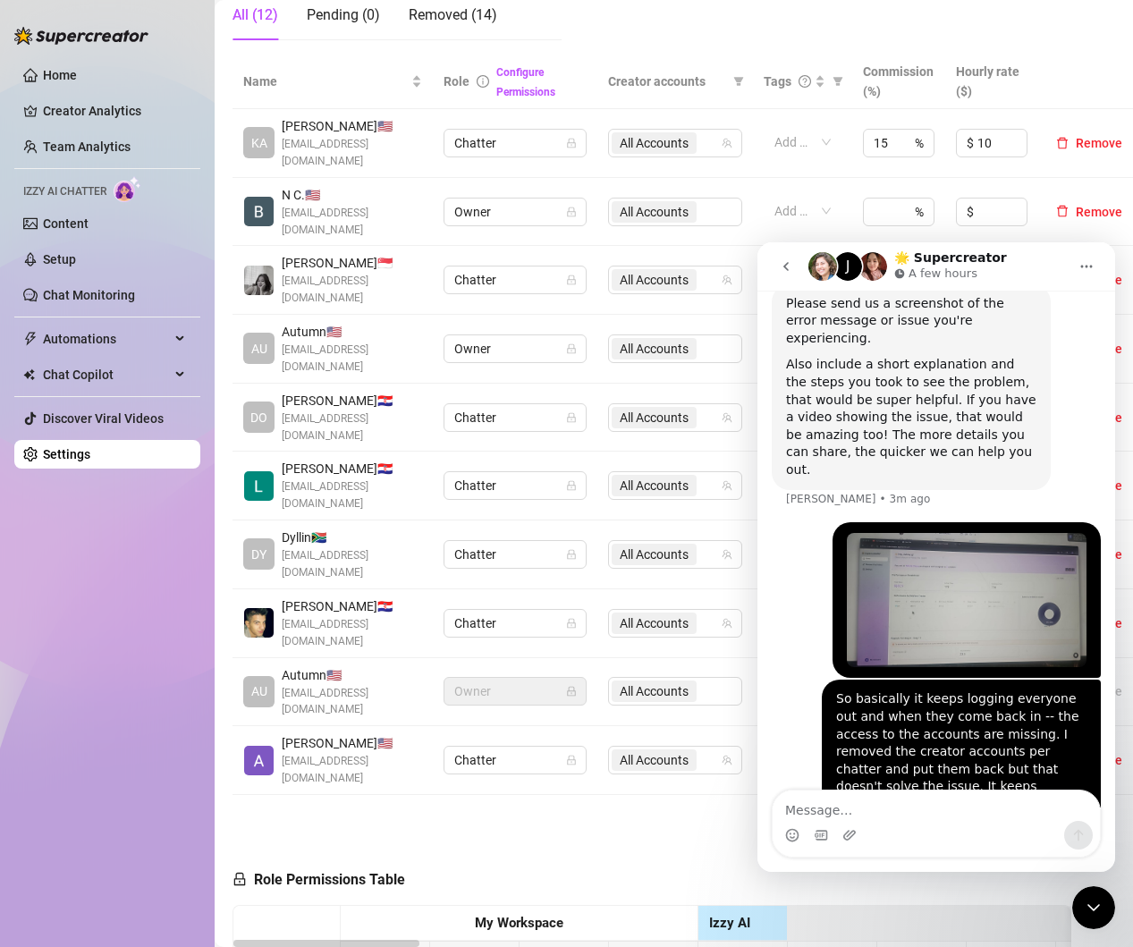
click at [1093, 264] on icon "Home" at bounding box center [1086, 266] width 14 height 14
click at [1030, 463] on div "Please send us a screenshot of the error message or issue you're experiencing. …" at bounding box center [936, 403] width 329 height 238
click at [508, 758] on div "Name Role Configure Permissions Creator accounts Tags Commission (%) Hourly rat…" at bounding box center [674, 450] width 883 height 791
click at [1101, 907] on icon "Close Intercom Messenger" at bounding box center [1093, 907] width 21 height 21
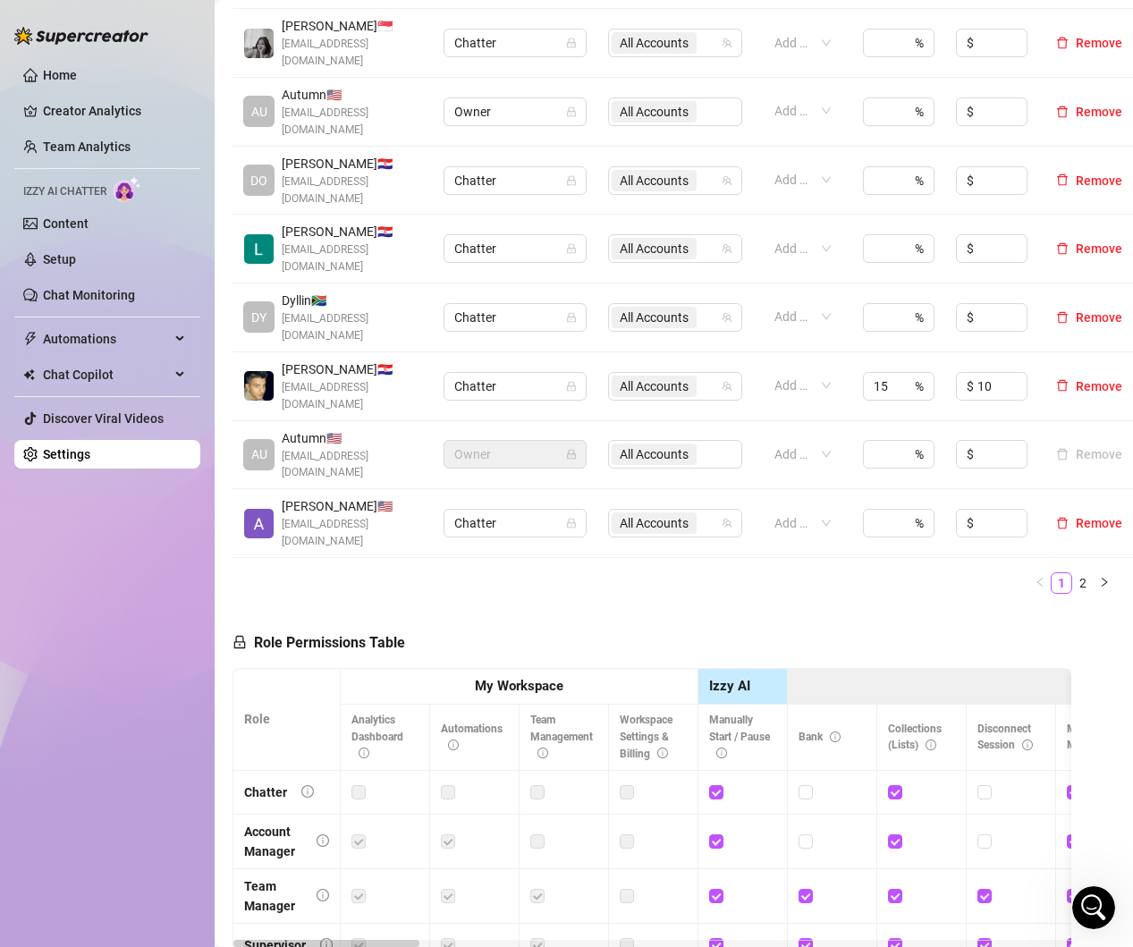
scroll to position [630, 0]
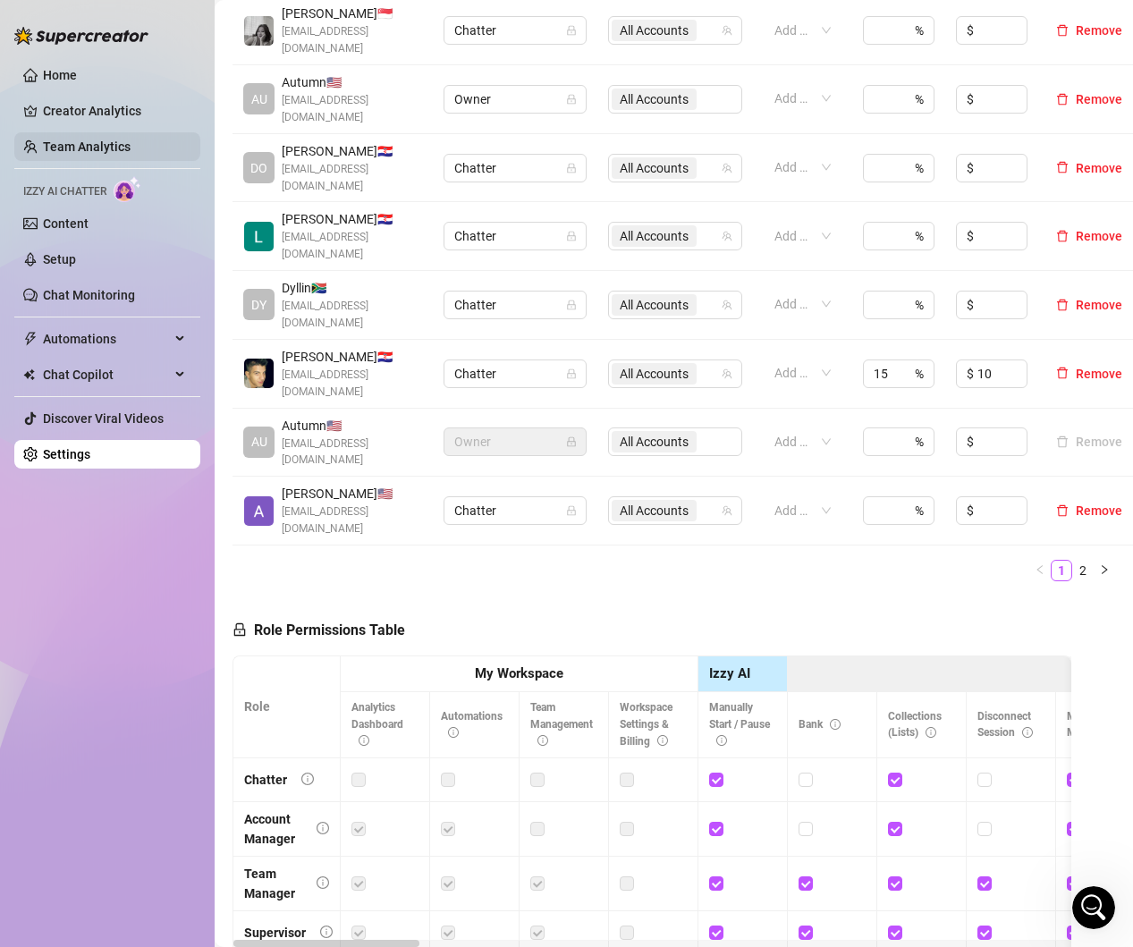
click at [77, 145] on link "Team Analytics" at bounding box center [87, 147] width 88 height 14
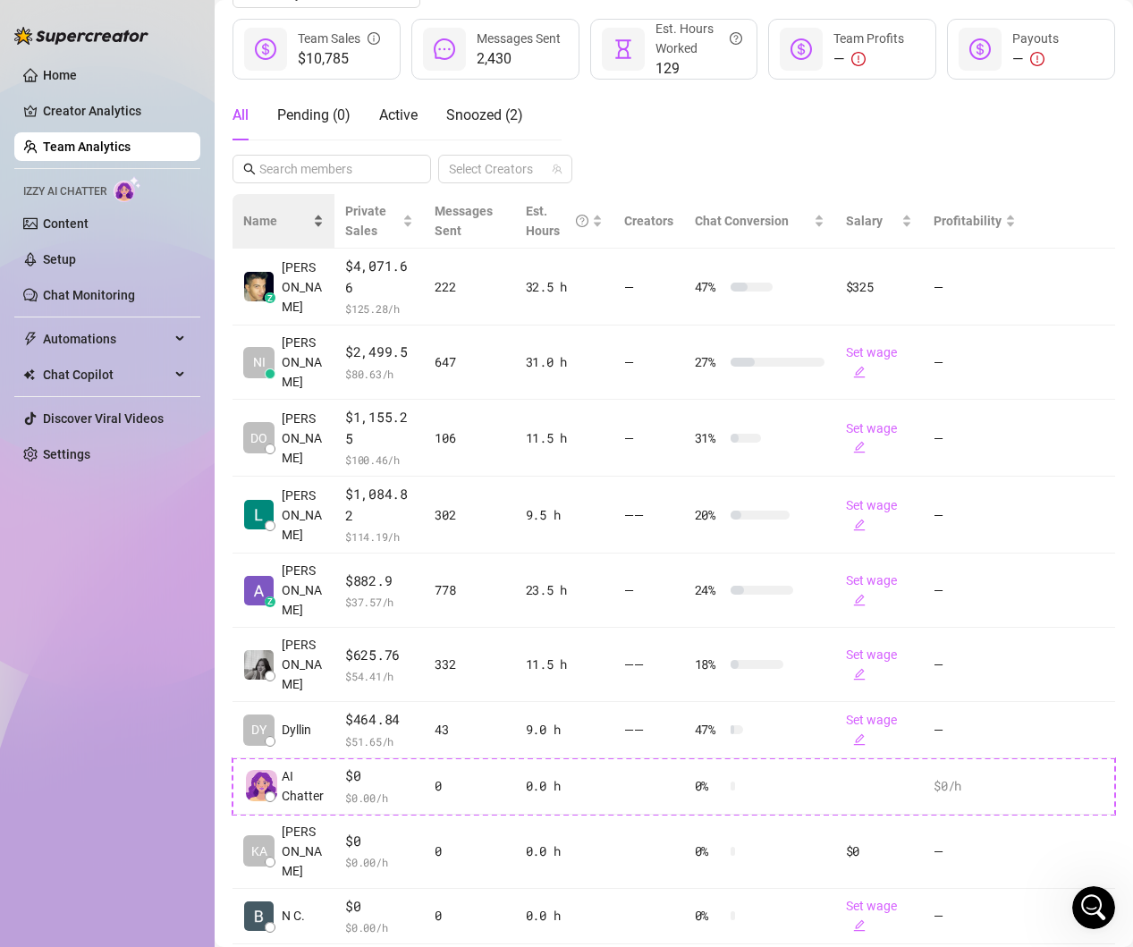
scroll to position [250, 0]
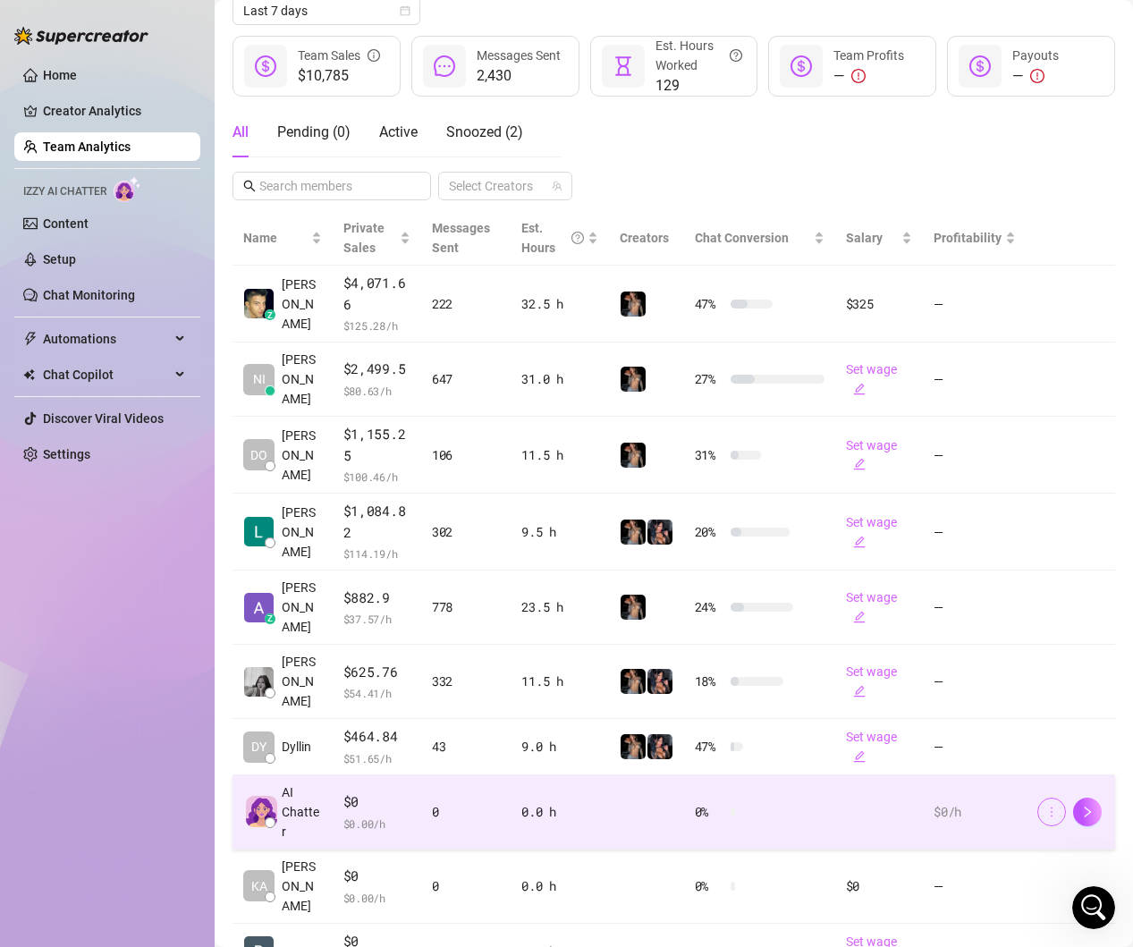
click at [1048, 806] on icon "more" at bounding box center [1051, 812] width 13 height 13
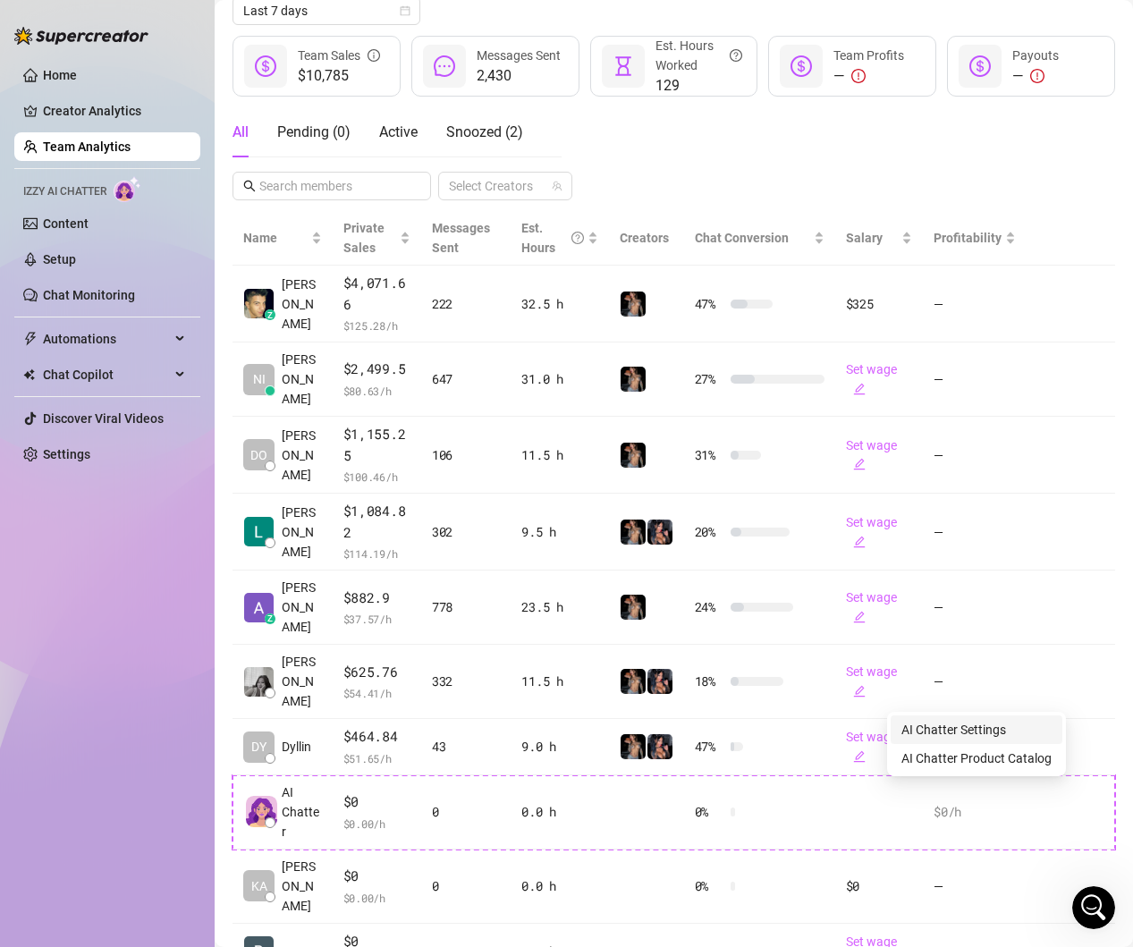
click at [1006, 730] on link "AI Chatter Settings" at bounding box center [954, 730] width 105 height 14
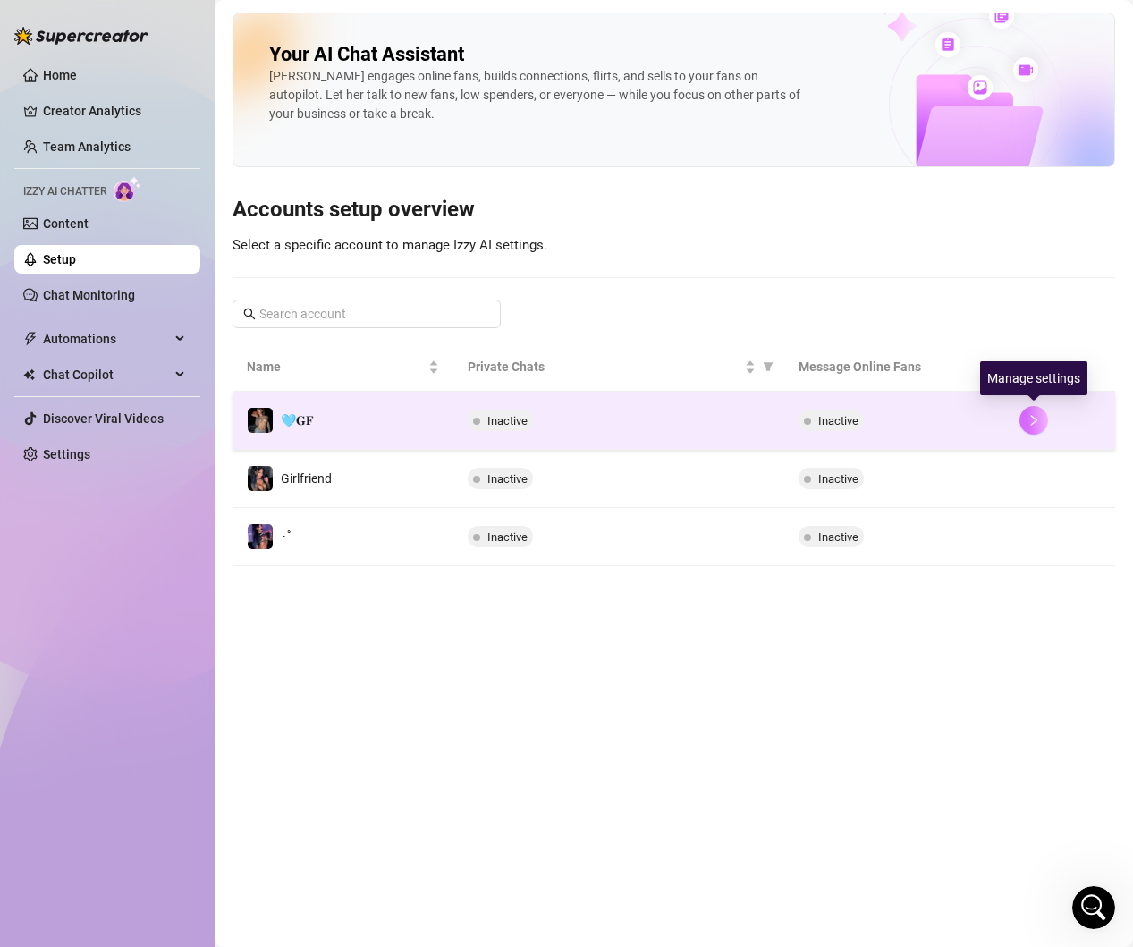
click at [1037, 429] on button "button" at bounding box center [1034, 420] width 29 height 29
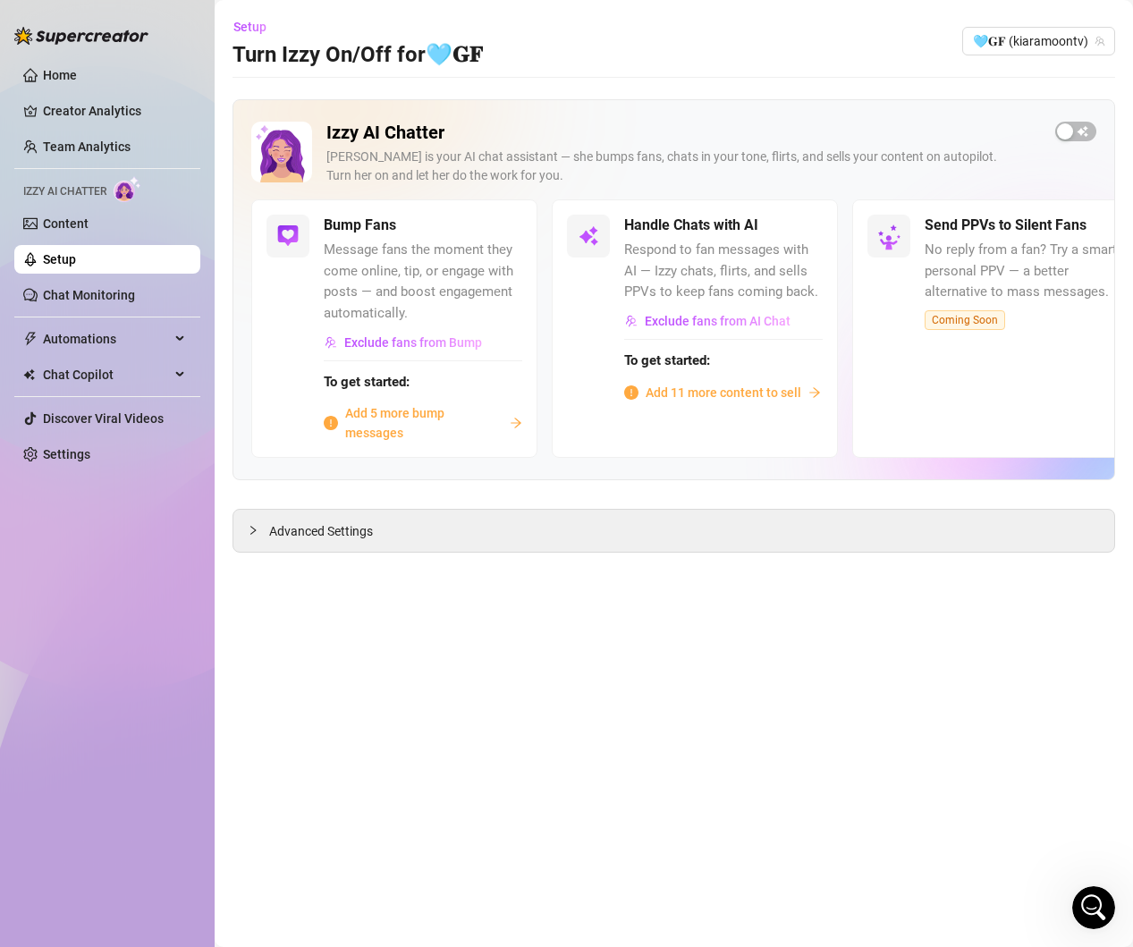
click at [773, 502] on div "Izzy AI Chatter Izzy is your AI chat assistant — she bumps fans, chats in your …" at bounding box center [674, 325] width 883 height 453
click at [772, 531] on div "Advanced Settings" at bounding box center [673, 531] width 881 height 42
click at [272, 531] on span "Advanced Settings" at bounding box center [321, 531] width 104 height 20
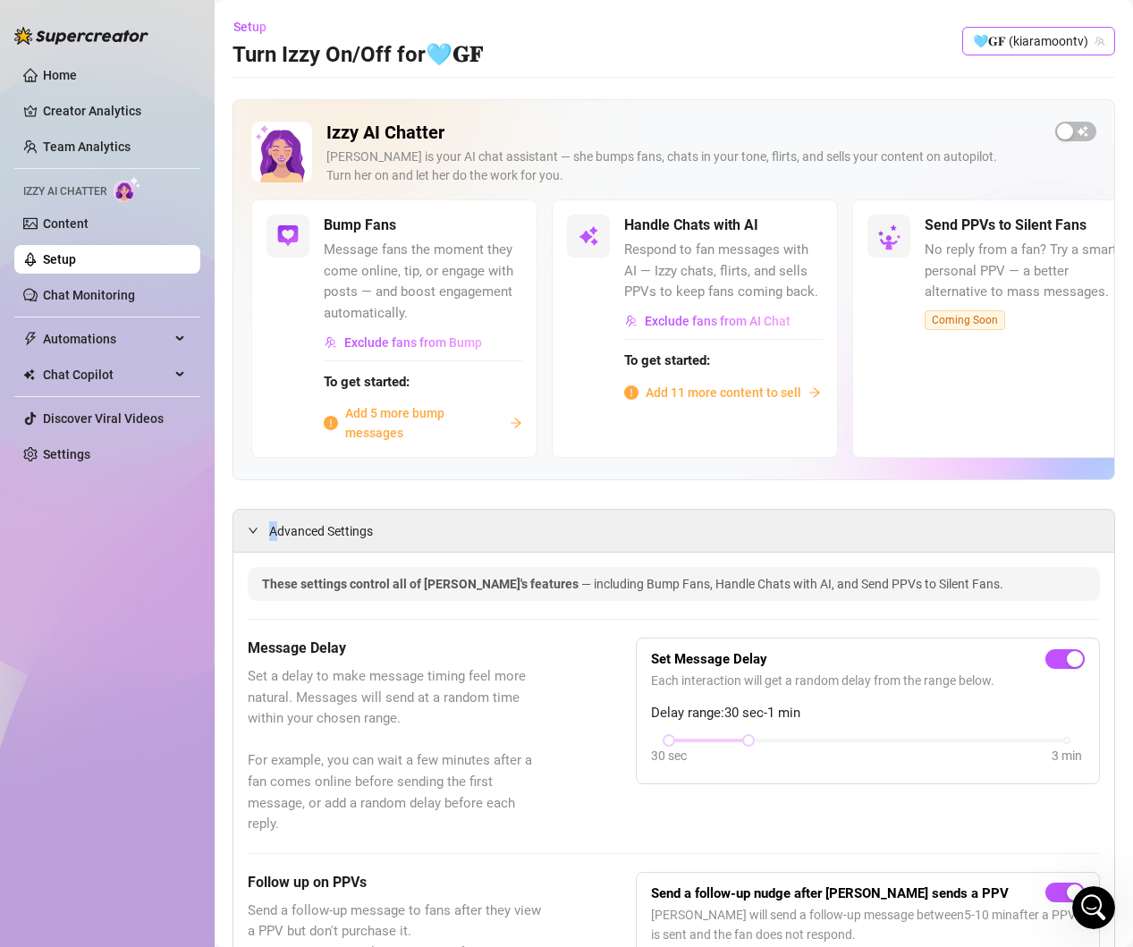
click at [1092, 40] on span "🩵𝐆𝐅 (kiaramoontv)" at bounding box center [1038, 41] width 131 height 27
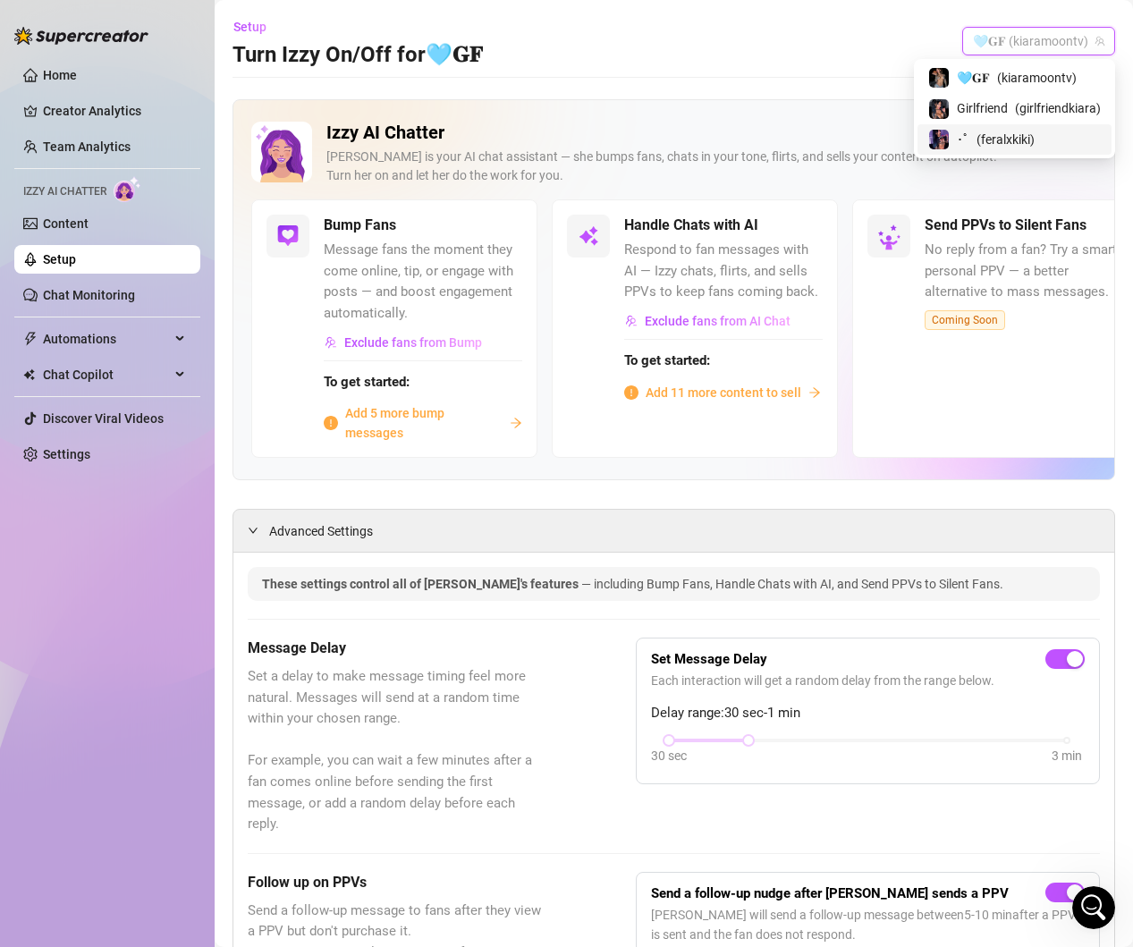
click at [1029, 137] on span "( feralxkiki )" at bounding box center [1006, 140] width 58 height 20
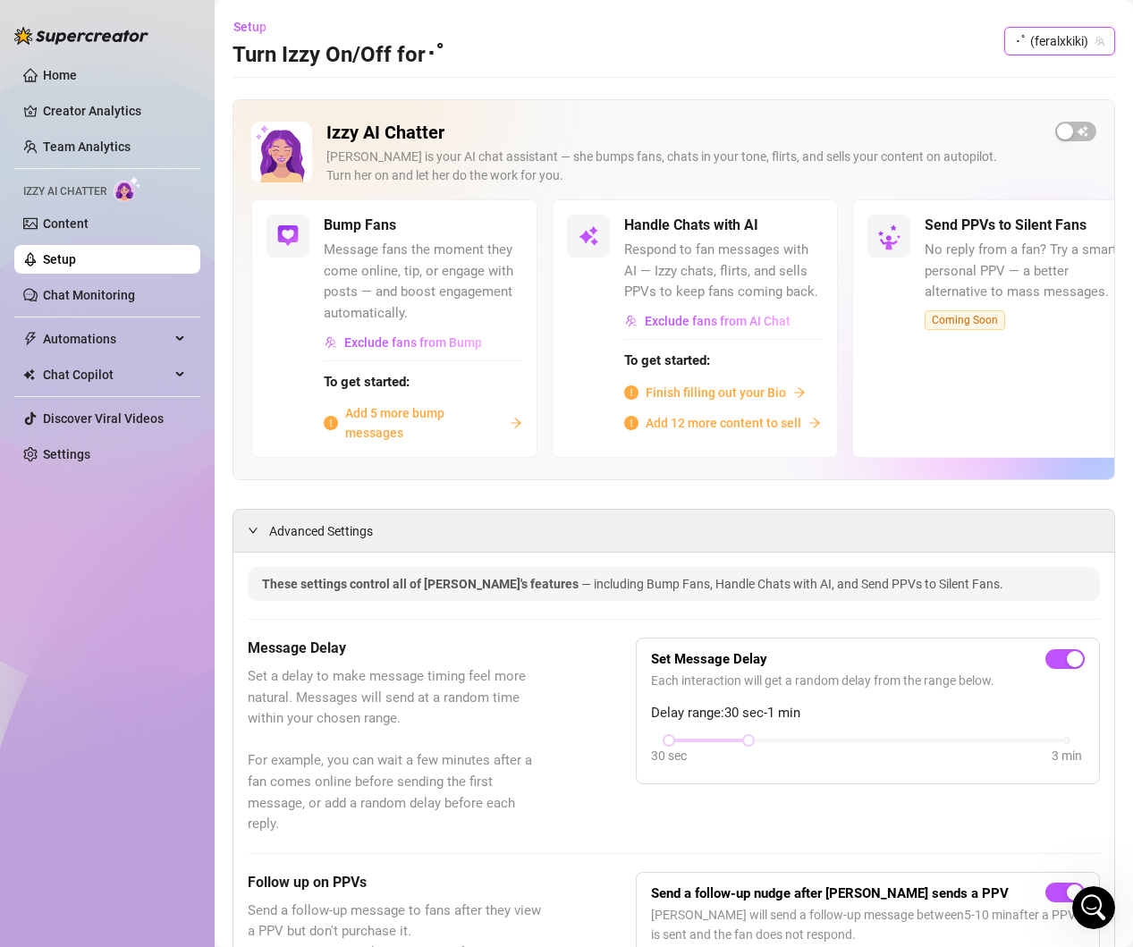
click at [1073, 43] on span "･ﾟ (feralxkiki)" at bounding box center [1059, 41] width 89 height 27
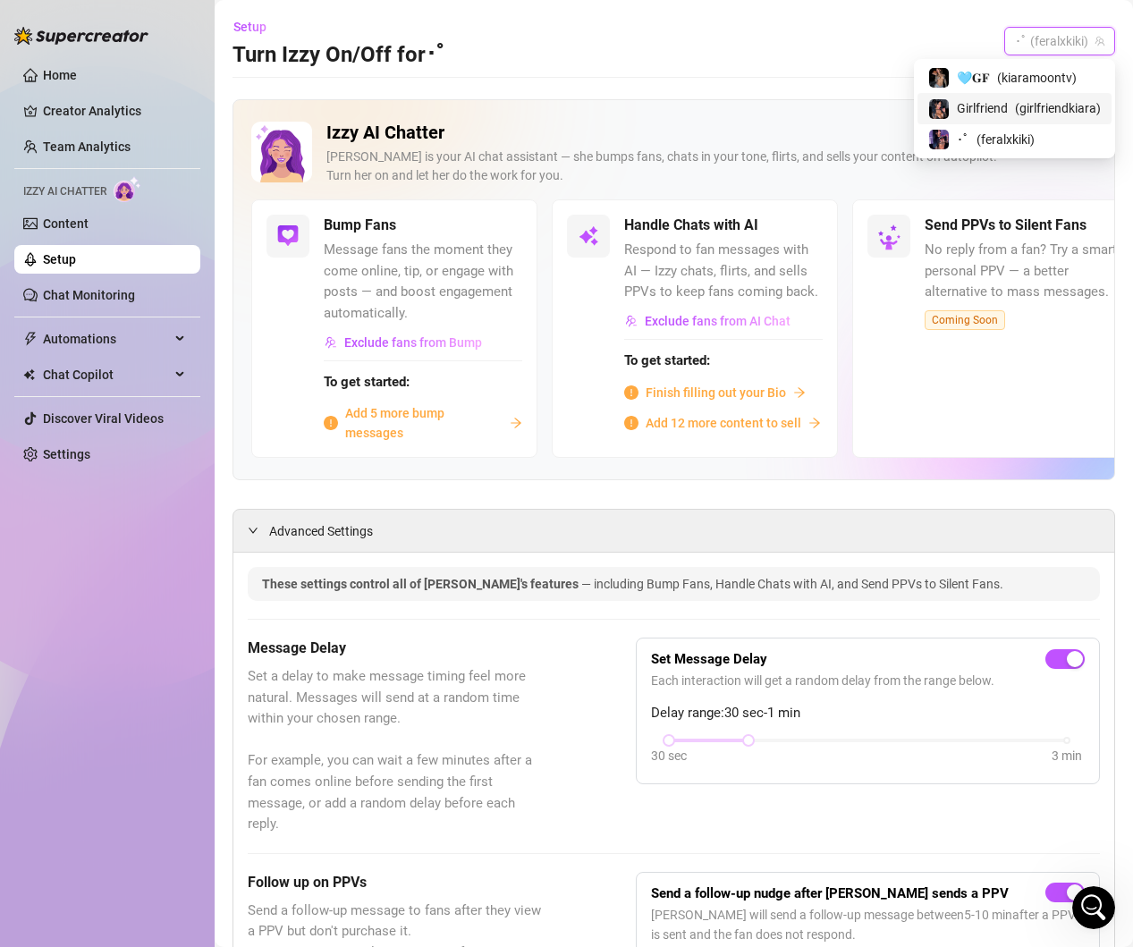
click at [1012, 99] on div "Girlfriend ( girlfriendkiara )" at bounding box center [1014, 107] width 173 height 21
